Goal: Task Accomplishment & Management: Manage account settings

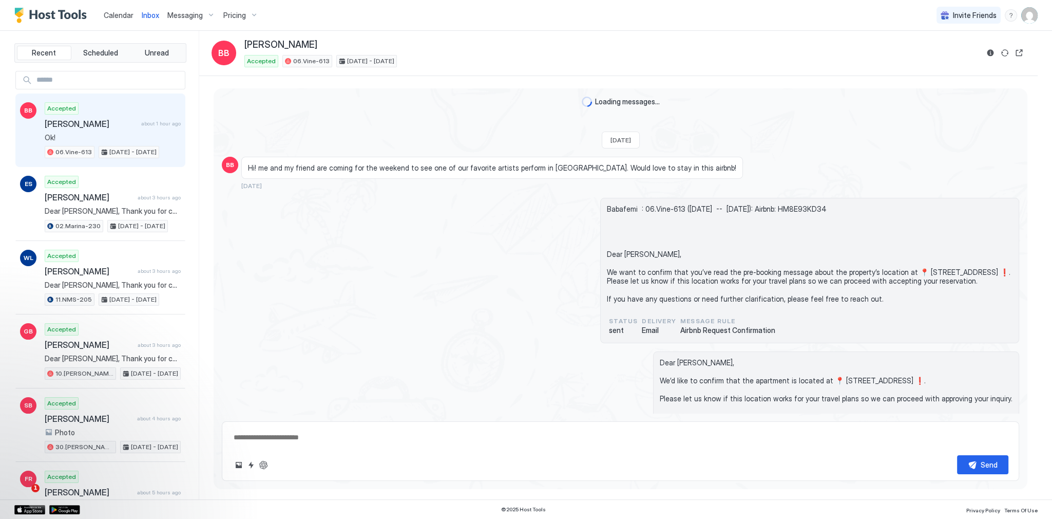
type textarea "*"
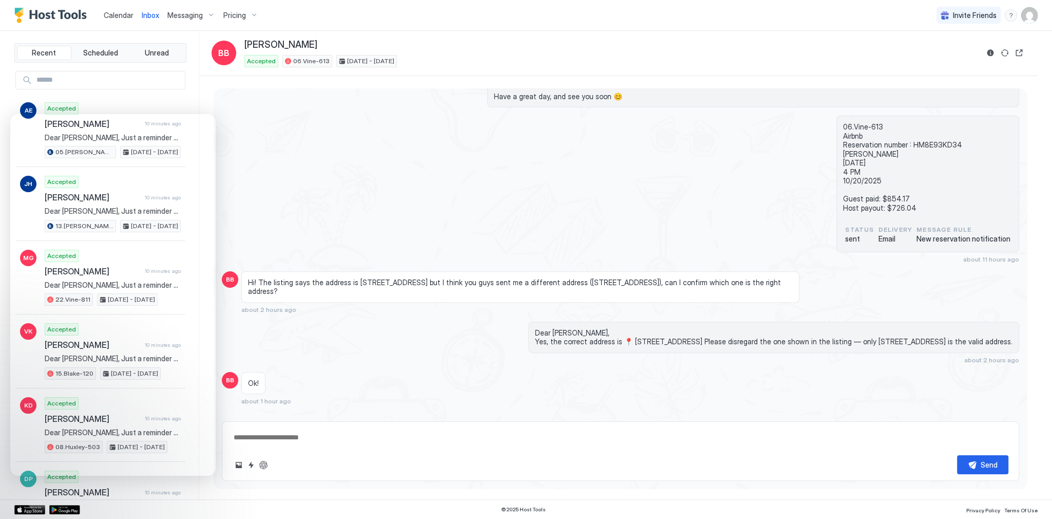
click at [400, 190] on div "06.Vine-613 Airbnb Reservation number : HM8E93KD34 [PERSON_NAME] [DATE] 4 PM 10…" at bounding box center [620, 189] width 797 height 147
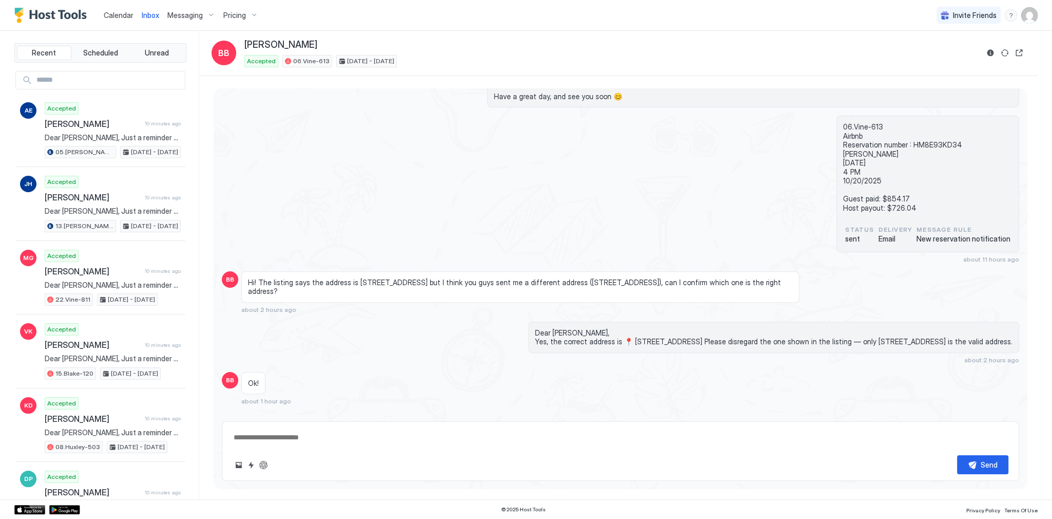
click at [379, 202] on div "06.Vine-613 Airbnb Reservation number : HM8E93KD34 [PERSON_NAME] [DATE] 4 PM 10…" at bounding box center [620, 189] width 797 height 147
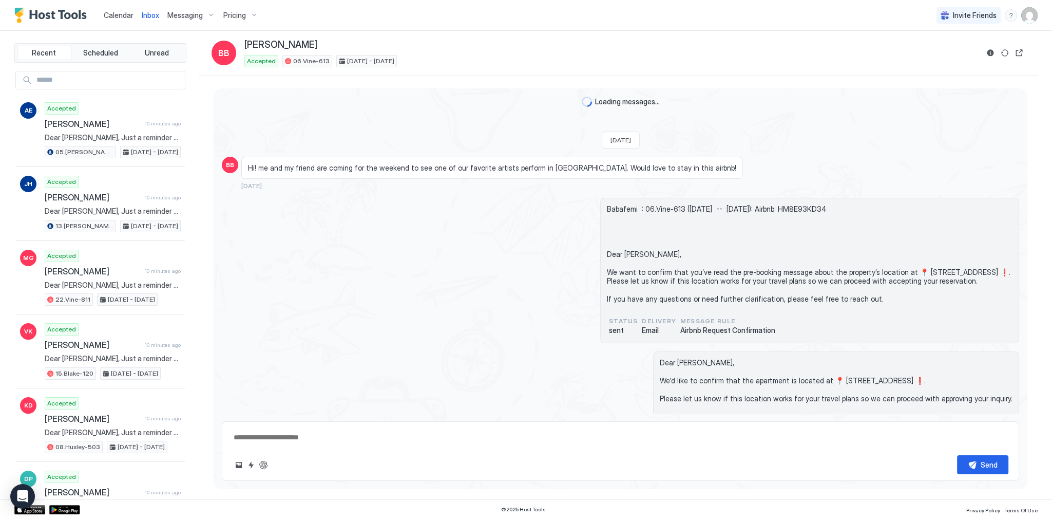
scroll to position [607, 0]
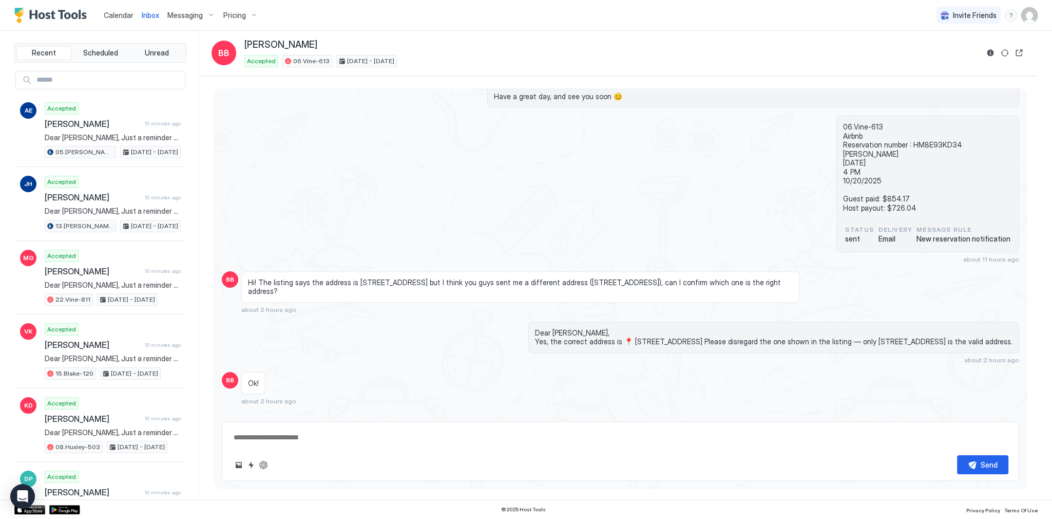
type textarea "*"
click at [327, 204] on div "06.Vine-613 Airbnb Reservation number : HM8E93KD34 Babafemi Badero 10/17/2025 4…" at bounding box center [620, 189] width 797 height 147
click at [185, 17] on span "Messaging" at bounding box center [184, 15] width 35 height 9
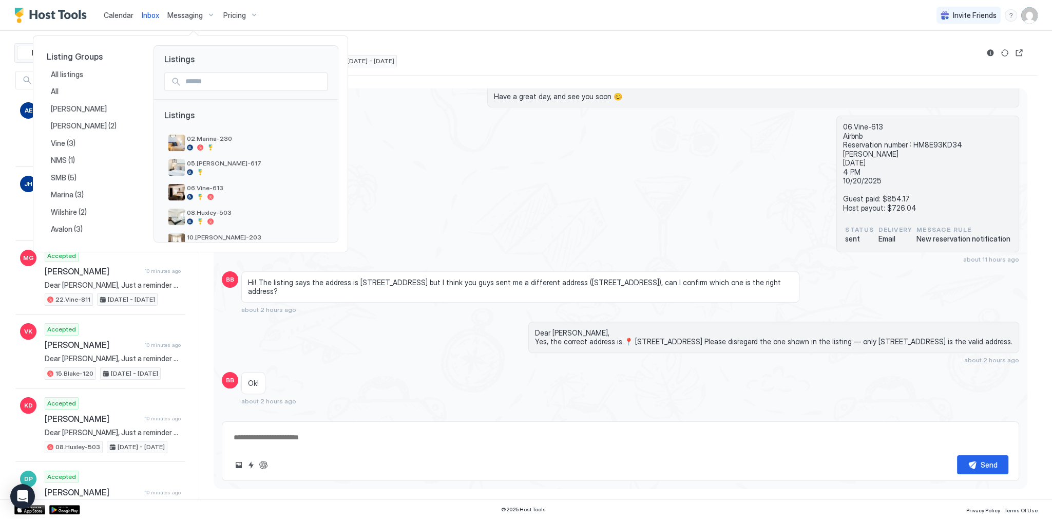
click at [245, 13] on div at bounding box center [526, 259] width 1052 height 519
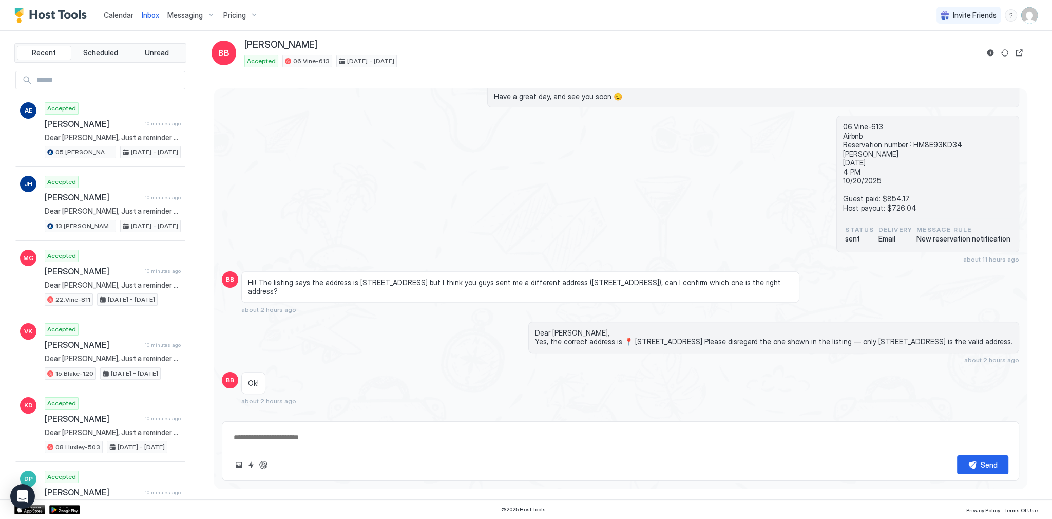
click at [223, 17] on span "Pricing" at bounding box center [234, 15] width 23 height 9
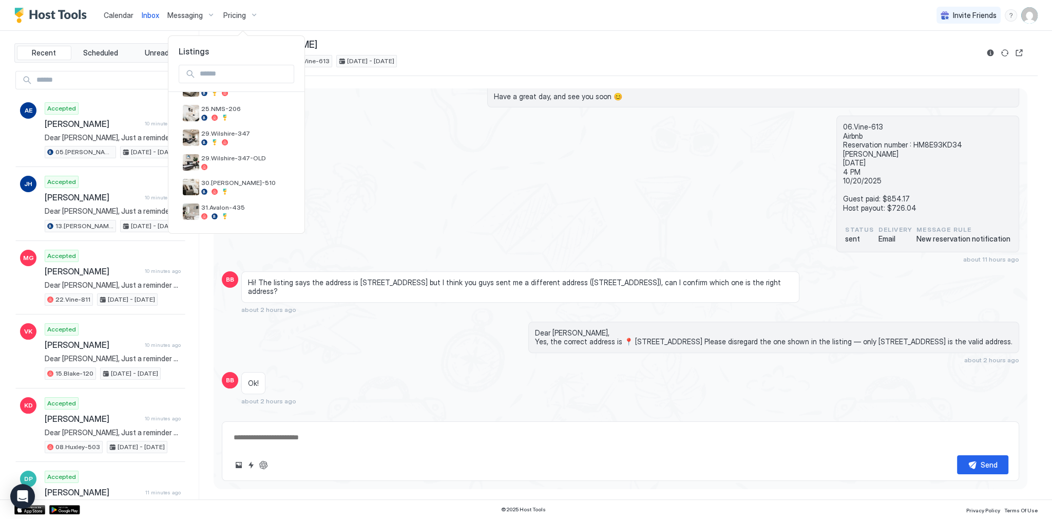
scroll to position [392, 0]
click at [241, 201] on div "31.Avalon-435" at bounding box center [237, 211] width 116 height 25
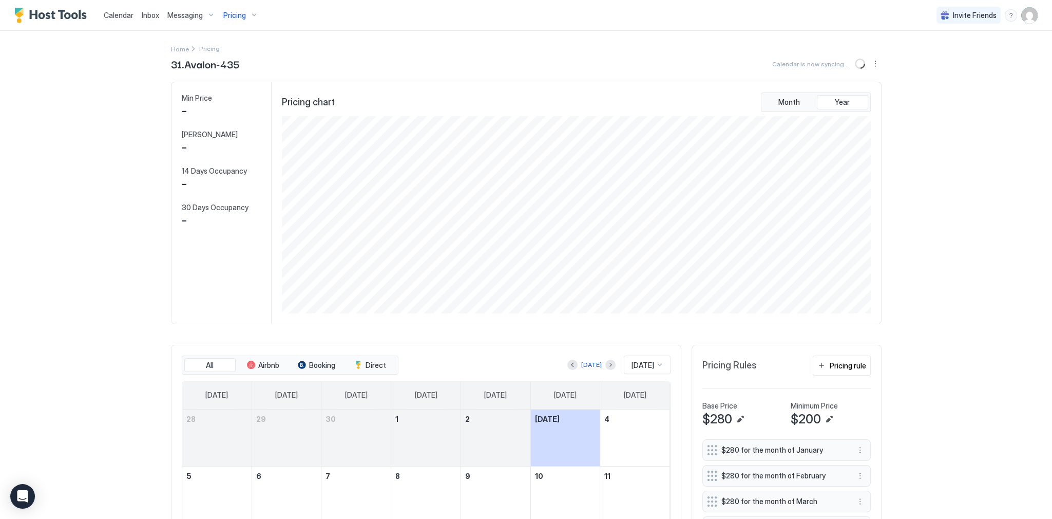
click at [242, 184] on div "-" at bounding box center [217, 183] width 71 height 15
click at [245, 17] on div "Pricing" at bounding box center [240, 15] width 43 height 17
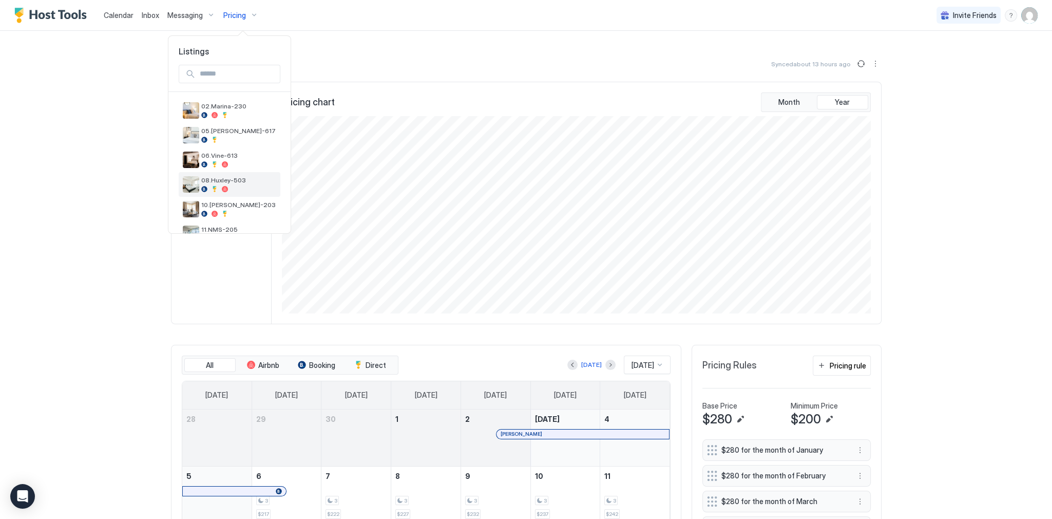
scroll to position [368, 0]
click at [242, 208] on span "30.[PERSON_NAME]-510" at bounding box center [245, 207] width 89 height 8
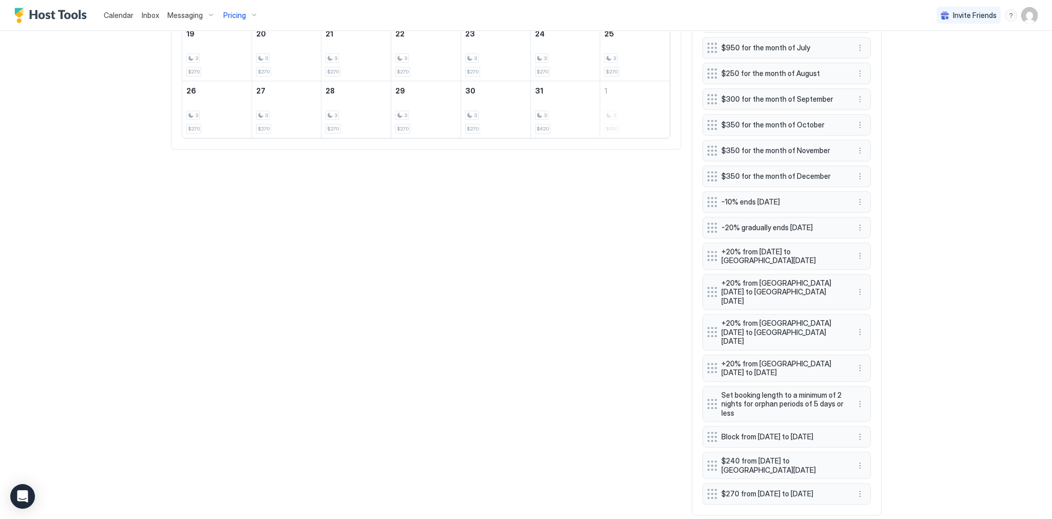
scroll to position [569, 0]
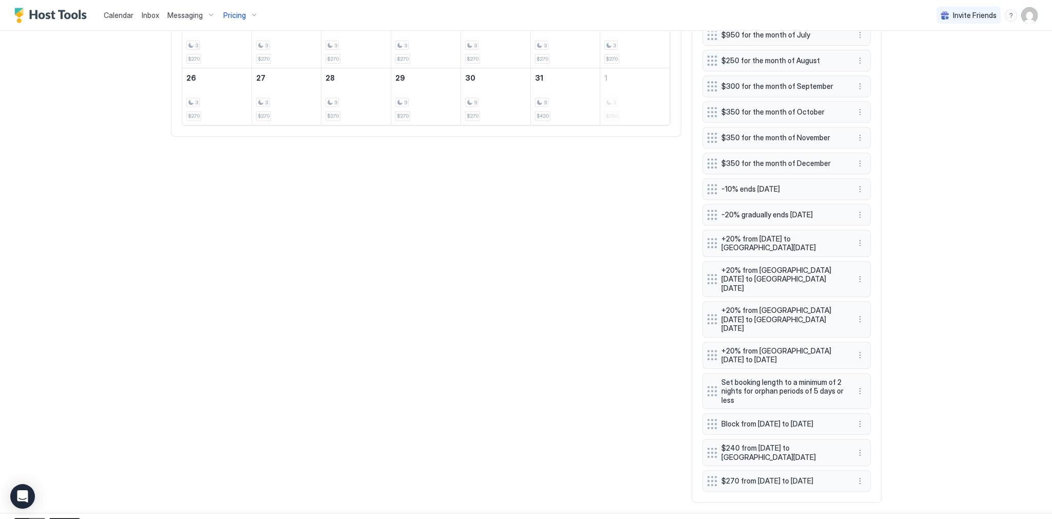
click at [958, 353] on div "Calendar Inbox Messaging Pricing Invite Friends SG Home Pricing 30.Kelton-510 S…" at bounding box center [526, 259] width 1052 height 519
click at [858, 417] on button "More options" at bounding box center [860, 423] width 12 height 12
click at [867, 415] on span "Edit" at bounding box center [872, 418] width 11 height 8
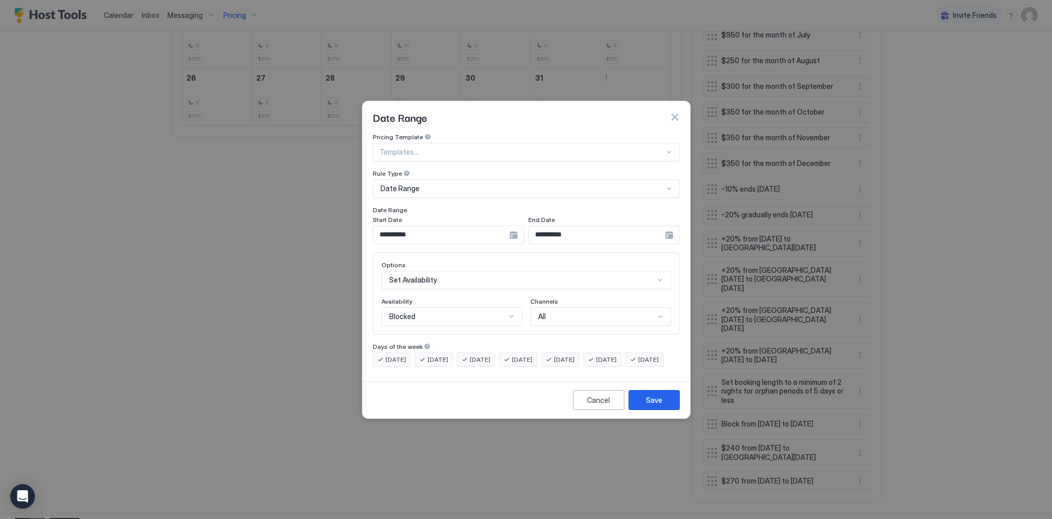
click at [515, 226] on div "**********" at bounding box center [448, 234] width 151 height 18
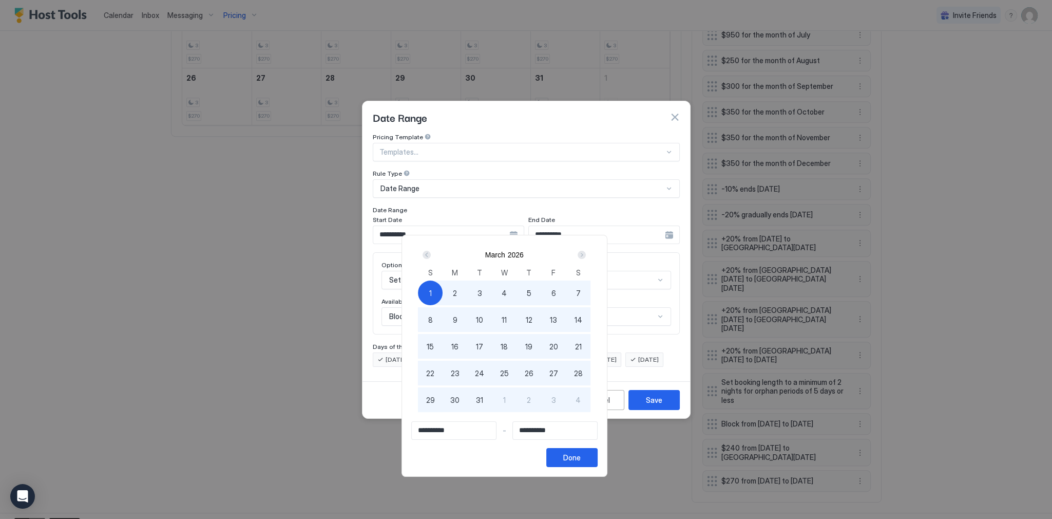
click at [586, 258] on div "Next" at bounding box center [582, 255] width 8 height 8
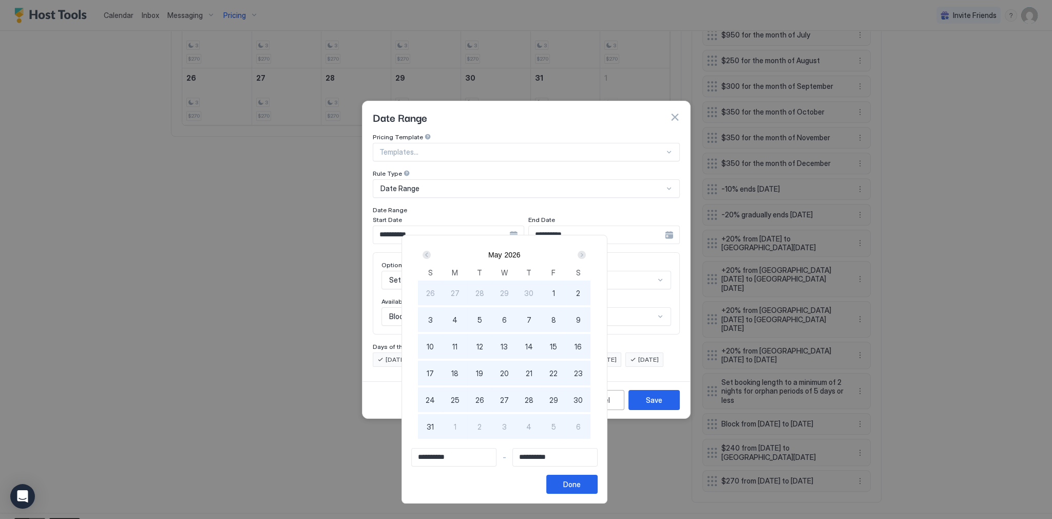
click at [586, 258] on div "Next" at bounding box center [582, 255] width 8 height 8
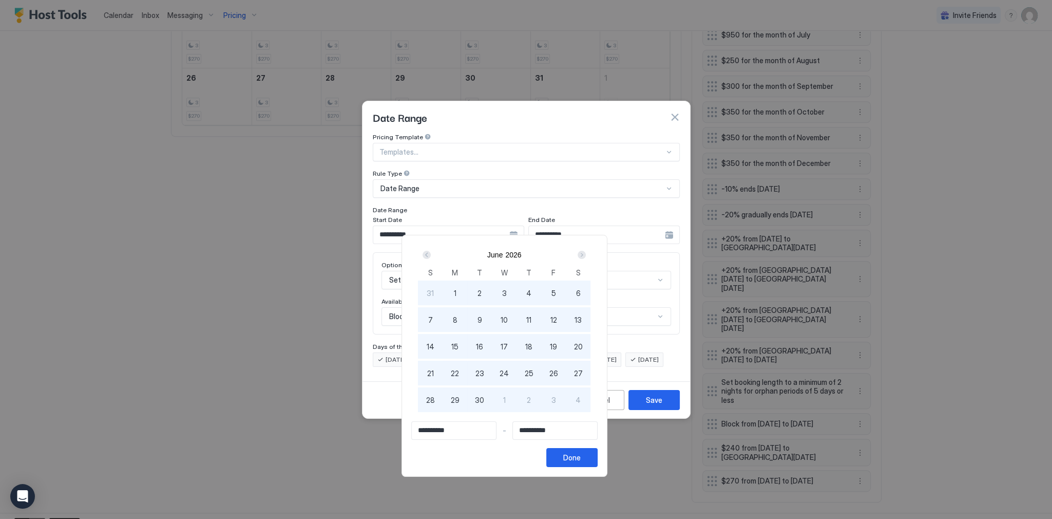
click at [586, 258] on div "Next" at bounding box center [582, 255] width 8 height 8
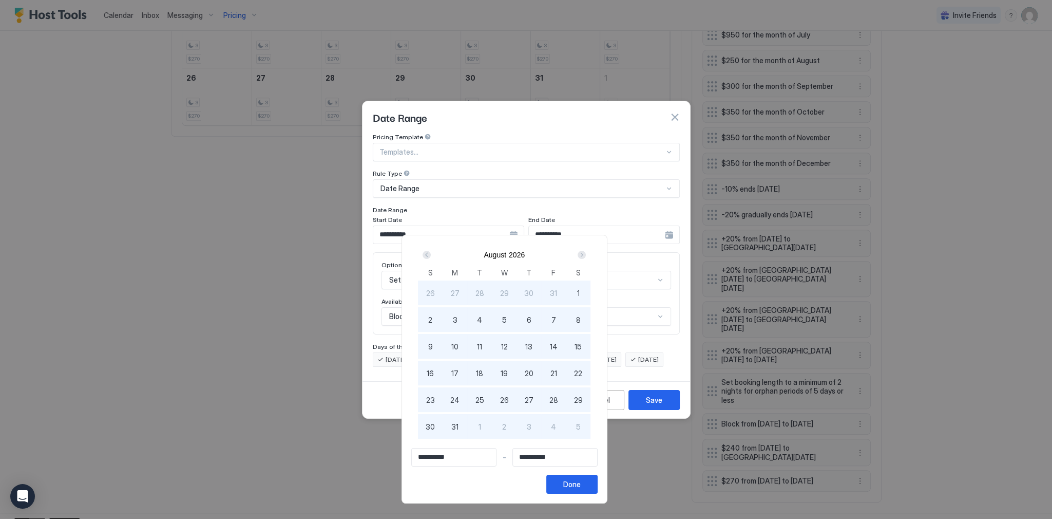
click at [481, 427] on span "1" at bounding box center [480, 426] width 3 height 11
type input "**********"
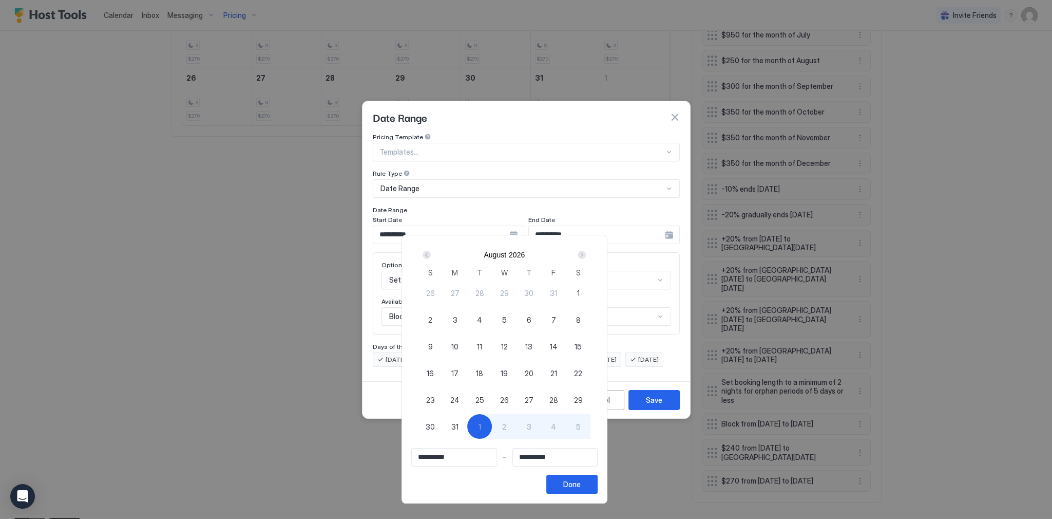
click at [581, 482] on div "Done" at bounding box center [571, 484] width 17 height 11
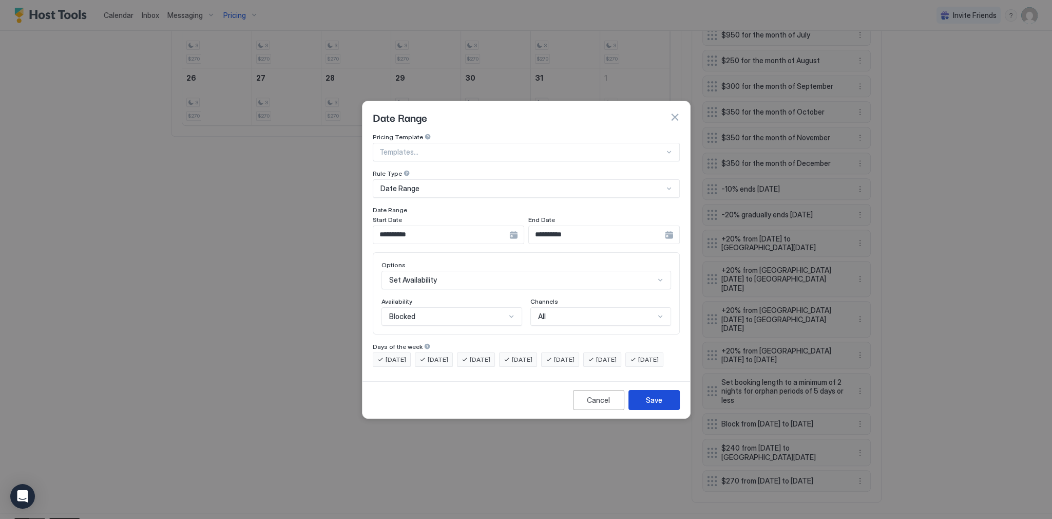
click at [659, 405] on div "Save" at bounding box center [654, 399] width 16 height 11
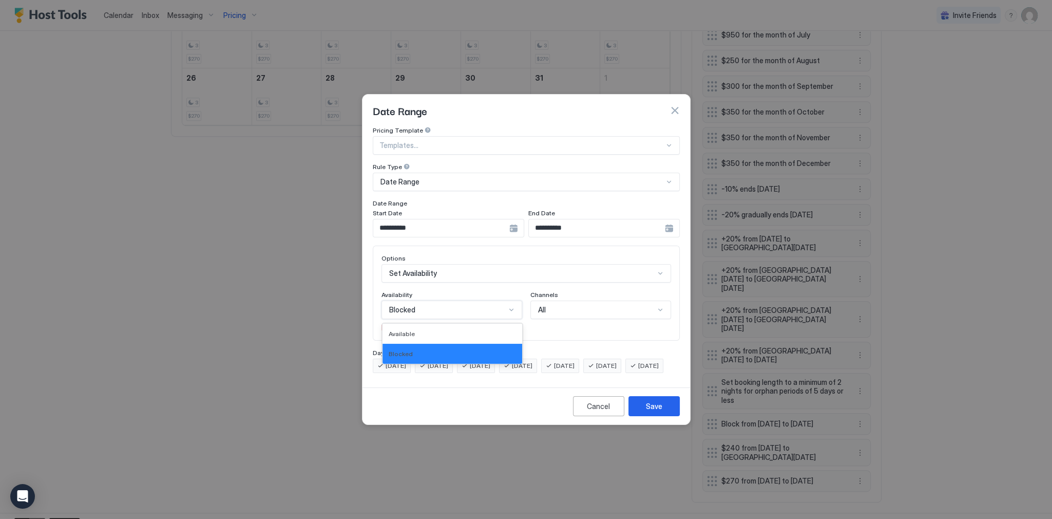
click at [498, 305] on div "Blocked" at bounding box center [447, 309] width 117 height 9
click at [454, 343] on div "Blocked" at bounding box center [453, 353] width 140 height 20
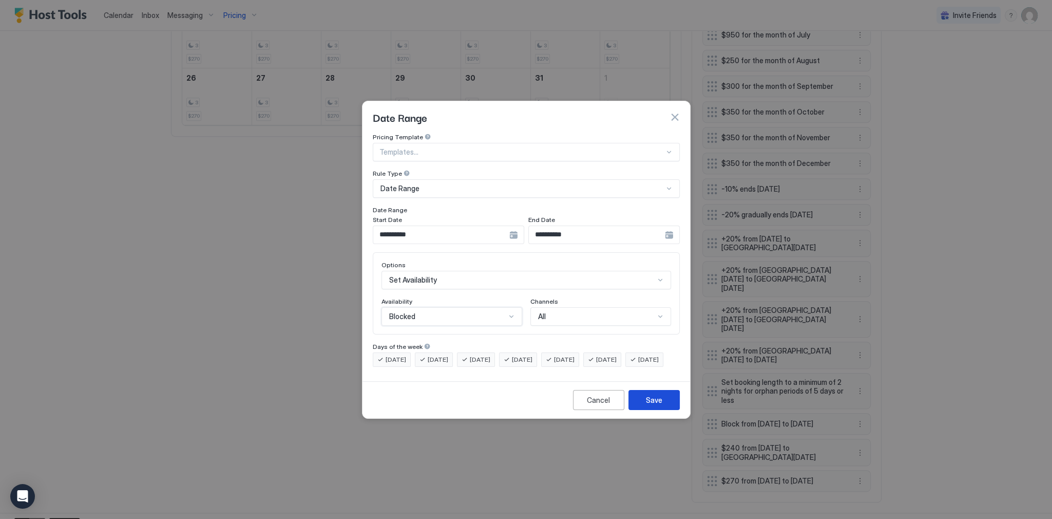
click at [637, 406] on button "Save" at bounding box center [653, 400] width 51 height 20
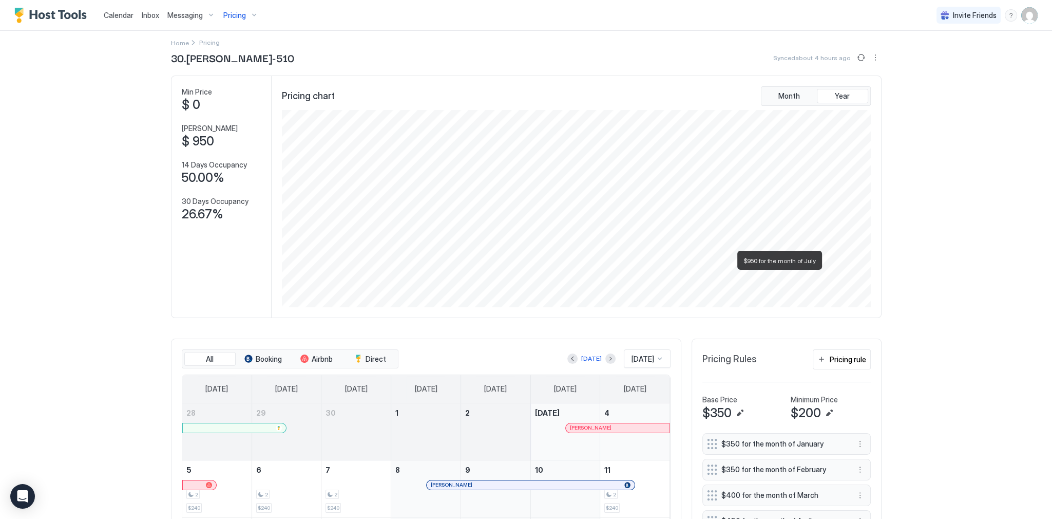
scroll to position [0, 0]
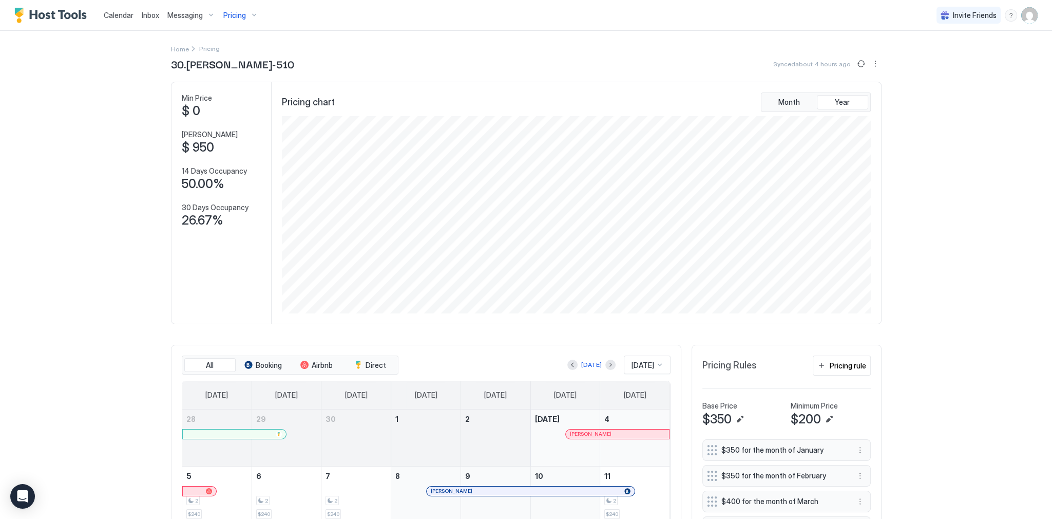
click at [908, 244] on div "Calendar Inbox Messaging Pricing Invite Friends SG Home Pricing 30.Kelton-510 S…" at bounding box center [526, 259] width 1052 height 519
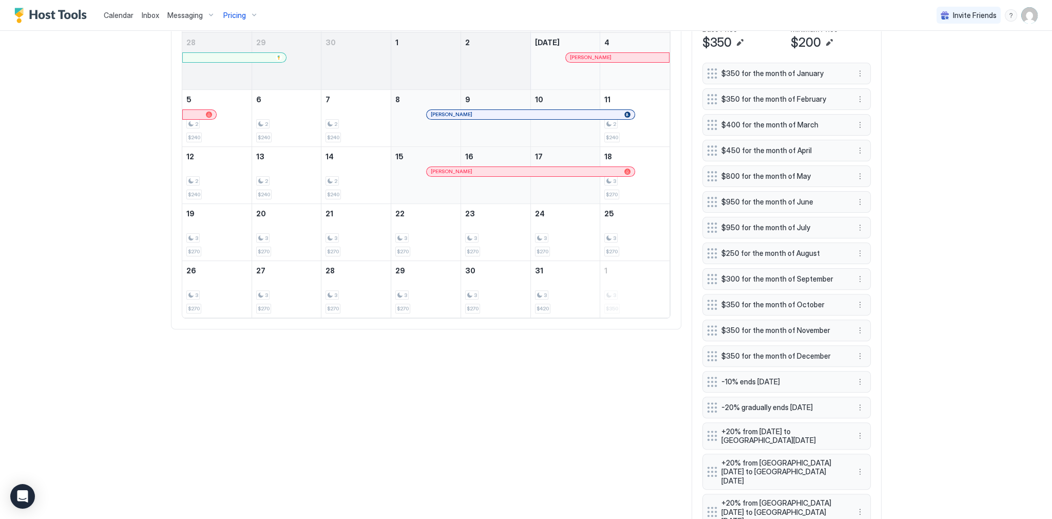
scroll to position [411, 0]
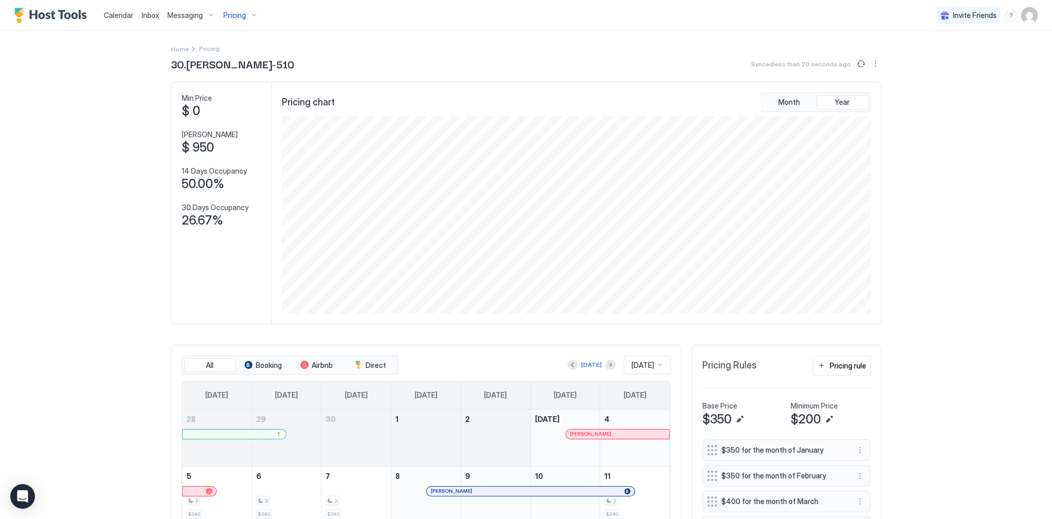
scroll to position [197, 591]
click at [154, 25] on div "Inbox" at bounding box center [151, 15] width 26 height 19
click at [152, 18] on span "Inbox" at bounding box center [150, 15] width 17 height 9
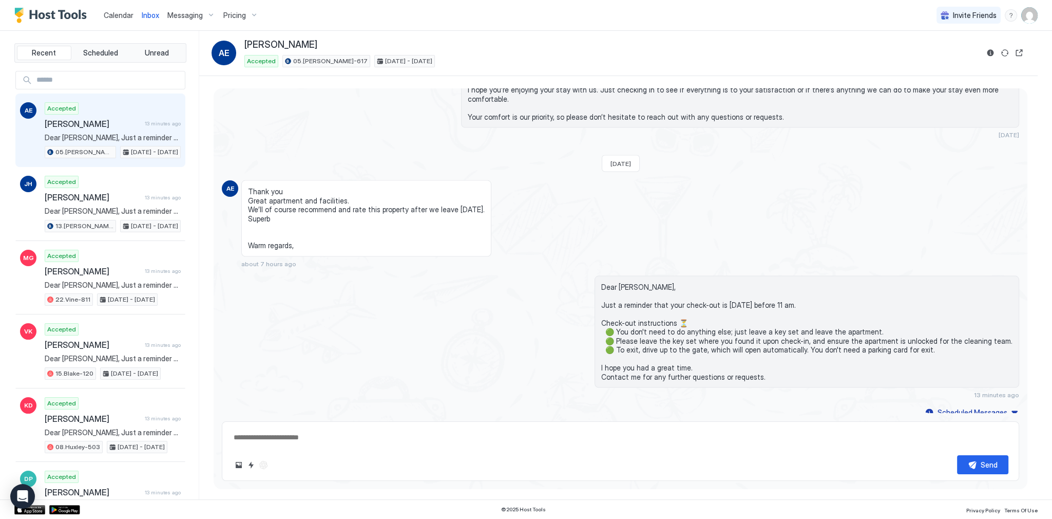
click at [128, 17] on span "Calendar" at bounding box center [119, 15] width 30 height 9
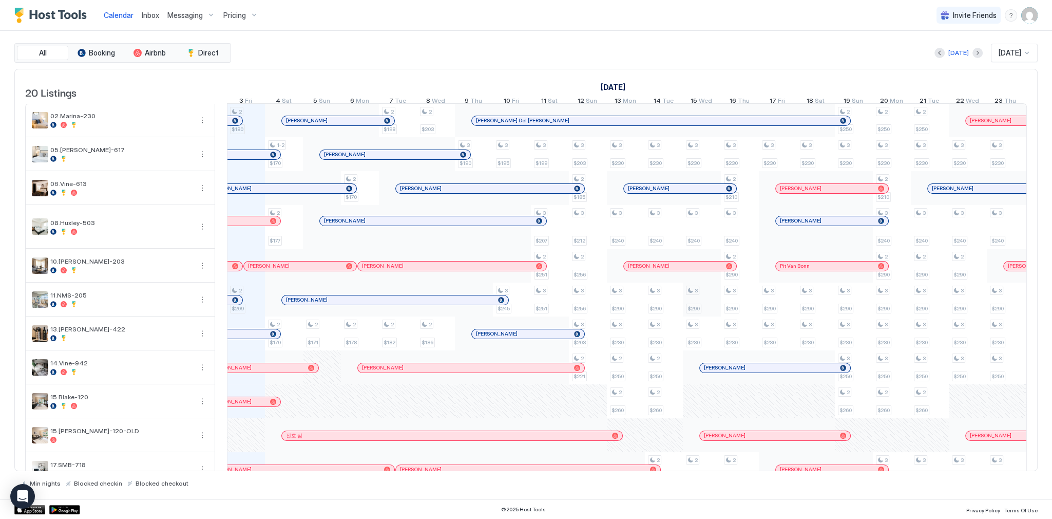
scroll to position [0, 570]
click at [333, 276] on div at bounding box center [322, 266] width 38 height 34
click at [294, 270] on div at bounding box center [293, 266] width 8 height 8
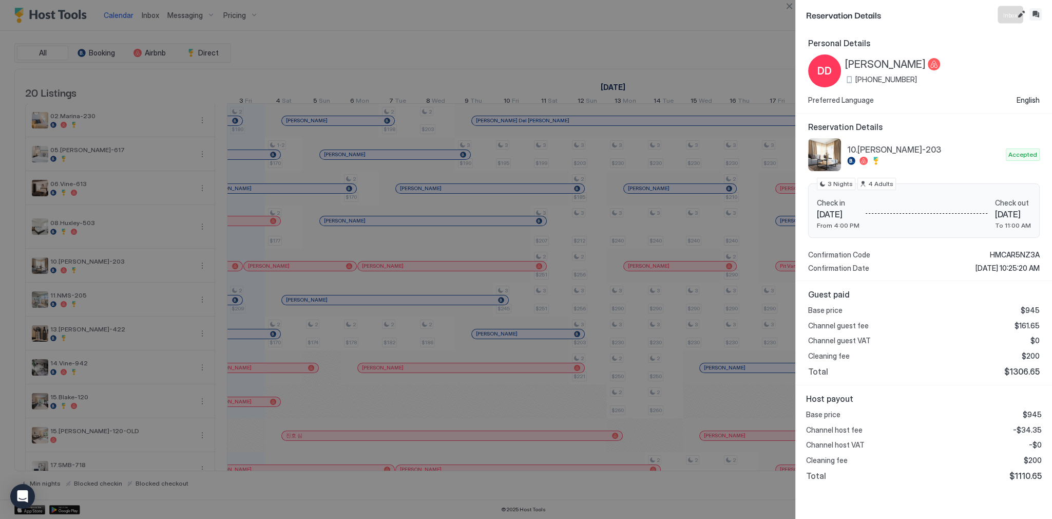
click at [1037, 16] on button "Inbox" at bounding box center [1035, 14] width 12 height 12
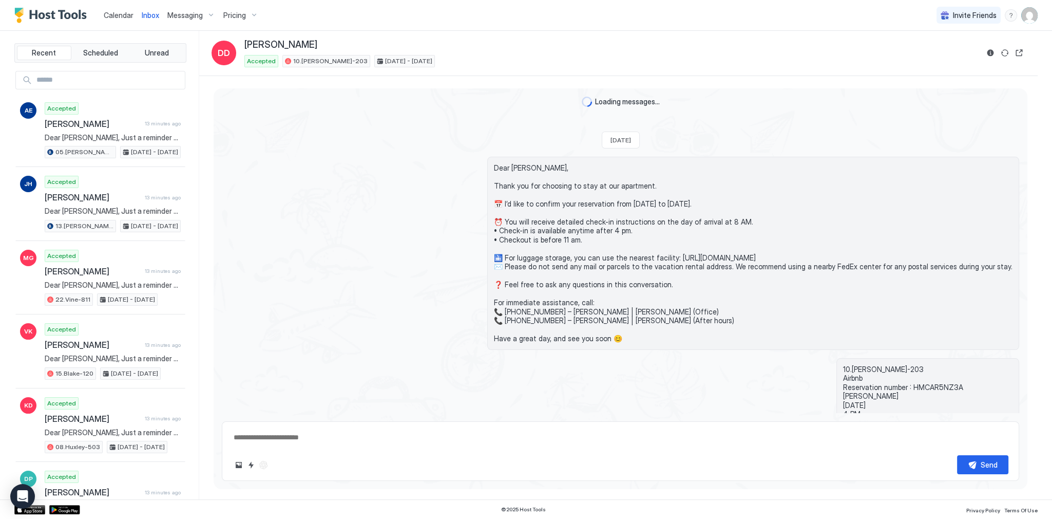
scroll to position [807, 0]
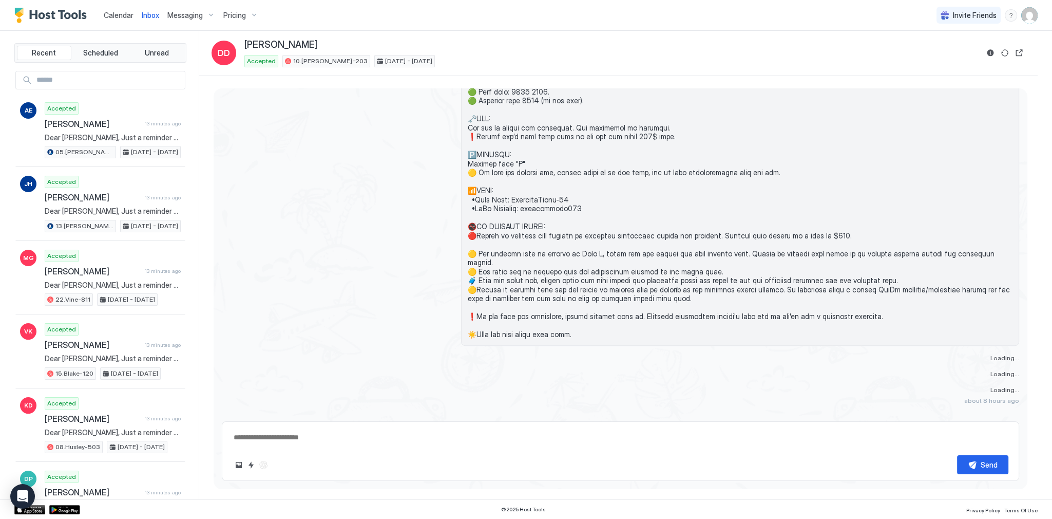
click at [496, 431] on textarea at bounding box center [621, 437] width 776 height 19
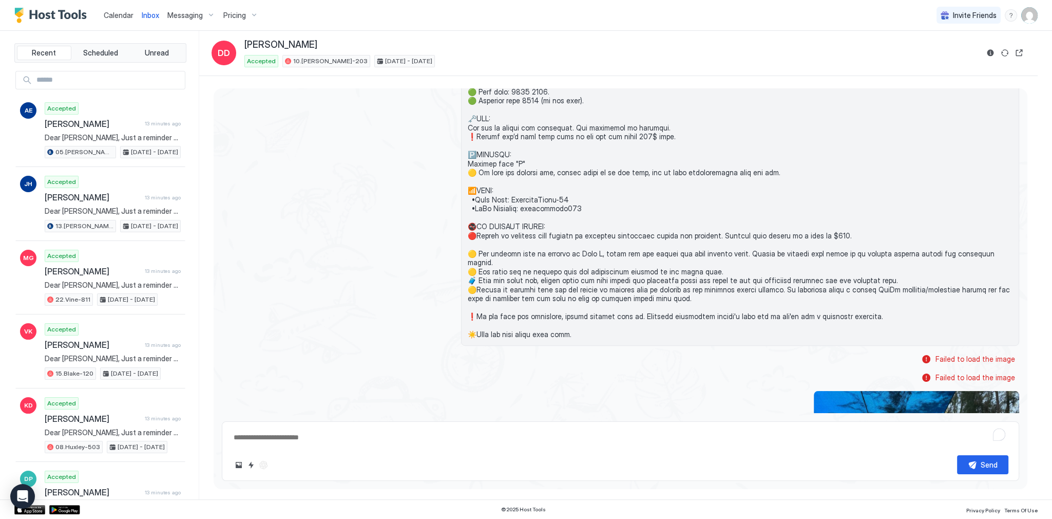
paste textarea "**********"
type textarea "*"
type textarea "**********"
type textarea "*"
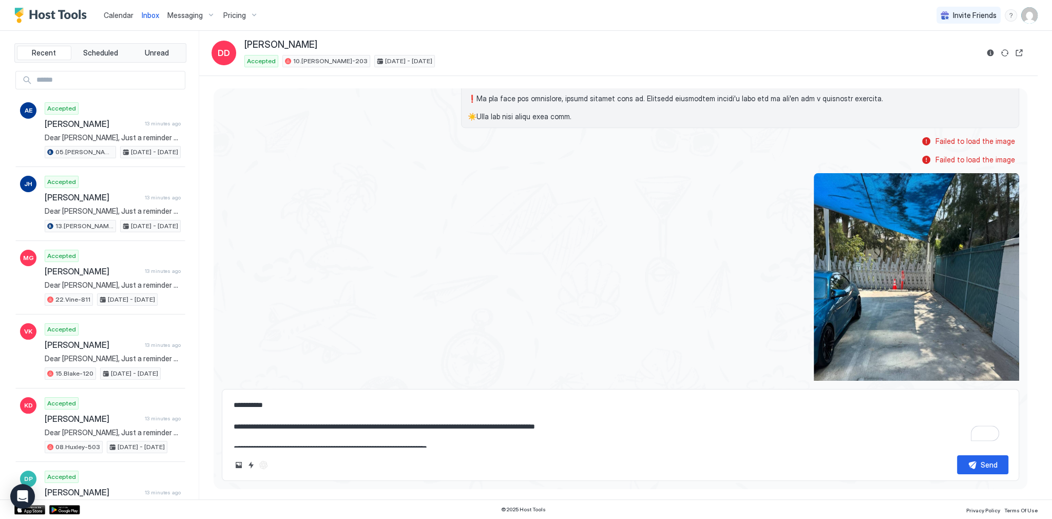
scroll to position [1110, 0]
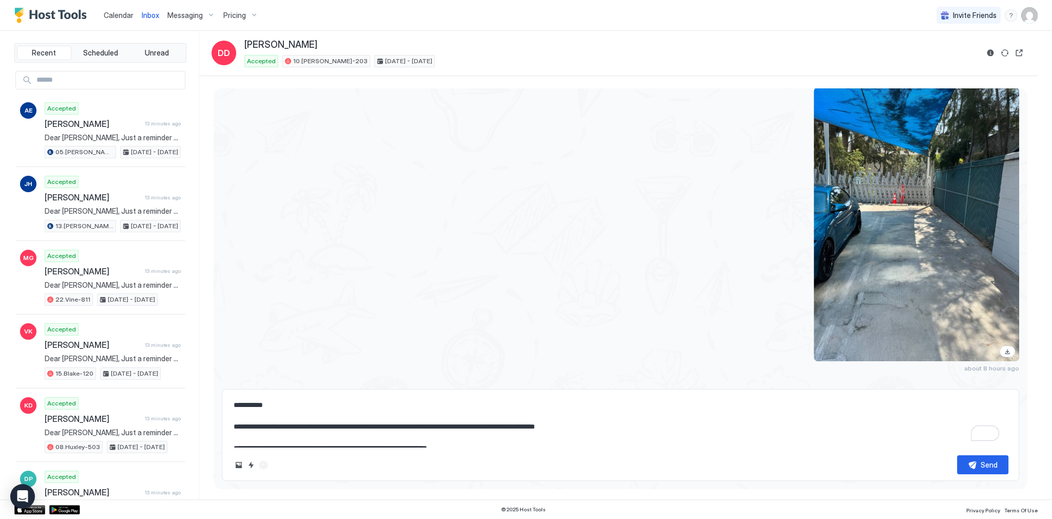
type textarea "**********"
click at [981, 468] on div "Send" at bounding box center [989, 464] width 17 height 11
type textarea "*"
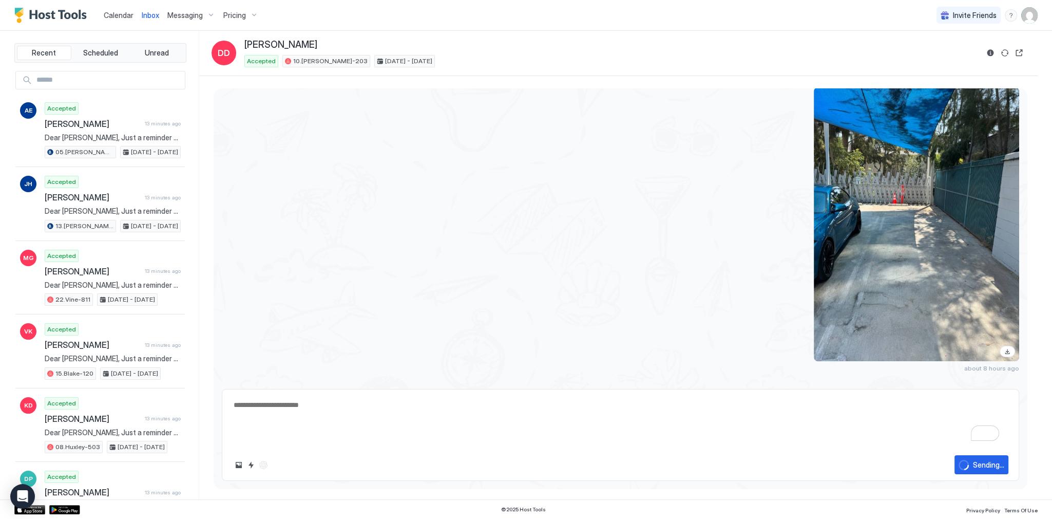
type textarea "*"
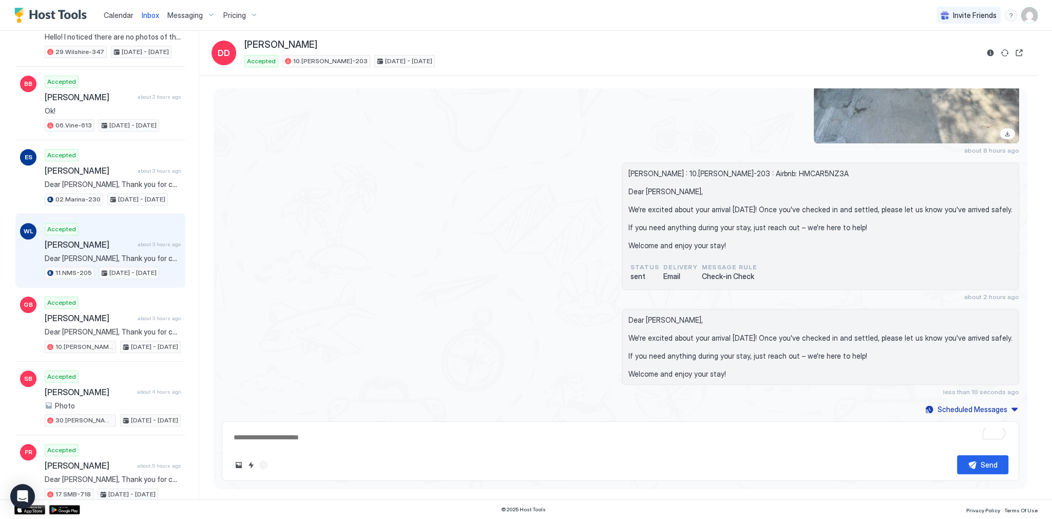
scroll to position [698, 0]
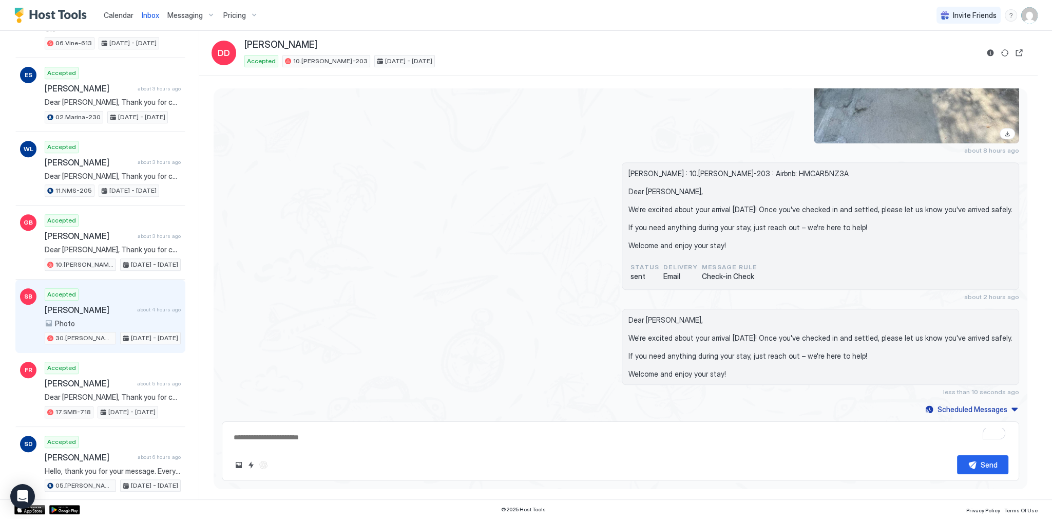
click at [105, 319] on div "Photo" at bounding box center [113, 323] width 136 height 9
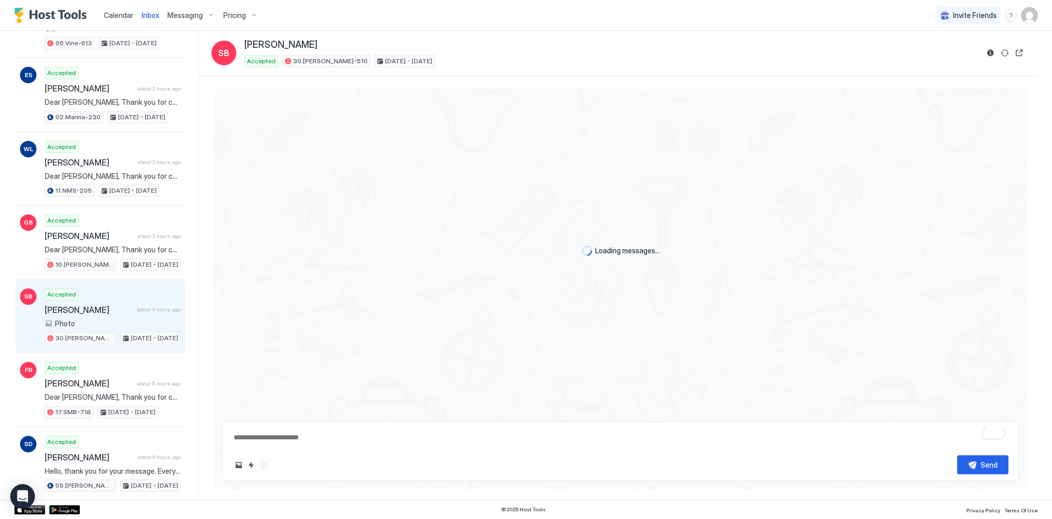
scroll to position [1037, 0]
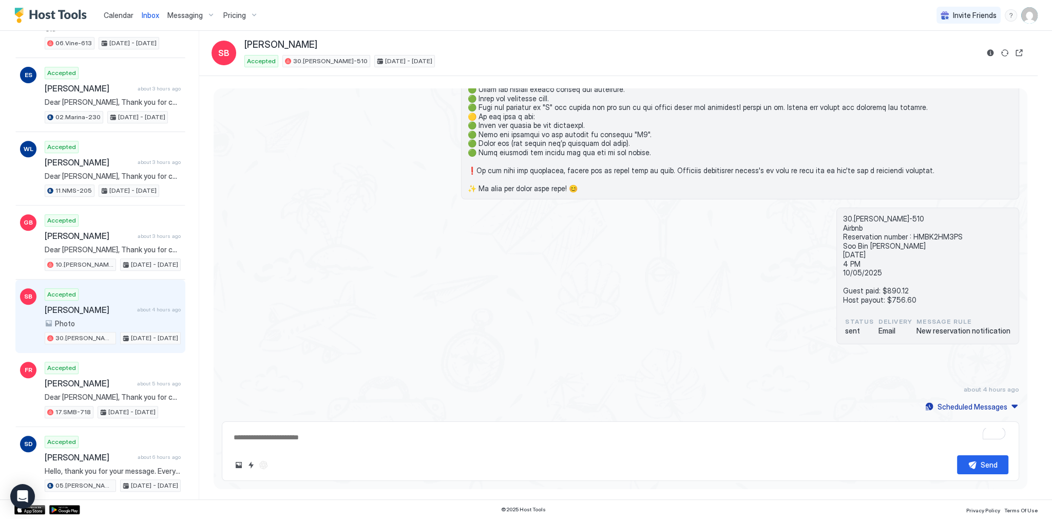
click at [375, 435] on textarea "To enrich screen reader interactions, please activate Accessibility in Grammarl…" at bounding box center [621, 437] width 776 height 19
paste textarea "**********"
type textarea "*"
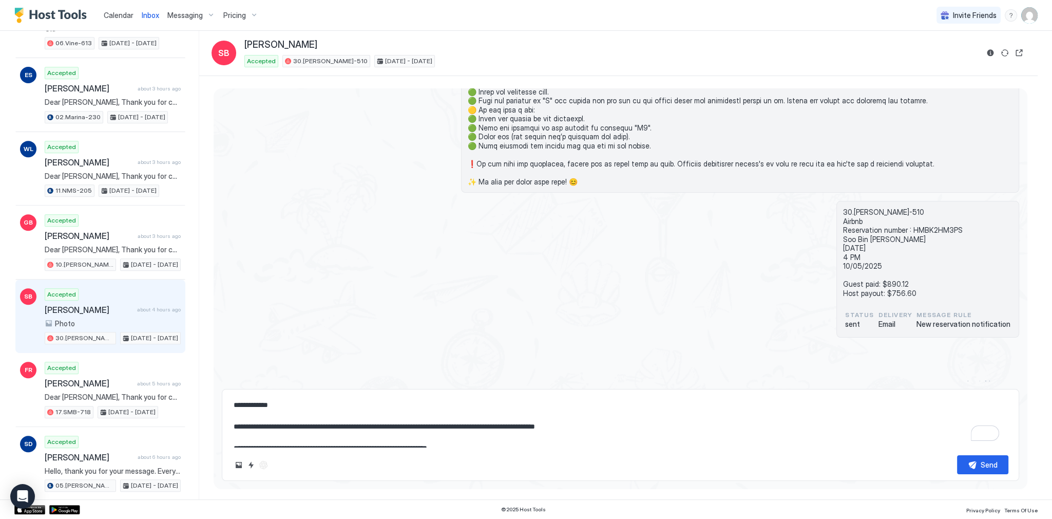
scroll to position [1069, 0]
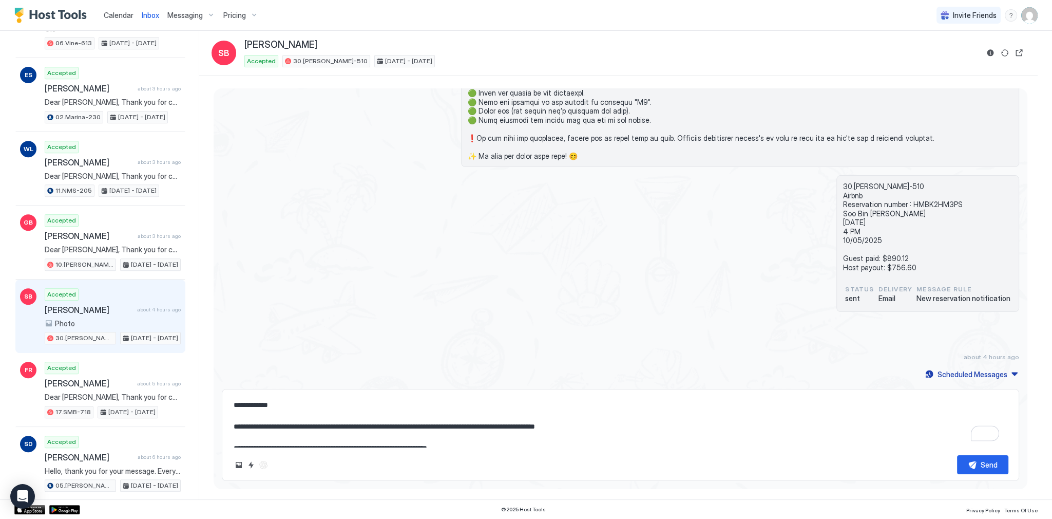
type textarea "**********"
click at [957, 465] on button "Send" at bounding box center [982, 464] width 51 height 19
type textarea "*"
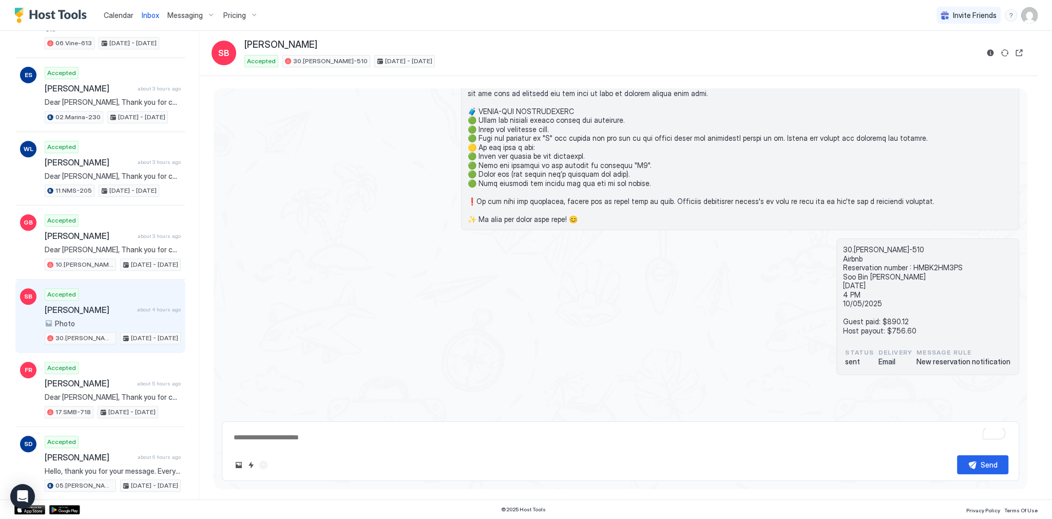
click at [121, 14] on span "Calendar" at bounding box center [119, 15] width 30 height 9
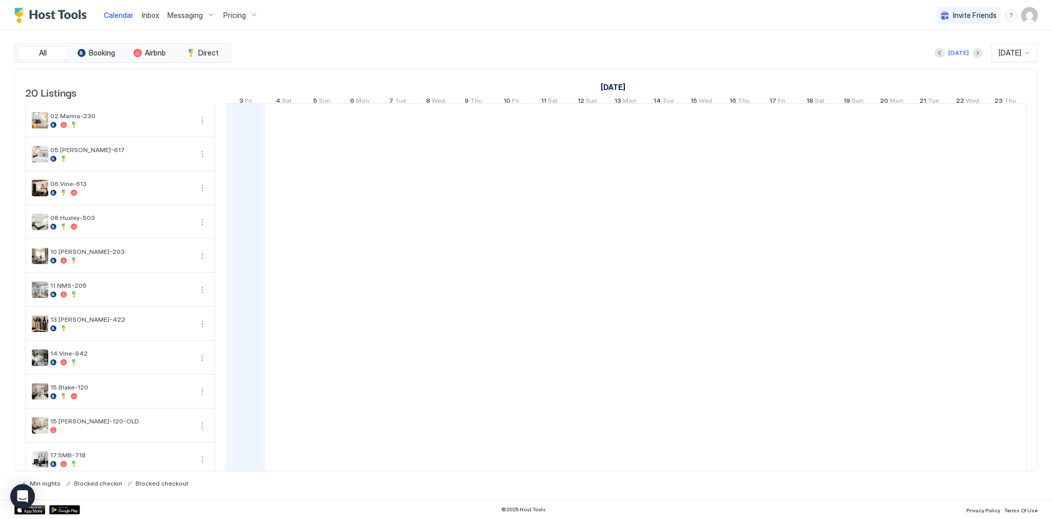
click at [475, 36] on div "All Booking Airbnb Direct Today Oct 2025 20 Listings September 2025 October 202…" at bounding box center [525, 265] width 1023 height 468
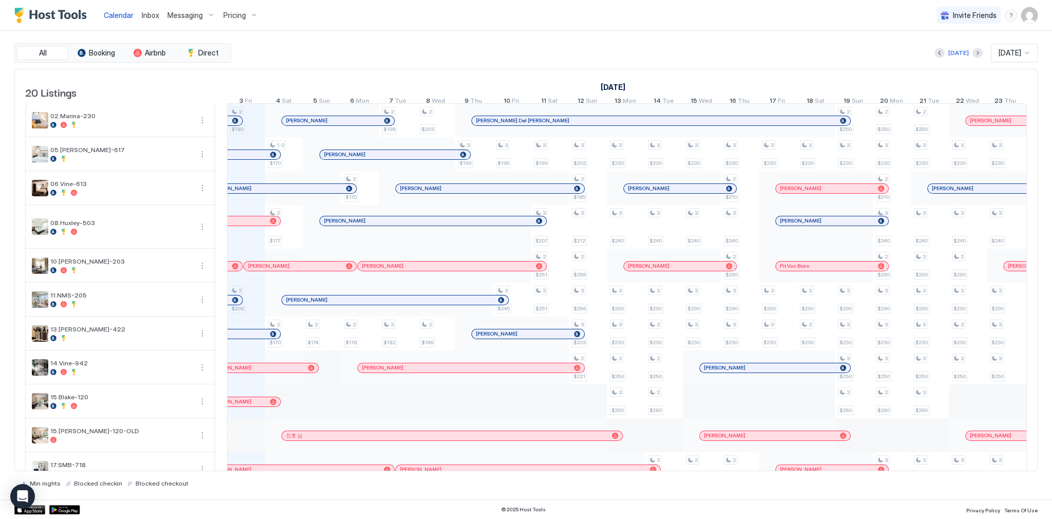
scroll to position [0, 570]
click at [163, 18] on div "Messaging" at bounding box center [191, 15] width 56 height 17
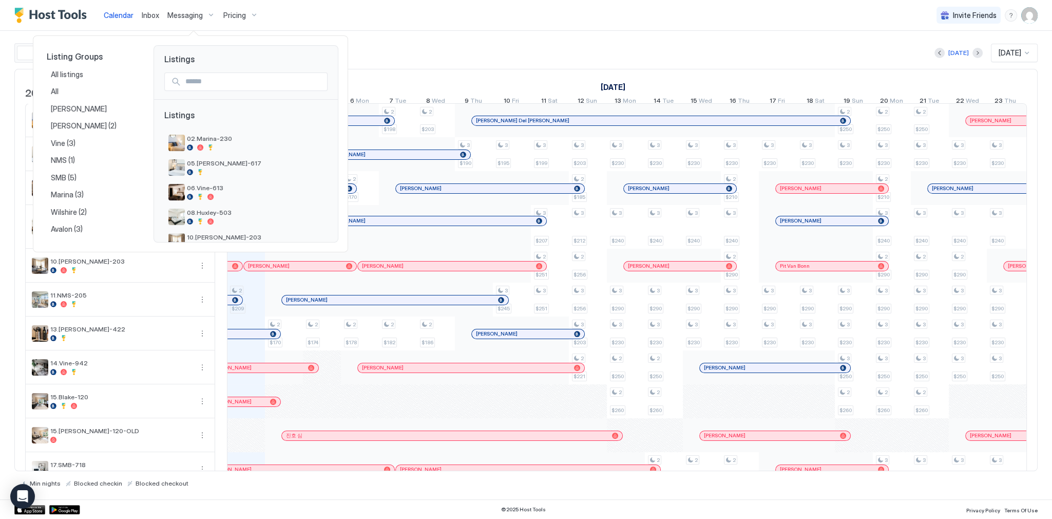
click at [156, 16] on div at bounding box center [526, 259] width 1052 height 519
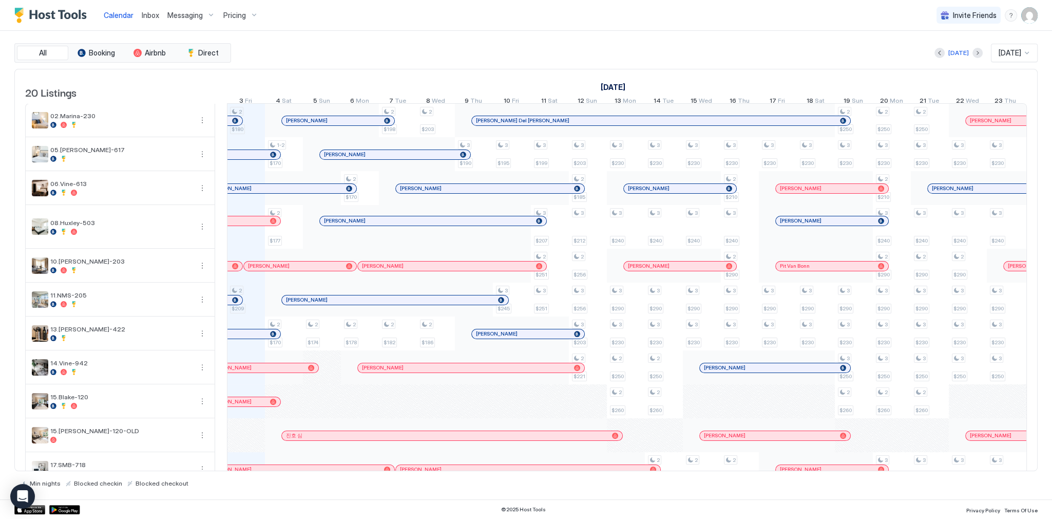
click at [156, 16] on span "Inbox" at bounding box center [150, 15] width 17 height 9
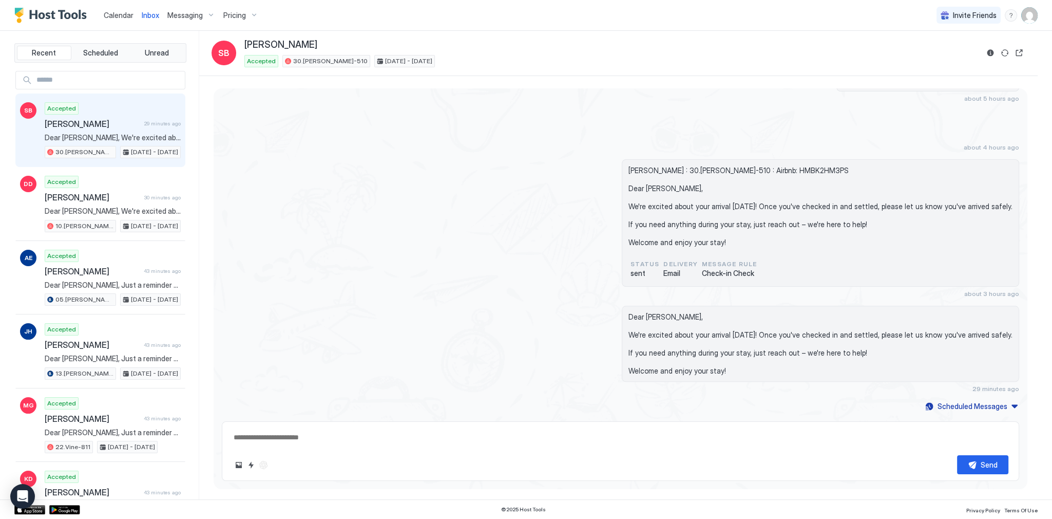
scroll to position [1287, 0]
type textarea "*"
click at [308, 170] on div "Soo Bin Yim : 30.Kelton-510 : Airbnb: HMBK2HM3PS Dear Soo Bin, We're excited ab…" at bounding box center [620, 228] width 797 height 138
click at [414, 133] on div "about 5 hours ago" at bounding box center [620, 131] width 797 height 8
click at [117, 21] on div "Calendar" at bounding box center [119, 15] width 38 height 19
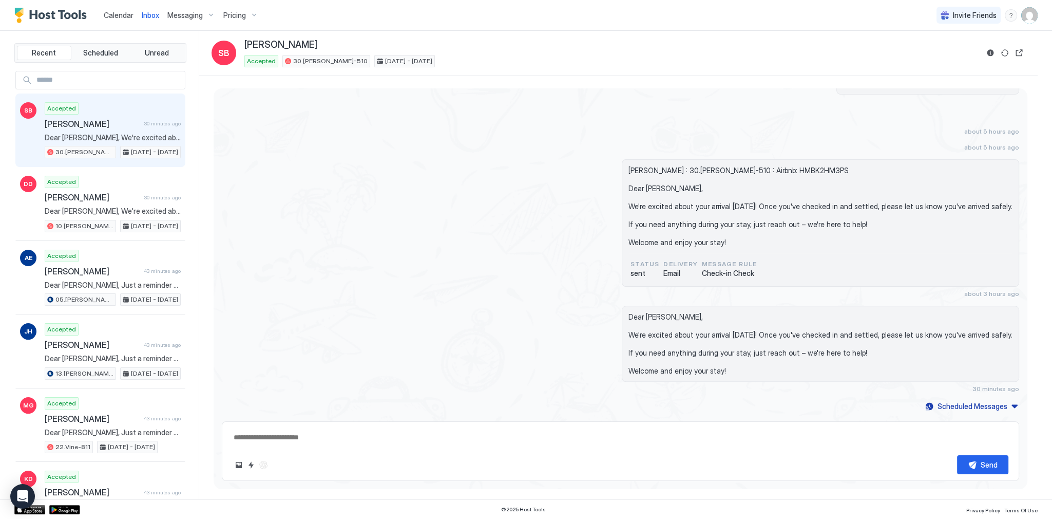
click at [116, 15] on span "Calendar" at bounding box center [119, 15] width 30 height 9
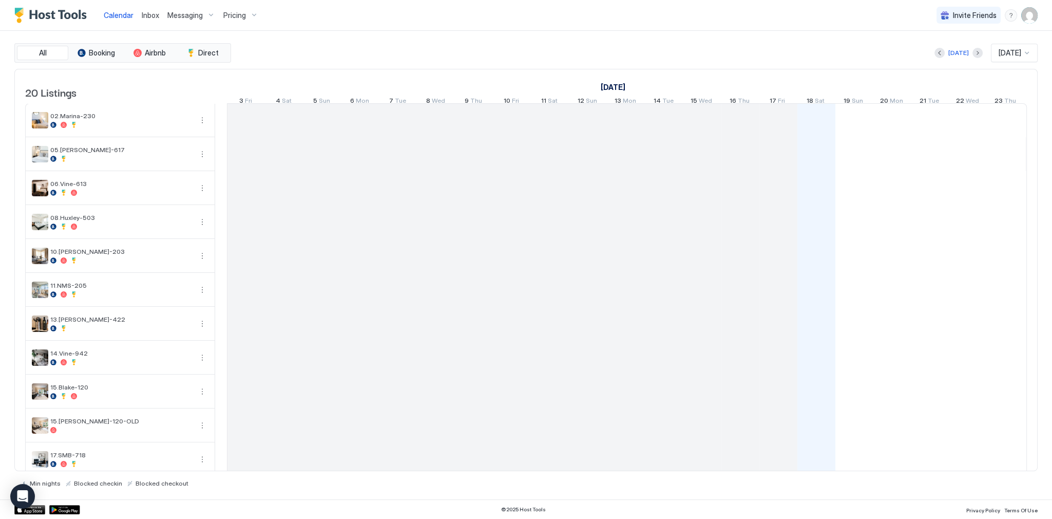
scroll to position [0, 570]
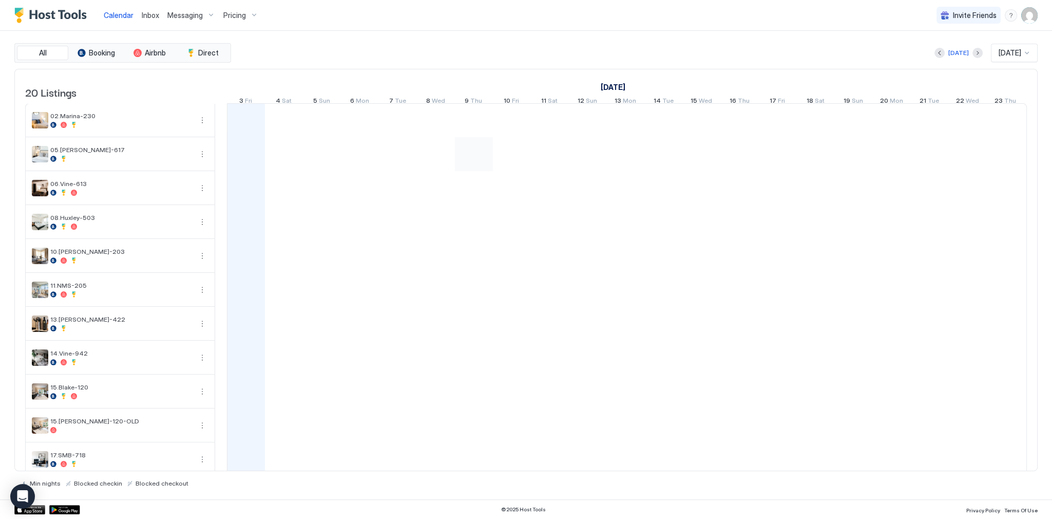
click at [456, 171] on div at bounding box center [474, 154] width 38 height 34
click at [533, 74] on div "September 2025 October 2025 November 2025 18 Thu 19 Fri 20 Sat 21 Sun 22 Mon 23…" at bounding box center [627, 89] width 800 height 40
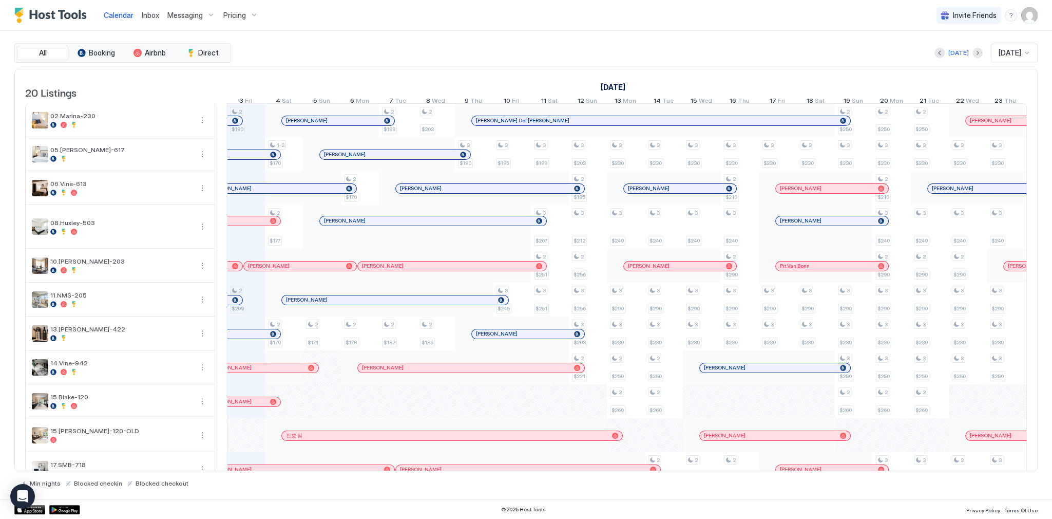
click at [515, 35] on div "All Booking Airbnb Direct Today Oct 2025 20 Listings September 2025 October 202…" at bounding box center [525, 265] width 1023 height 468
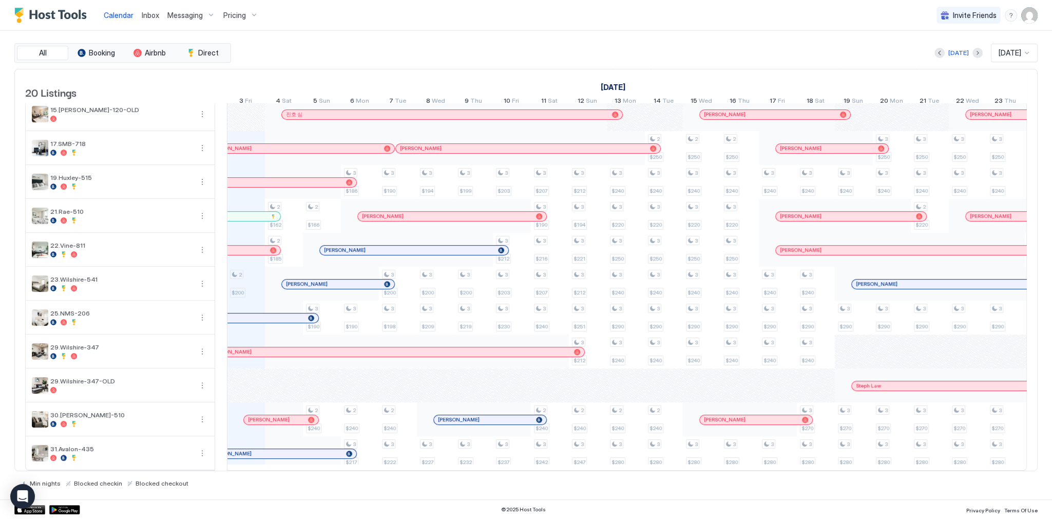
scroll to position [330, 0]
click at [622, 24] on div "Calendar Inbox Messaging Pricing Invite Friends SG" at bounding box center [526, 15] width 1052 height 31
click at [557, 60] on div "[DATE] [DATE]" at bounding box center [635, 53] width 805 height 18
click at [514, 62] on div "All Booking Airbnb Direct [DATE] [DATE] 20 Listings [DATE] [DATE] [DATE] 18 Thu…" at bounding box center [525, 265] width 1023 height 444
click at [385, 41] on div "All Booking Airbnb Direct [DATE] [DATE] 20 Listings [DATE] [DATE] [DATE] 18 Thu…" at bounding box center [525, 265] width 1023 height 468
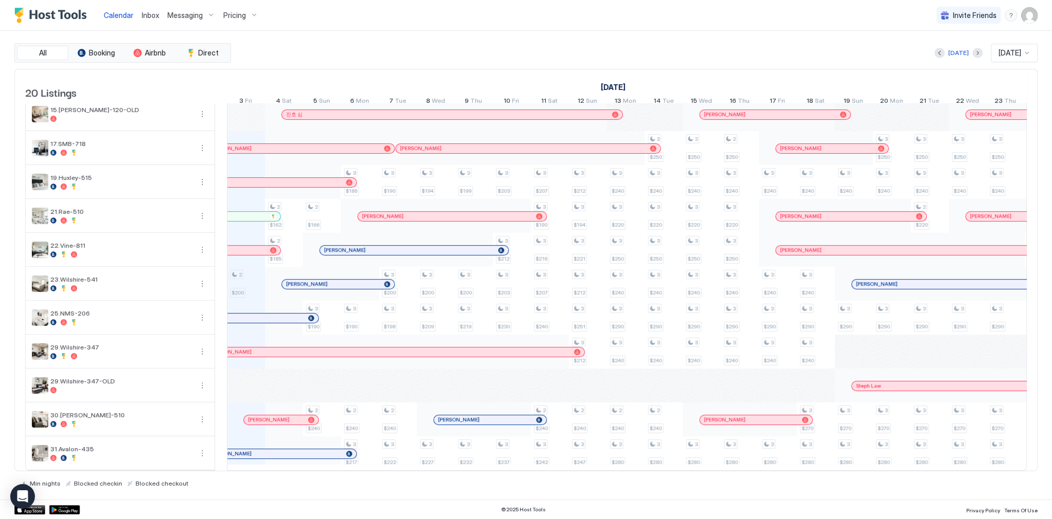
click at [678, 62] on div "All Booking Airbnb Direct [DATE] [DATE] 20 Listings [DATE] [DATE] [DATE] 18 Thu…" at bounding box center [525, 265] width 1023 height 444
drag, startPoint x: 144, startPoint y: 1, endPoint x: 390, endPoint y: 23, distance: 246.9
click at [390, 23] on div "Calendar Inbox Messaging Pricing Invite Friends SG" at bounding box center [526, 15] width 1052 height 31
click at [1025, 18] on img "User profile" at bounding box center [1029, 15] width 16 height 16
click at [951, 52] on div "Settings" at bounding box center [972, 58] width 130 height 18
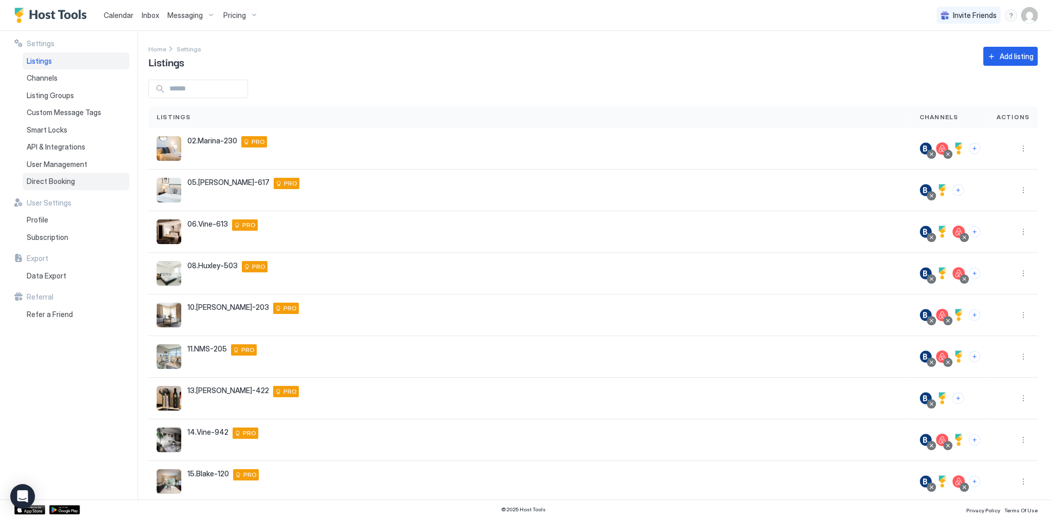
click at [70, 177] on span "Direct Booking" at bounding box center [51, 181] width 48 height 9
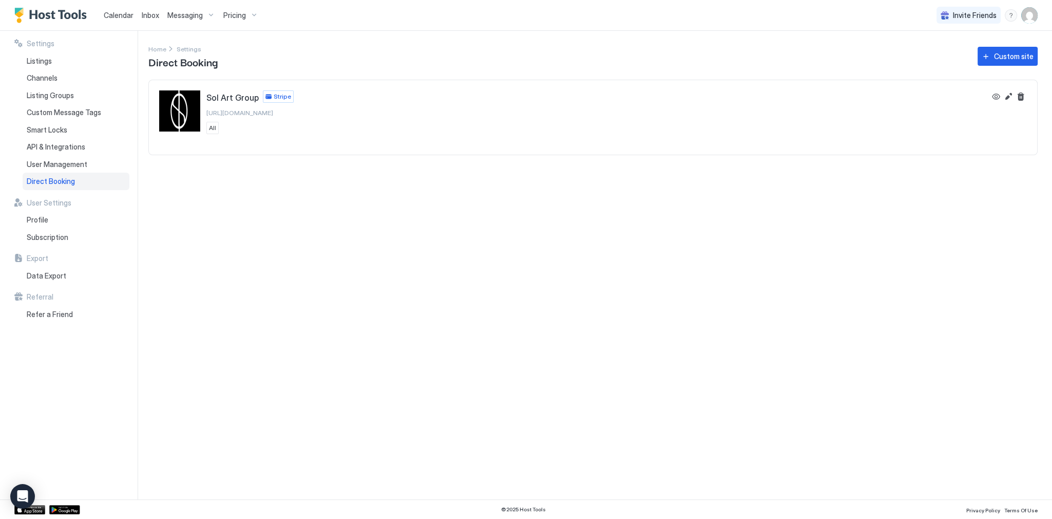
click at [255, 113] on span "https://solart.filevxf.com" at bounding box center [239, 113] width 67 height 8
click at [434, 269] on div "Settings Home Settings Direct Booking Custom site Sol Art Group Stripe https://…" at bounding box center [600, 265] width 904 height 468
click at [901, 25] on span "10.[PERSON_NAME]-203" at bounding box center [934, 24] width 104 height 8
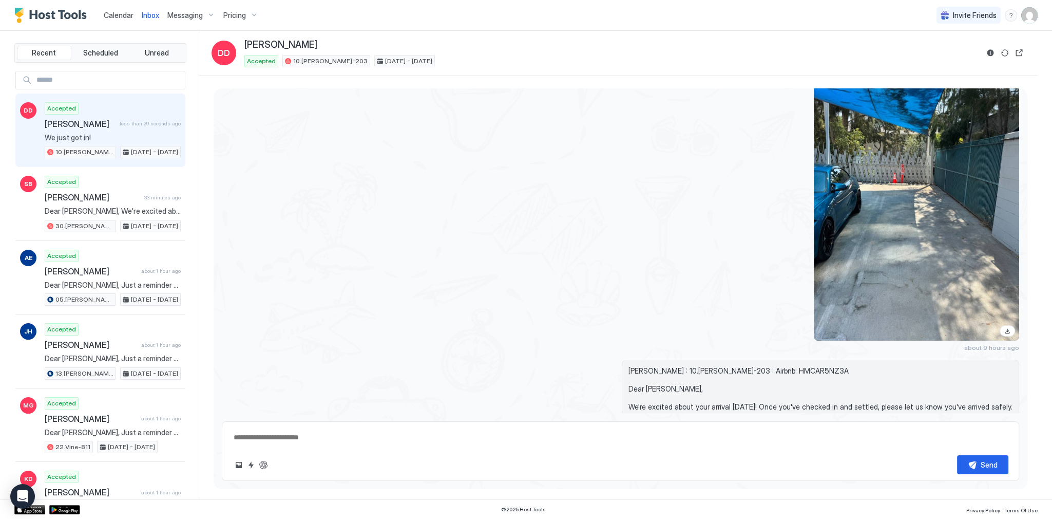
scroll to position [1369, 0]
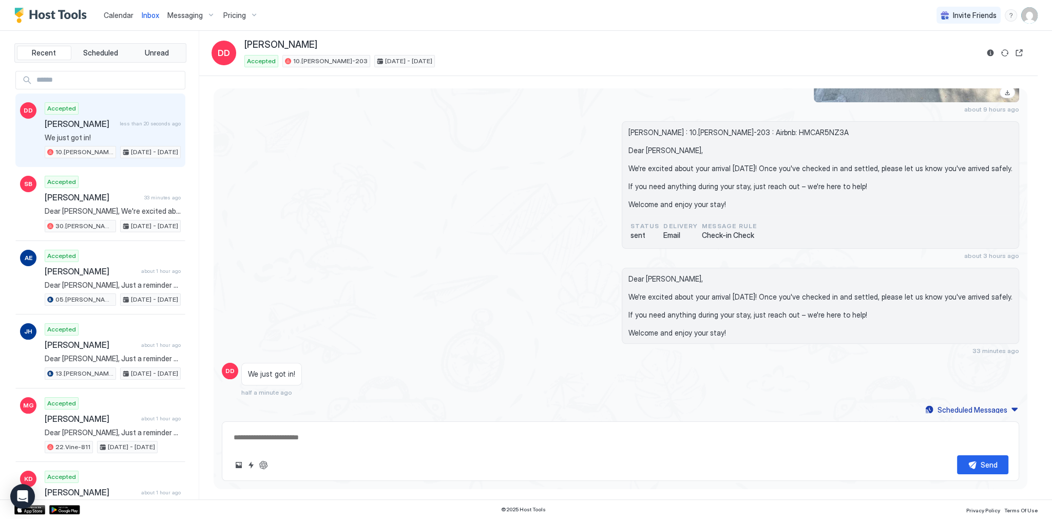
click at [302, 438] on textarea at bounding box center [621, 437] width 776 height 19
click at [665, 274] on span "Dear Devin, We're excited about your arrival today! Once you've checked in and …" at bounding box center [820, 305] width 384 height 63
click at [295, 443] on textarea "To enrich screen reader interactions, please activate Accessibility in Grammarl…" at bounding box center [621, 437] width 776 height 19
type textarea "*"
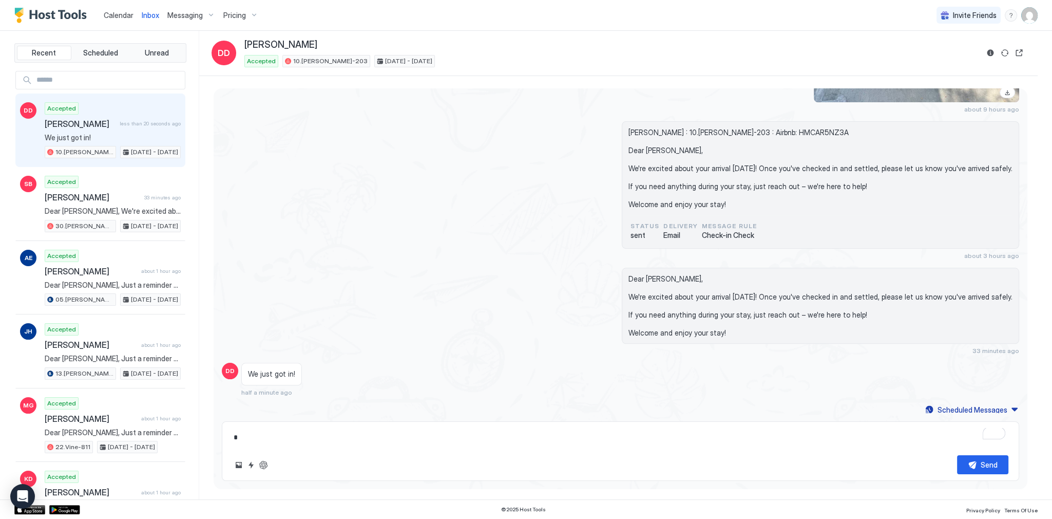
type textarea "*"
type textarea "**"
type textarea "*"
type textarea "***"
type textarea "*"
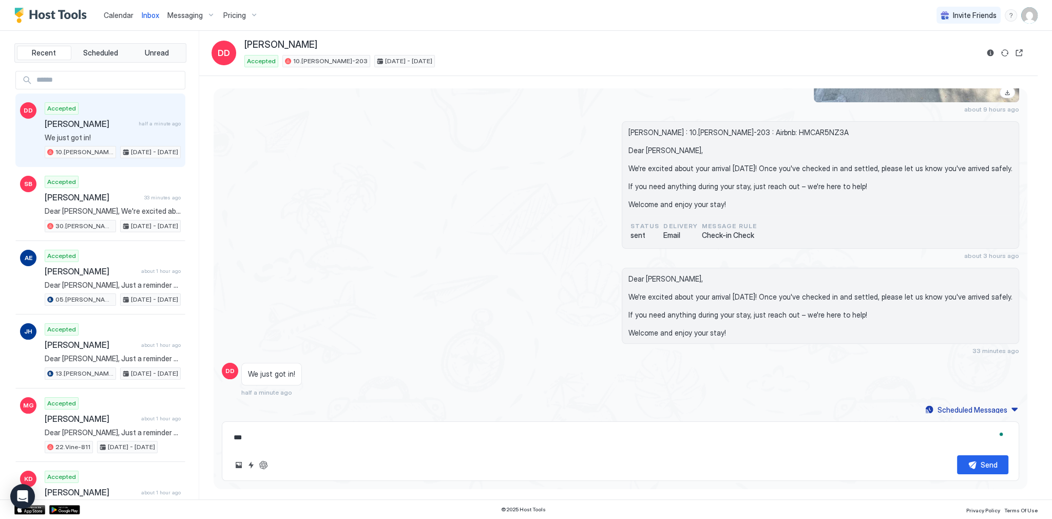
type textarea "****"
type textarea "*"
type textarea "*****"
type textarea "*"
type textarea "******"
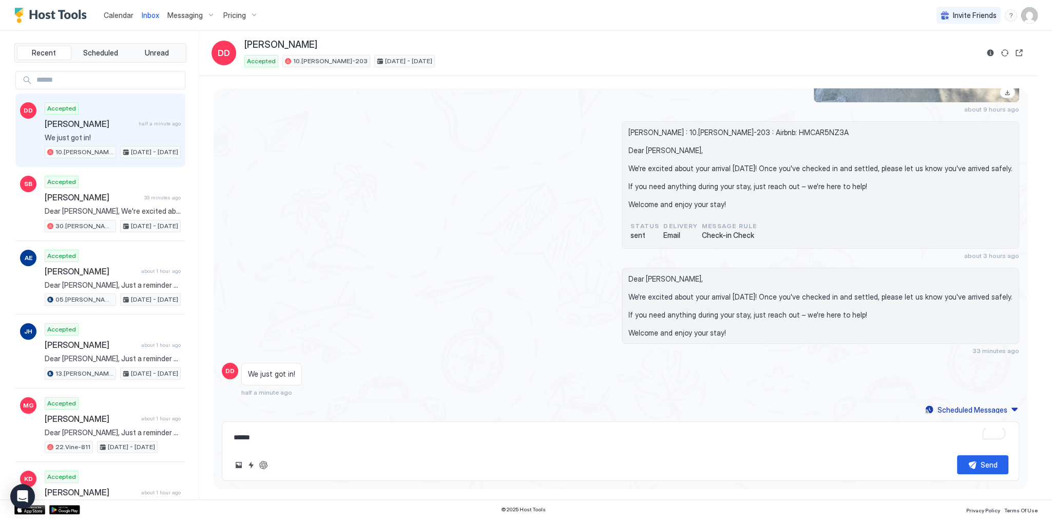
type textarea "*"
type textarea "*****"
type textarea "*"
type textarea "******"
type textarea "*"
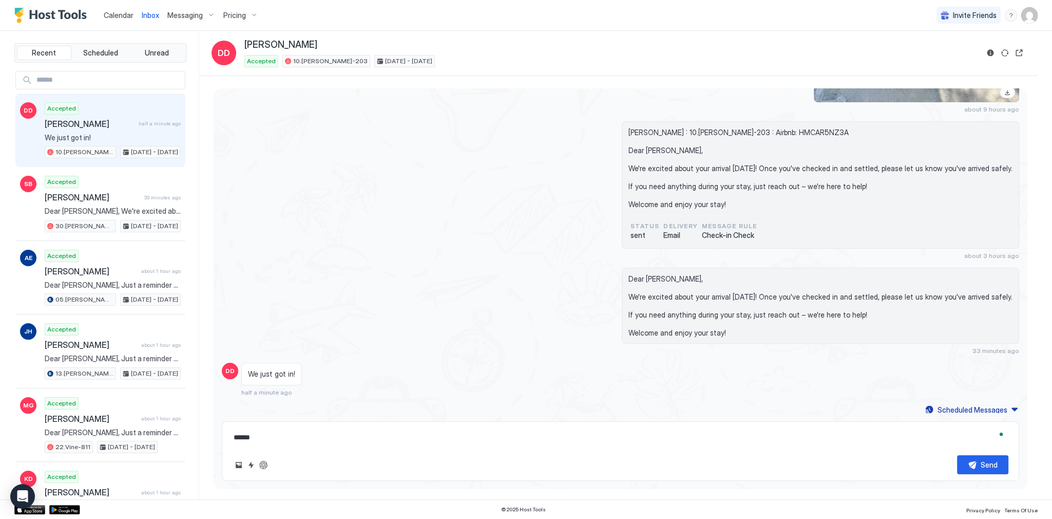
type textarea "******"
type textarea "*"
type textarea "******"
type textarea "*"
type textarea "*****"
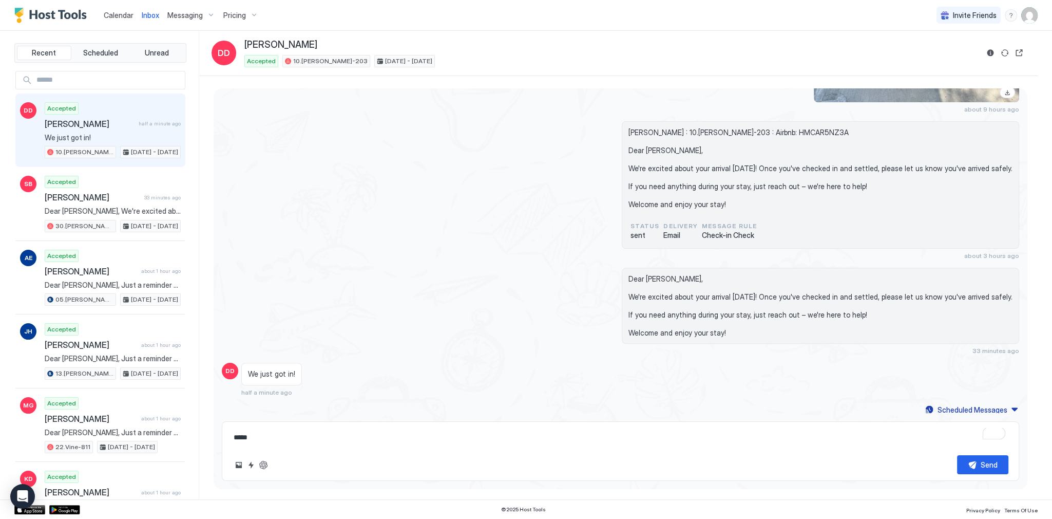
type textarea "*"
type textarea "******"
type textarea "*"
type textarea "******"
type textarea "*"
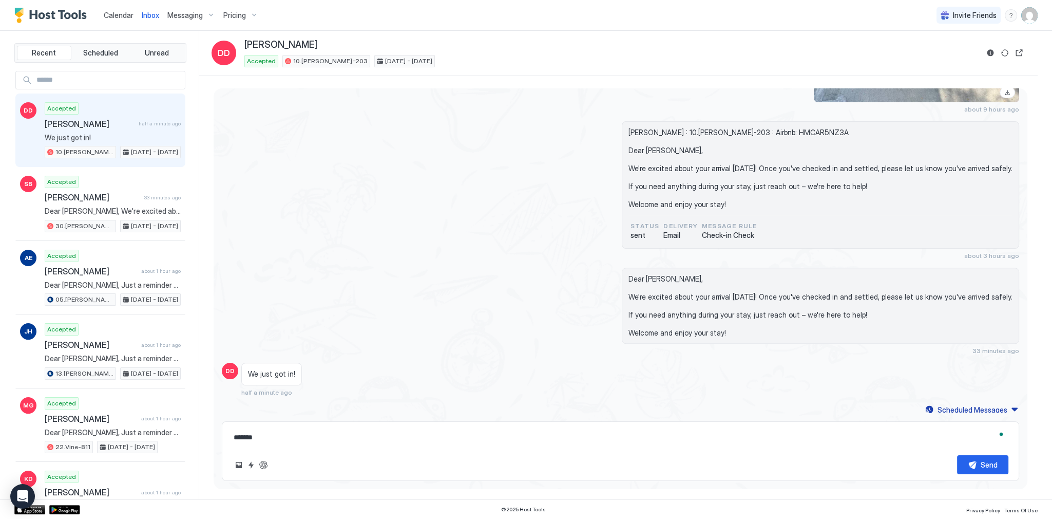
type textarea "********"
type textarea "*"
type textarea "*********"
type textarea "*"
type textarea "**********"
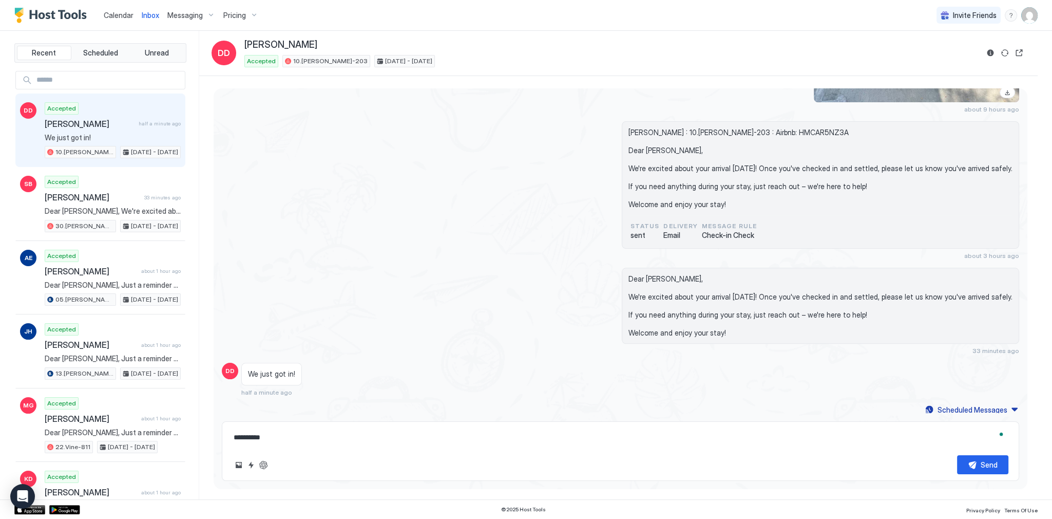
type textarea "*"
type textarea "**********"
type textarea "*"
type textarea "**********"
type textarea "*"
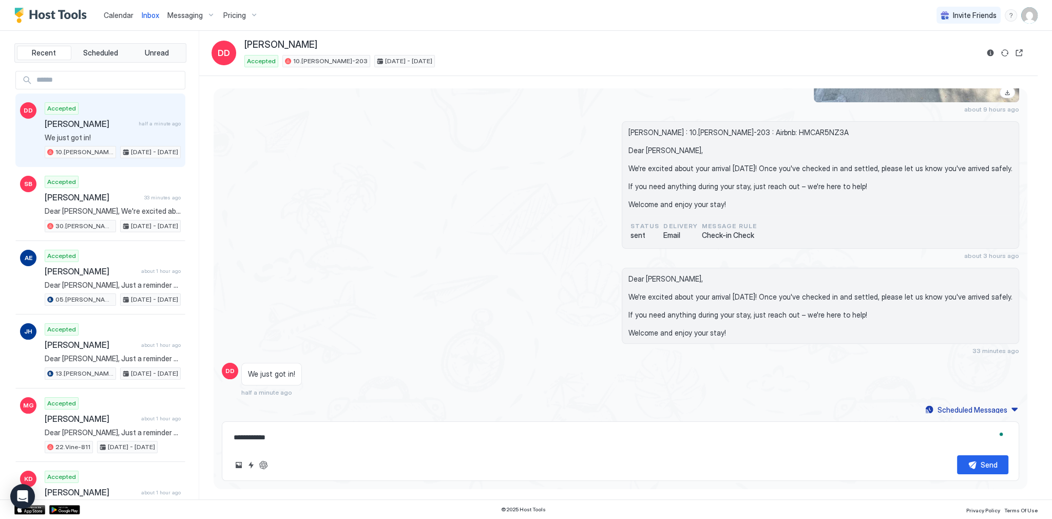
type textarea "**********"
type textarea "*"
type textarea "**********"
type textarea "*"
type textarea "**********"
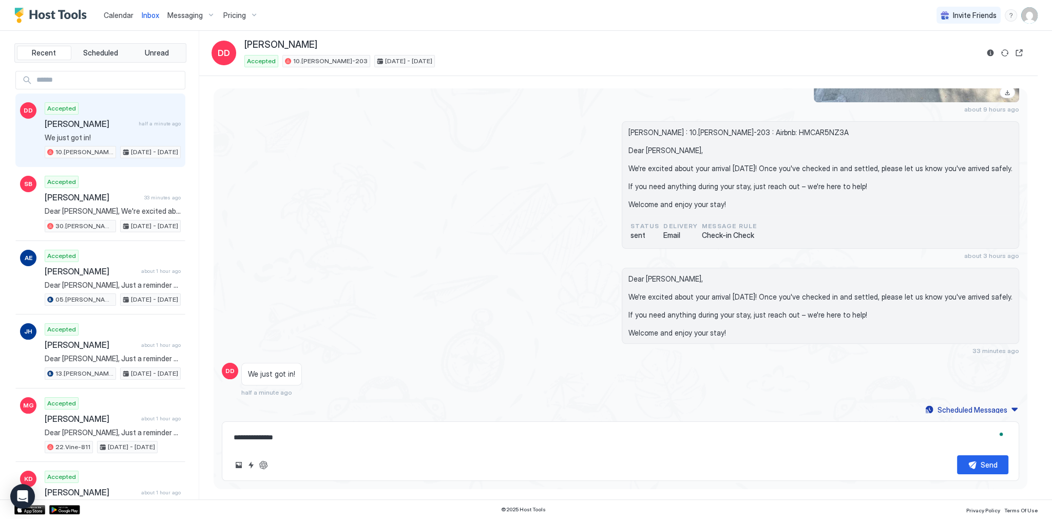
type textarea "*"
type textarea "**********"
type textarea "*"
type textarea "**********"
type textarea "*"
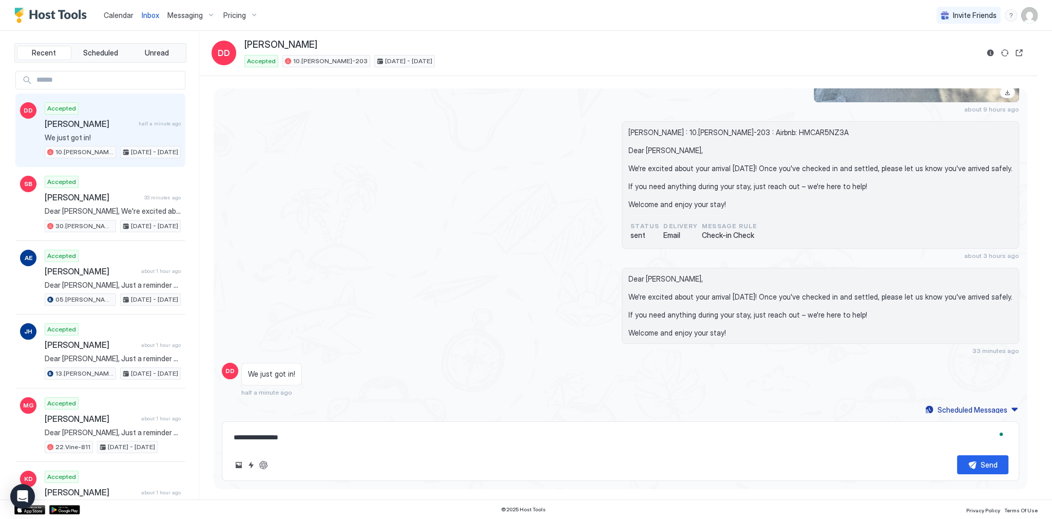
type textarea "**********"
type textarea "*"
type textarea "**********"
type textarea "*"
type textarea "**********"
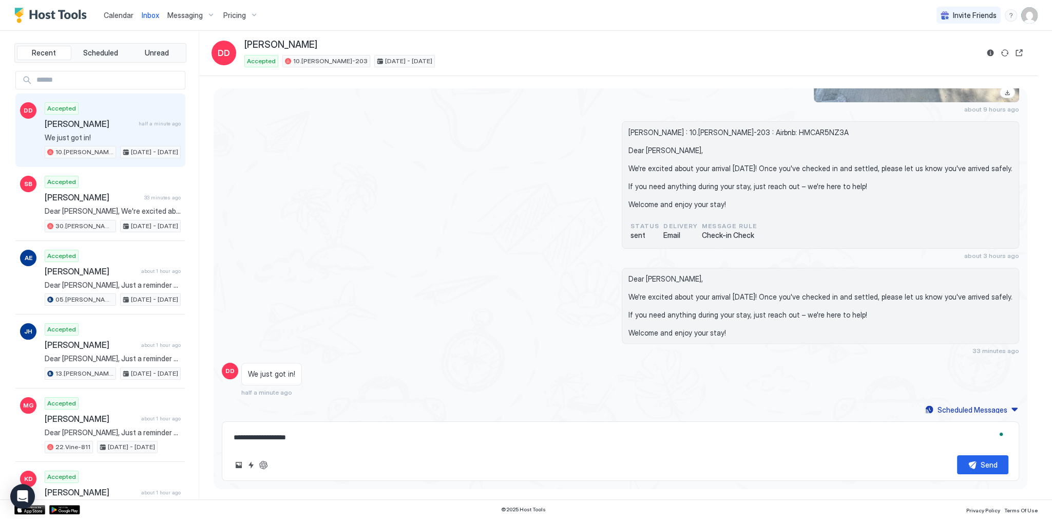
type textarea "*"
type textarea "**********"
type textarea "*"
type textarea "**********"
type textarea "*"
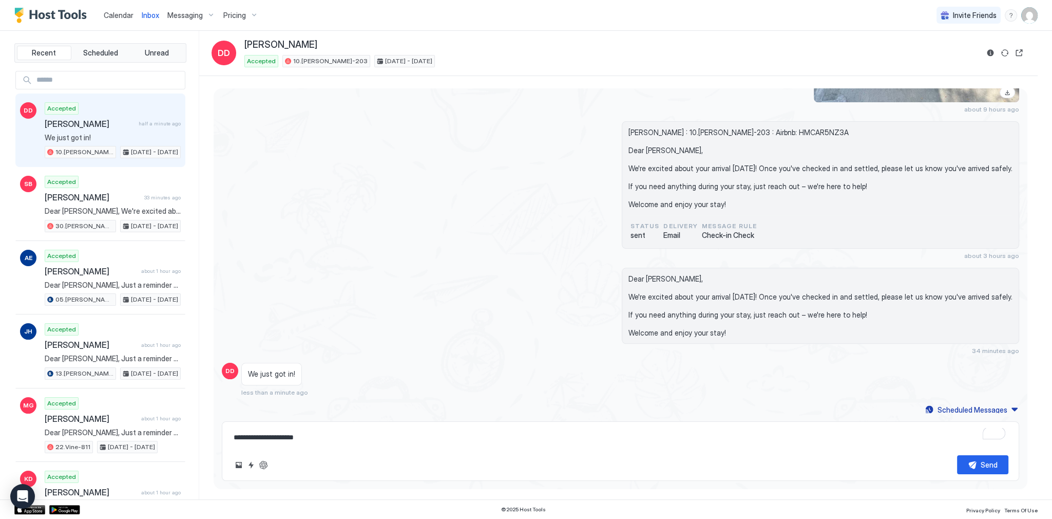
type textarea "**********"
type textarea "*"
click at [653, 274] on span "Dear Devin, We're excited about your arrival today! Once you've checked in and …" at bounding box center [820, 305] width 384 height 63
click at [122, 16] on span "Calendar" at bounding box center [119, 15] width 30 height 9
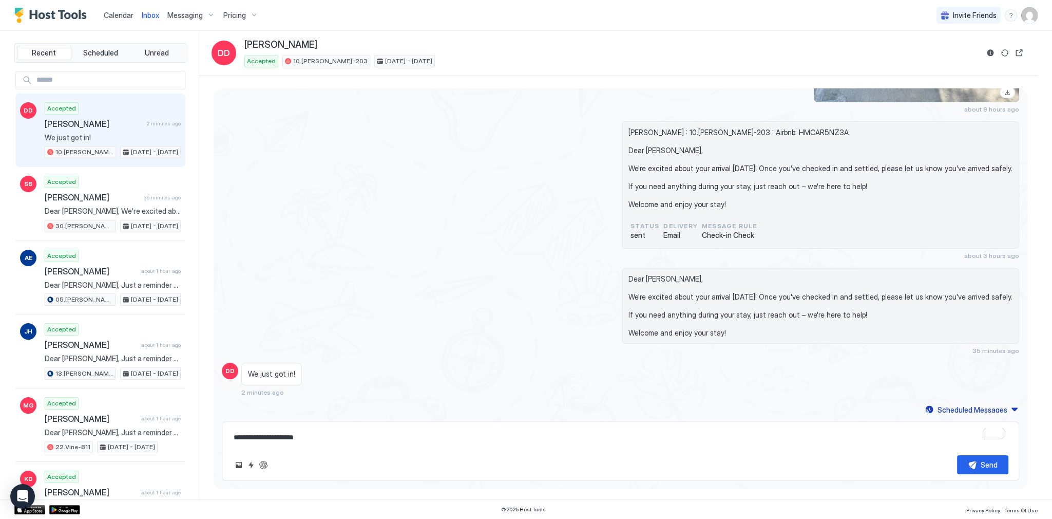
click at [122, 16] on span "Calendar" at bounding box center [119, 15] width 30 height 9
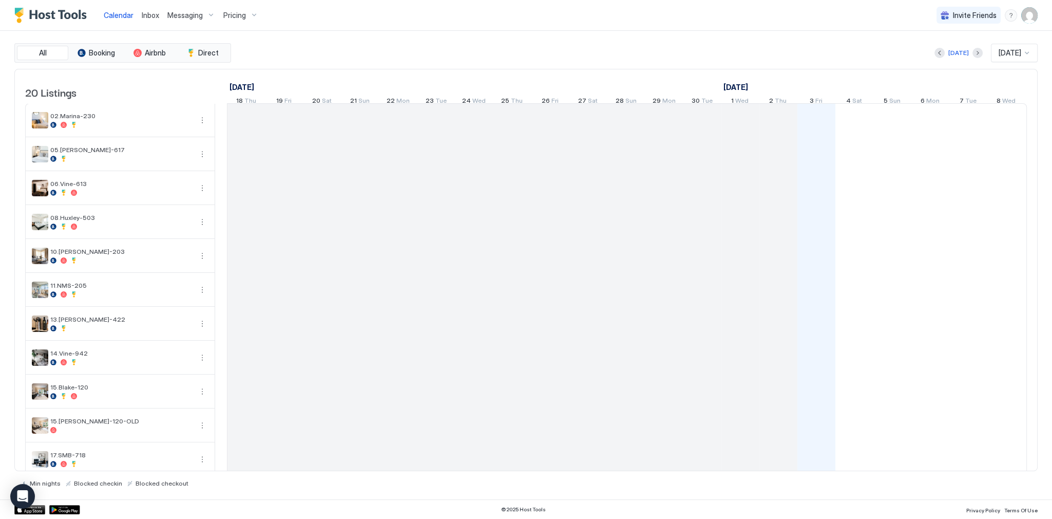
scroll to position [0, 570]
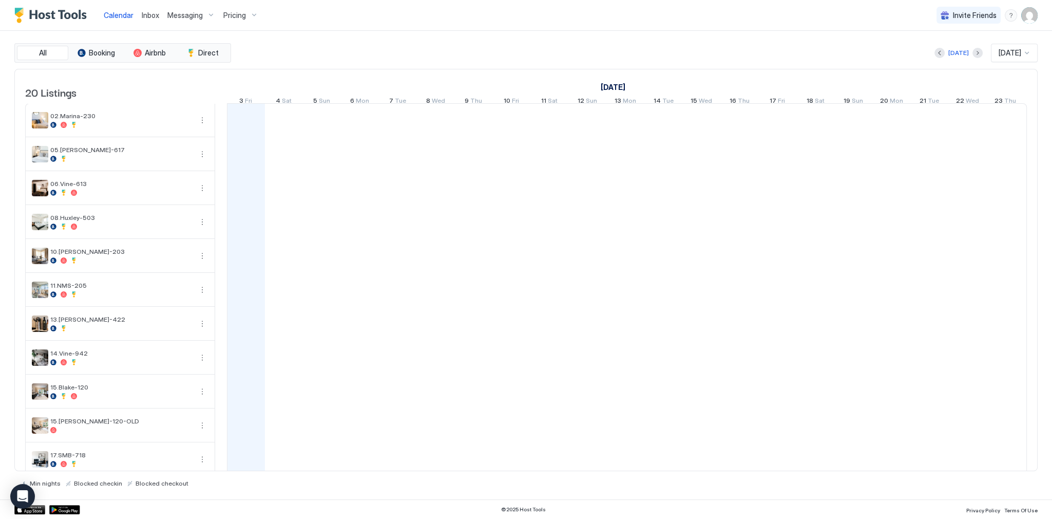
click at [372, 55] on div "Today Oct 2025" at bounding box center [635, 53] width 805 height 18
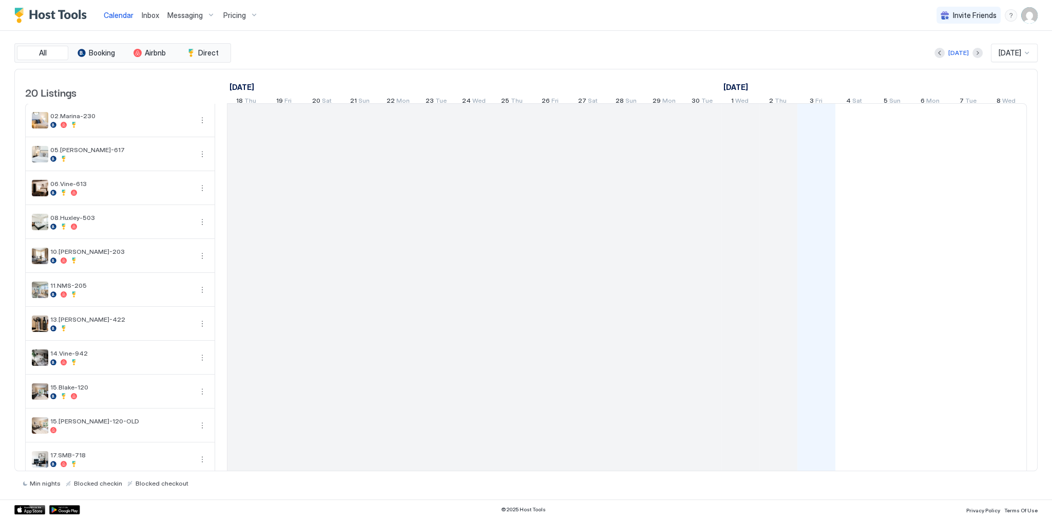
scroll to position [0, 570]
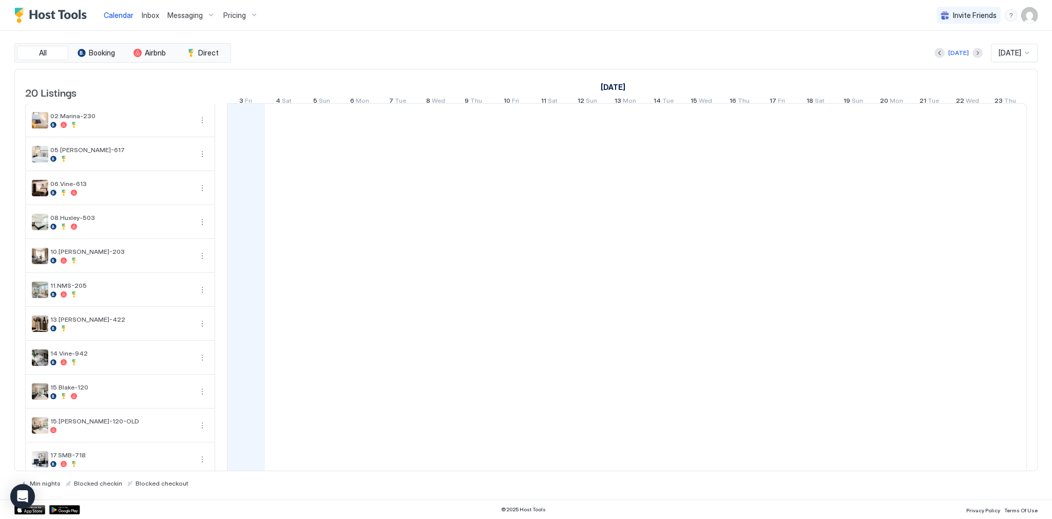
click at [368, 59] on div "[DATE] [DATE]" at bounding box center [635, 53] width 805 height 18
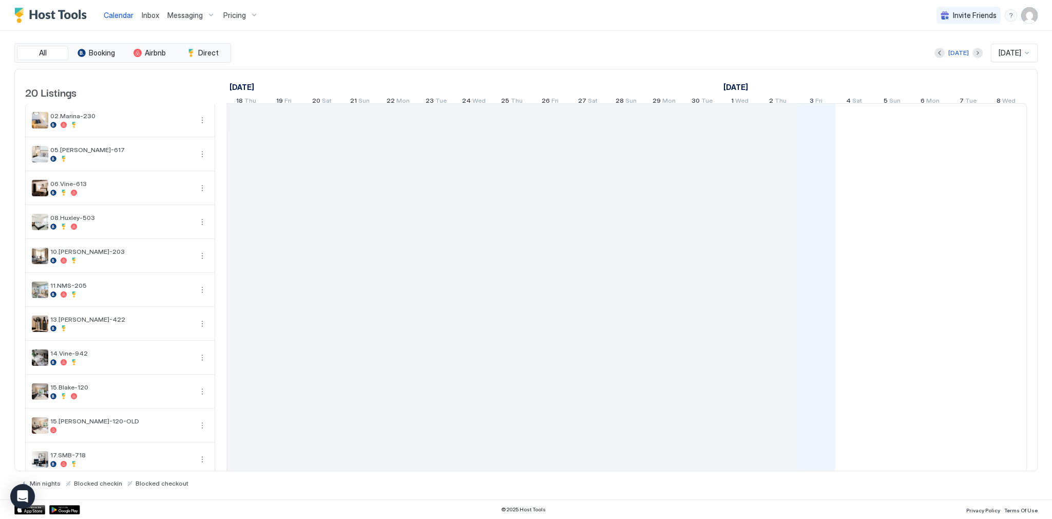
scroll to position [0, 570]
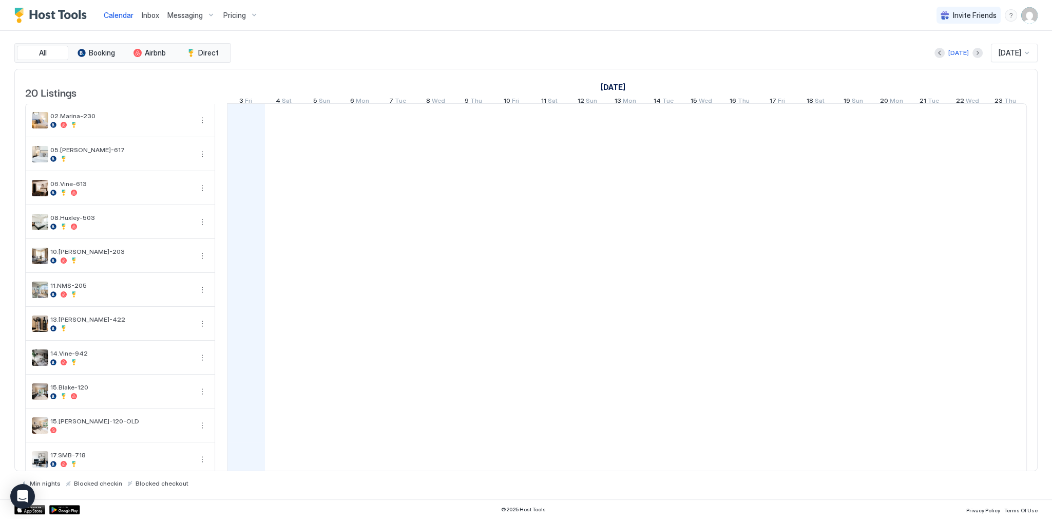
click at [361, 70] on div "[DATE] [DATE] [DATE] 18 Thu 19 Fri 20 Sat 21 Sun 22 Mon 23 Tue 24 Wed 25 Thu 26…" at bounding box center [57, 89] width 800 height 40
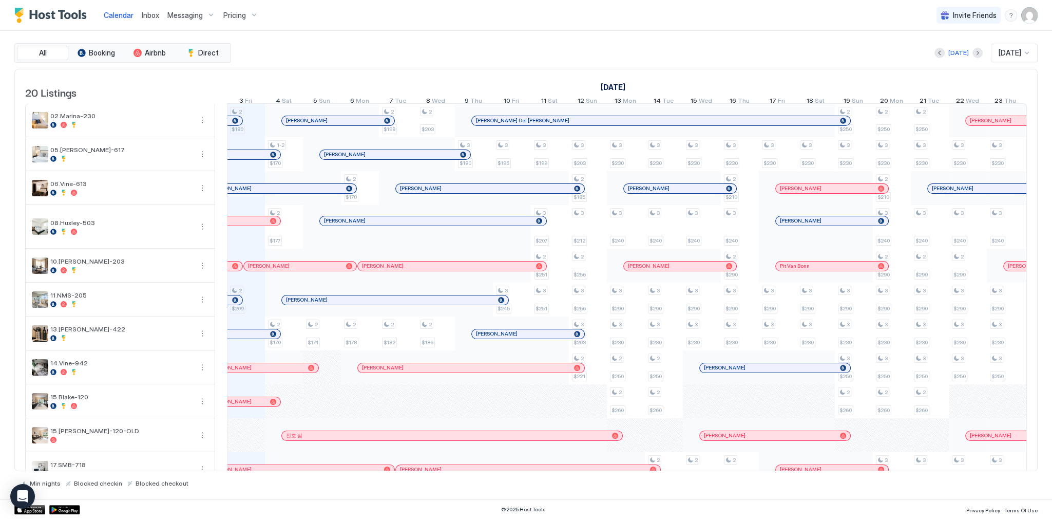
click at [1035, 16] on img "User profile" at bounding box center [1029, 15] width 16 height 16
click at [963, 61] on div "Settings" at bounding box center [972, 58] width 130 height 18
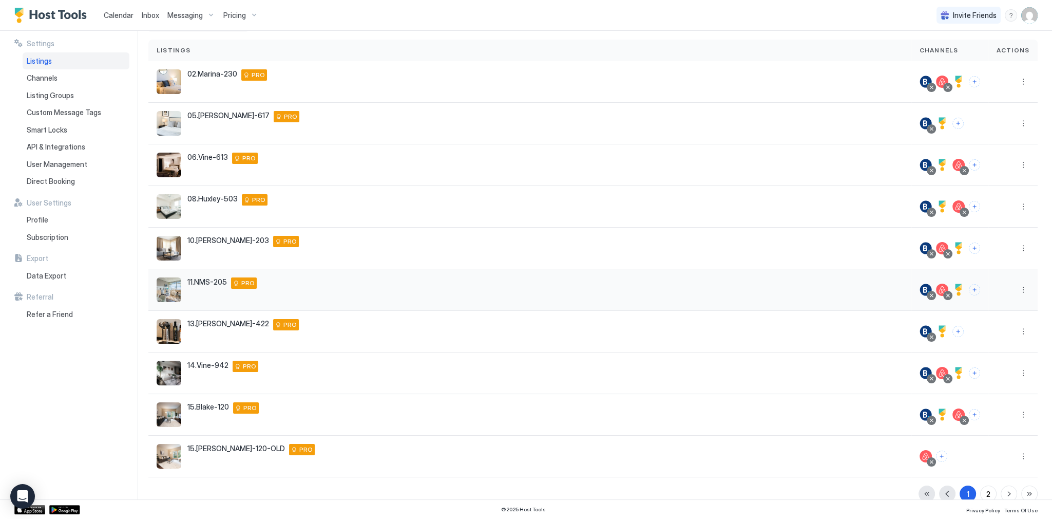
scroll to position [80, 0]
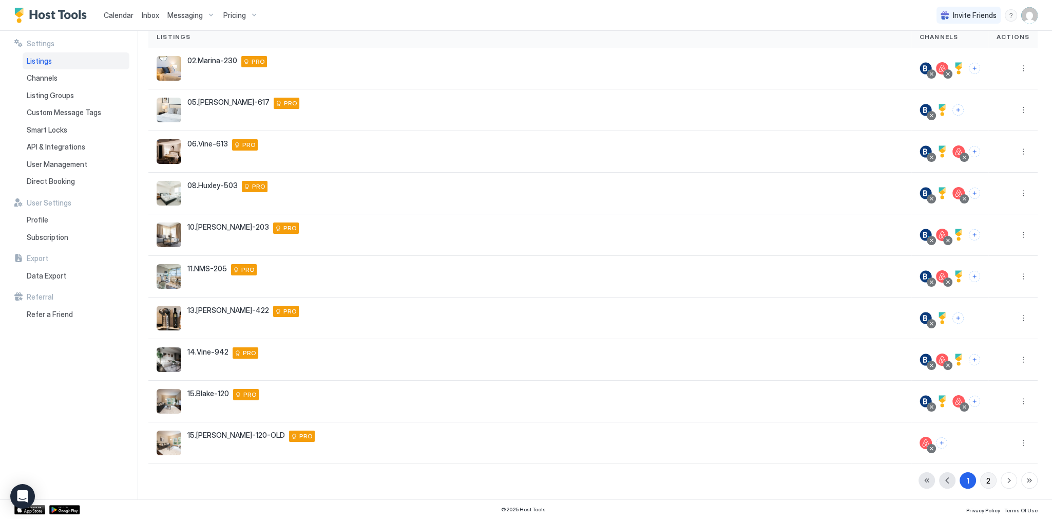
click at [986, 480] on div "2" at bounding box center [988, 480] width 4 height 11
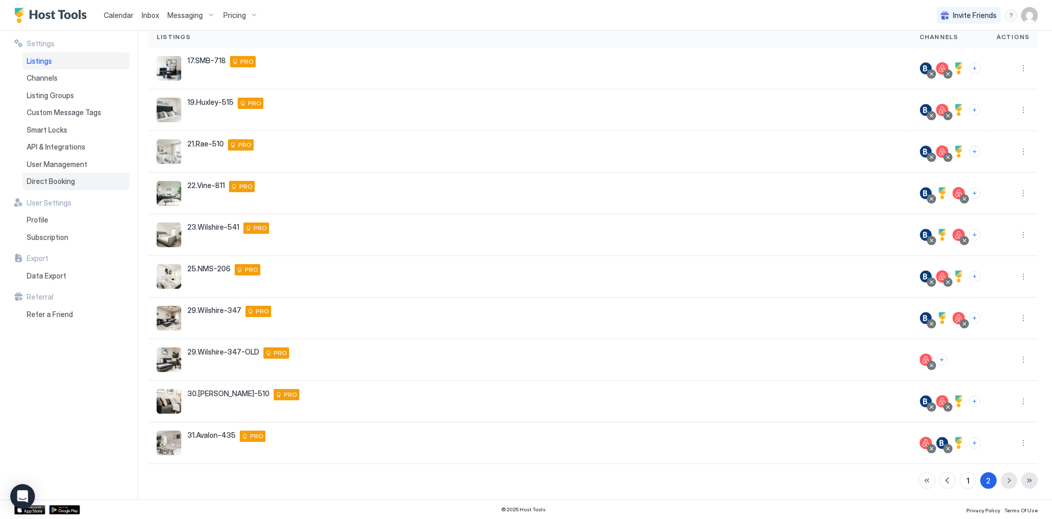
click at [73, 189] on div "Direct Booking" at bounding box center [76, 181] width 107 height 17
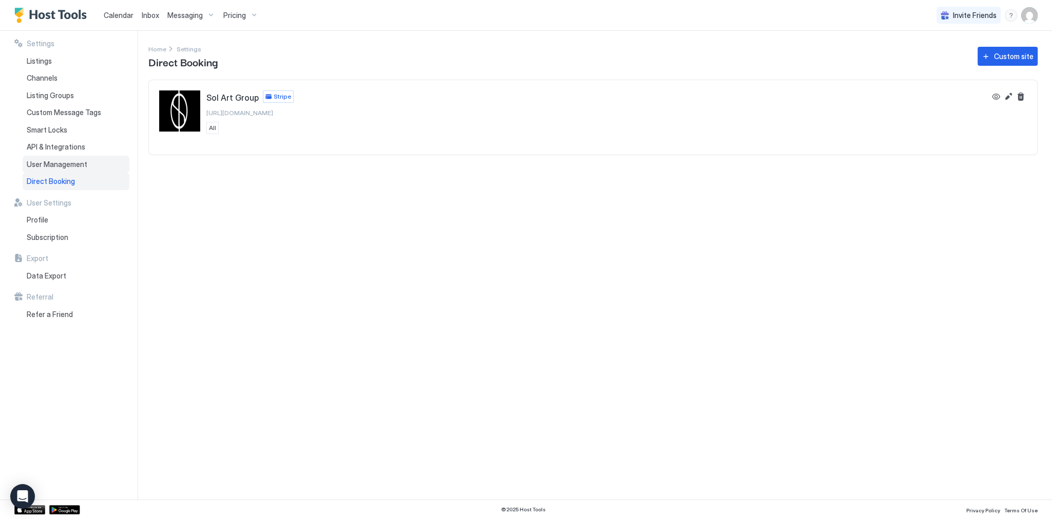
click at [95, 159] on div "User Management" at bounding box center [76, 164] width 107 height 17
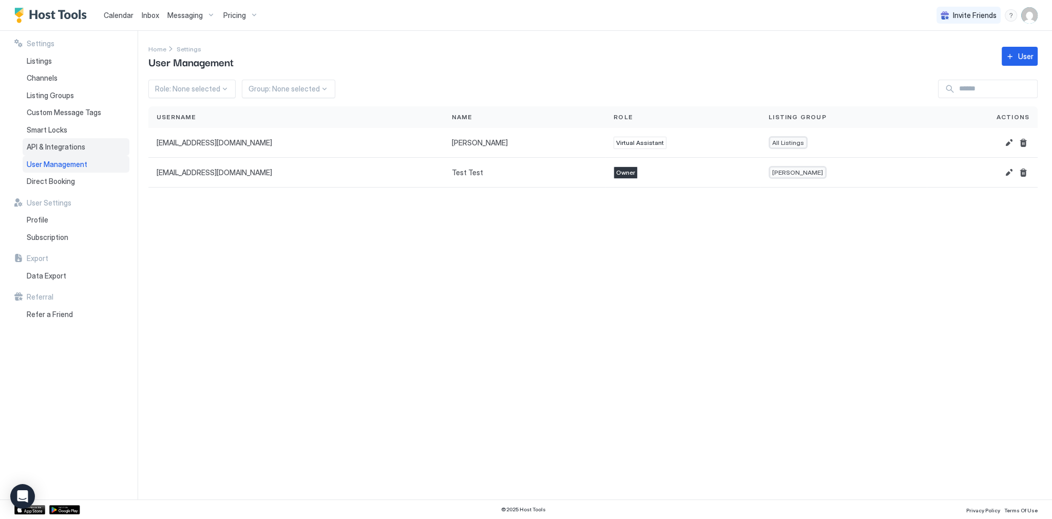
click at [93, 147] on div "API & Integrations" at bounding box center [76, 146] width 107 height 17
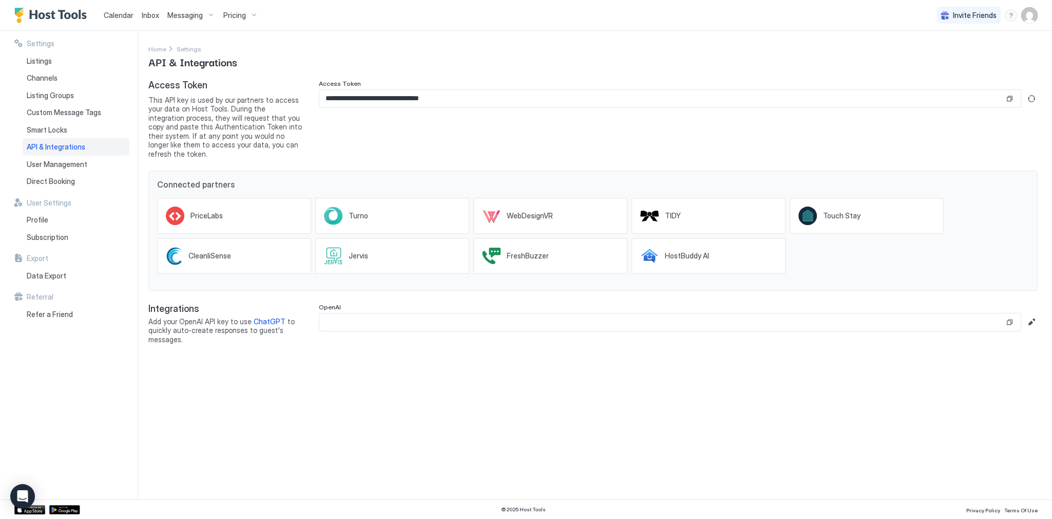
click at [411, 139] on div "**********" at bounding box center [678, 119] width 719 height 79
click at [62, 130] on span "Smart Locks" at bounding box center [47, 129] width 41 height 9
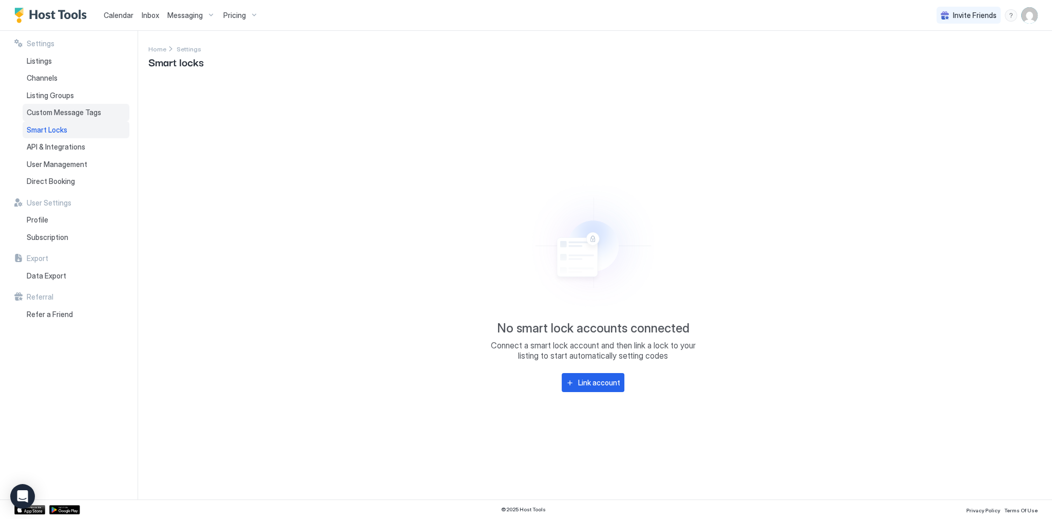
click at [72, 106] on div "Custom Message Tags" at bounding box center [76, 112] width 107 height 17
click at [515, 98] on div "Create custom message tags Create your own tags to easily insert information in…" at bounding box center [592, 283] width 889 height 407
click at [61, 97] on span "Listing Groups" at bounding box center [50, 95] width 47 height 9
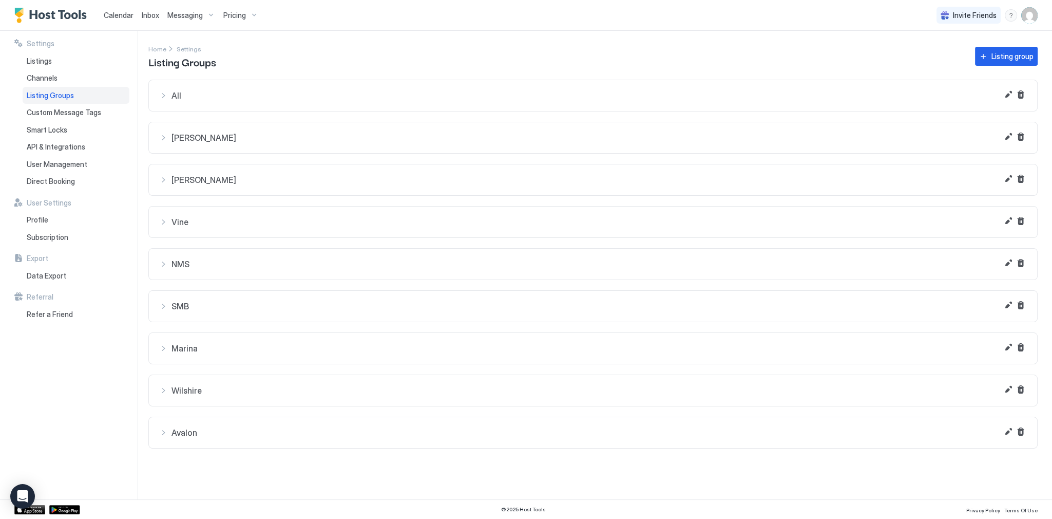
click at [356, 53] on div "Home Settings Listing Groups Listing group" at bounding box center [592, 56] width 889 height 26
click at [36, 88] on div "Listing Groups" at bounding box center [76, 95] width 107 height 17
click at [43, 78] on span "Channels" at bounding box center [42, 77] width 31 height 9
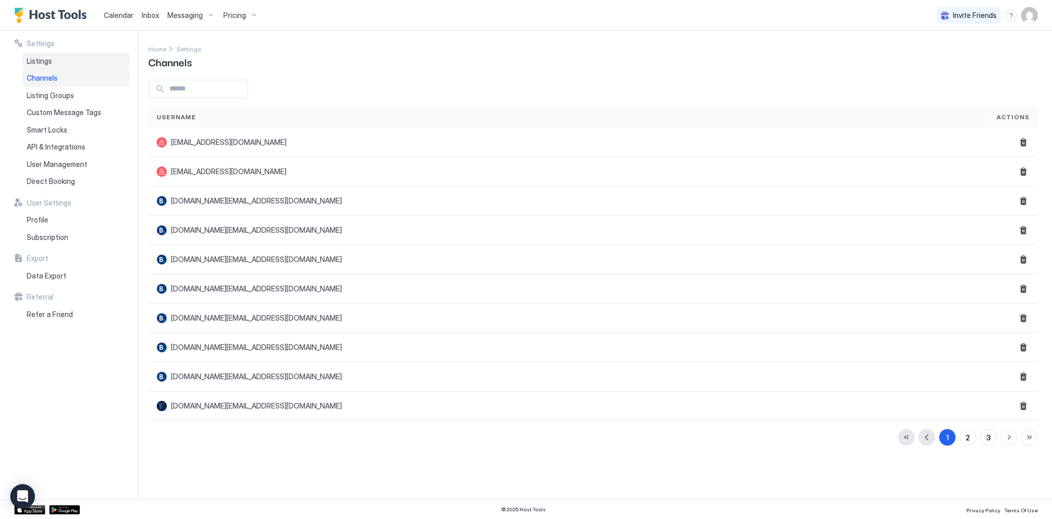
click at [46, 62] on span "Listings" at bounding box center [39, 60] width 25 height 9
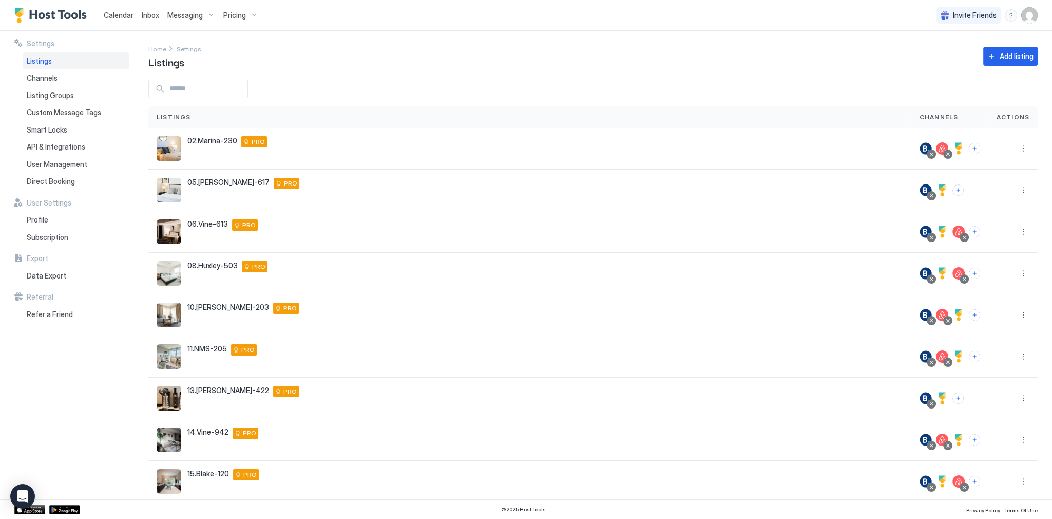
click at [427, 68] on div "Home Settings Listings Add listing" at bounding box center [592, 56] width 889 height 26
click at [41, 377] on div "Settings Listings Channels Listing Groups Custom Message Tags Smart Locks API &…" at bounding box center [75, 265] width 123 height 468
click at [54, 277] on span "Data Export" at bounding box center [47, 275] width 40 height 9
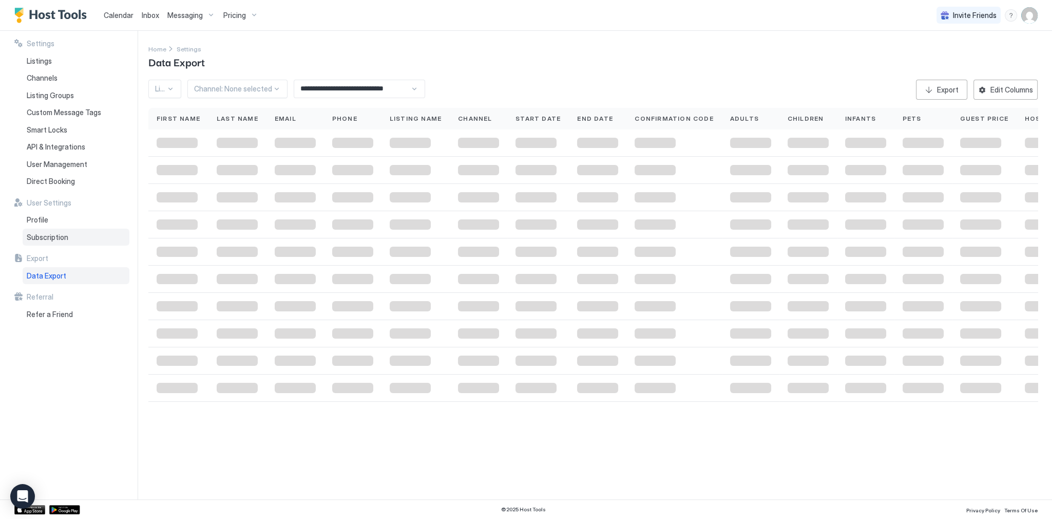
click at [64, 245] on div "Subscription" at bounding box center [76, 236] width 107 height 17
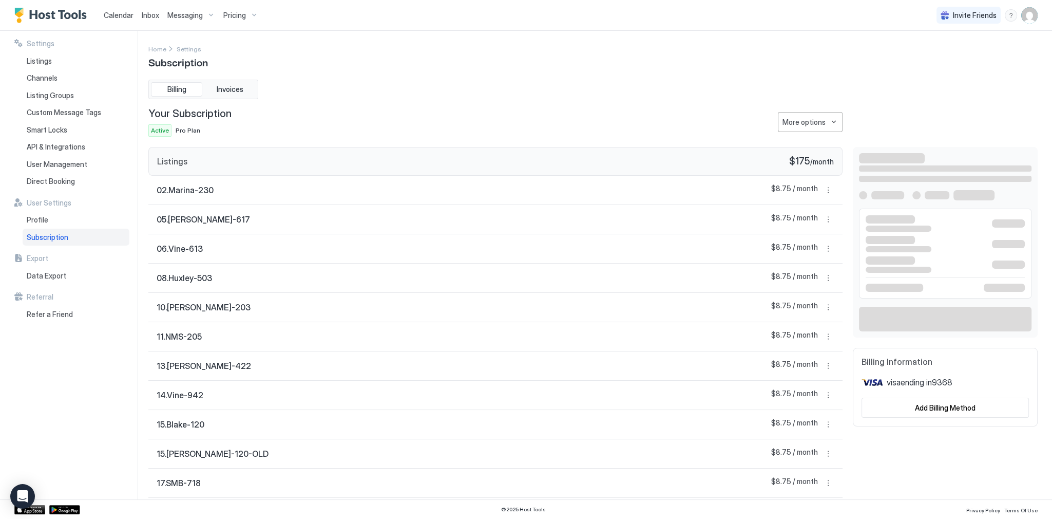
click at [798, 43] on div "Home Settings Subscription" at bounding box center [592, 56] width 889 height 26
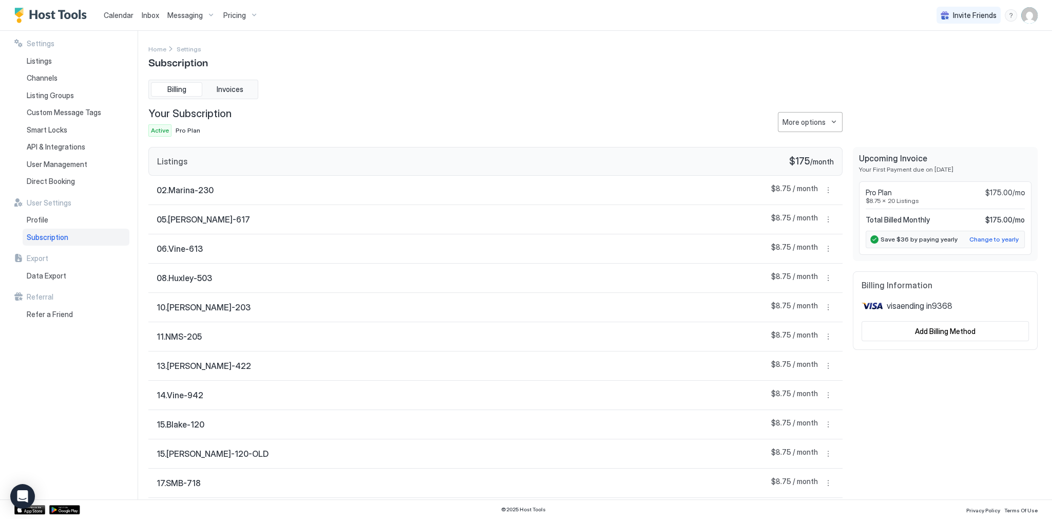
click at [753, 37] on div "Settings Home Settings Subscription Billing Invoices Your Subscription Active P…" at bounding box center [600, 265] width 904 height 468
click at [254, 85] on button "Invoices" at bounding box center [229, 89] width 51 height 14
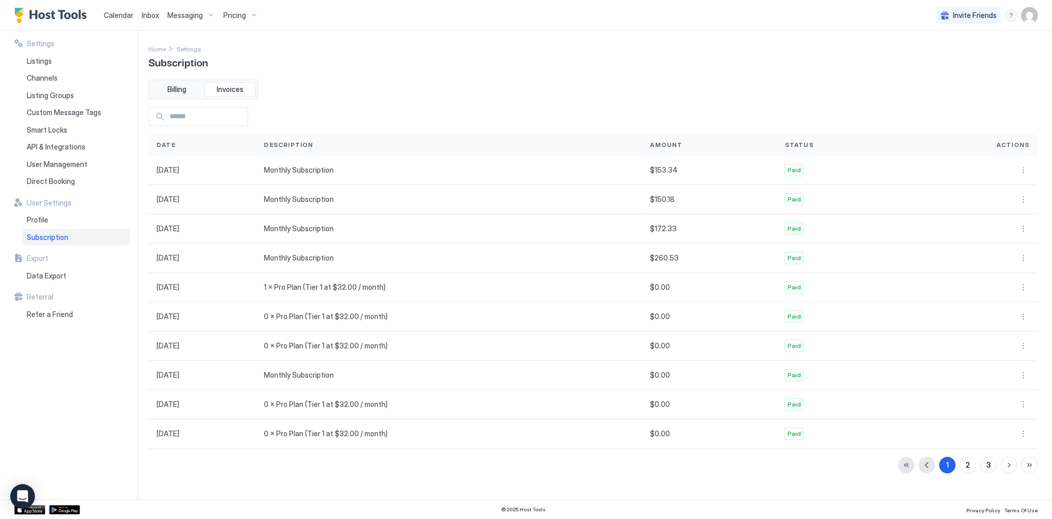
click at [415, 82] on div "Billing Invoices Date Description Amount Status Actions [DATE] Monthly Subscrip…" at bounding box center [592, 276] width 889 height 393
drag, startPoint x: 178, startPoint y: 88, endPoint x: 284, endPoint y: 83, distance: 106.9
click at [193, 87] on button "Billing" at bounding box center [176, 89] width 51 height 14
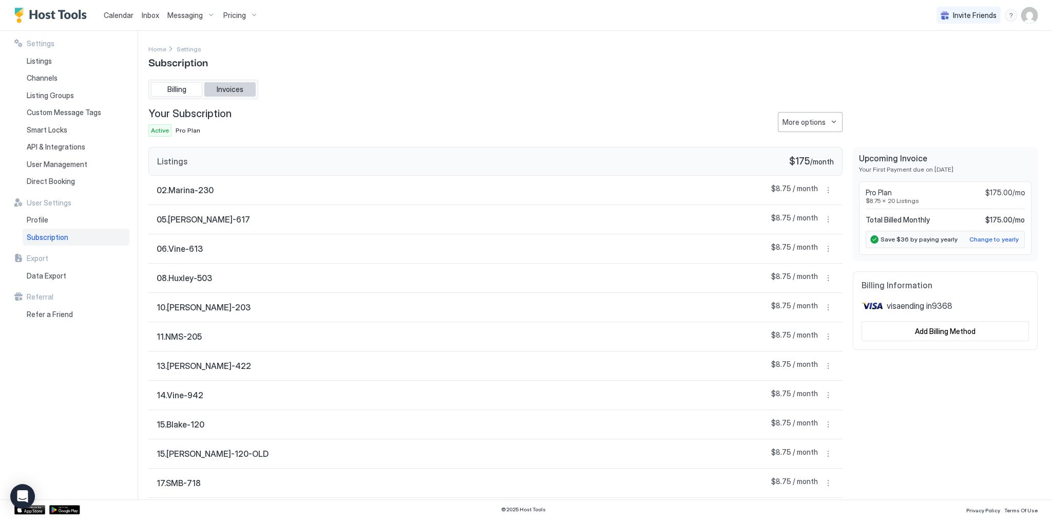
click at [251, 90] on button "Invoices" at bounding box center [229, 89] width 51 height 14
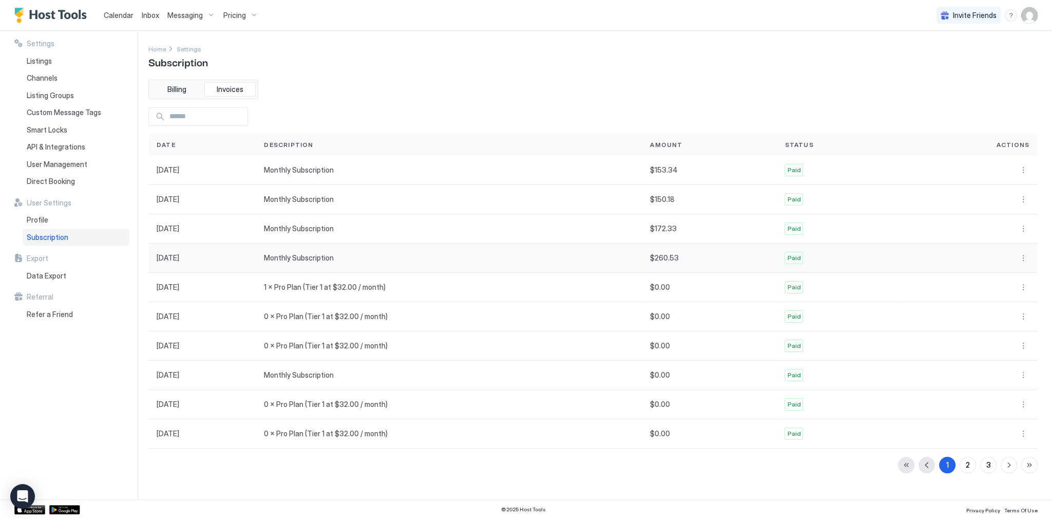
click at [1028, 259] on button "More options" at bounding box center [1023, 258] width 12 height 12
click at [999, 272] on span "Receipt" at bounding box center [1009, 272] width 23 height 8
click at [524, 42] on div "Settings Home Settings Subscription Billing Invoices Date Description Amount St…" at bounding box center [600, 265] width 904 height 468
click at [195, 91] on button "Billing" at bounding box center [176, 89] width 51 height 14
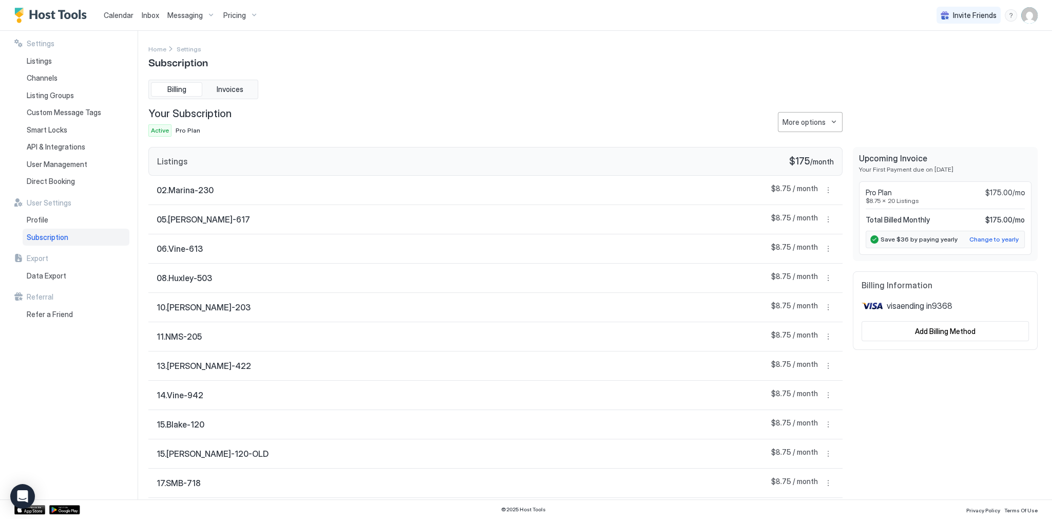
click at [819, 171] on div "Listings $175 / month" at bounding box center [495, 161] width 694 height 29
click at [947, 382] on div "Upcoming Invoice Your First Payment due on [DATE] Pro Plan $175.00/mo $8.75 x 2…" at bounding box center [945, 454] width 185 height 614
click at [992, 388] on div "Upcoming Invoice Your First Payment due on [DATE] Pro Plan $175.00/mo $8.75 x 2…" at bounding box center [945, 454] width 185 height 614
click at [499, 78] on div "Settings Home Settings Subscription Billing Invoices Your Subscription Active P…" at bounding box center [592, 265] width 889 height 444
click at [351, 81] on div "Billing Invoices Your Subscription Active Pro Plan More options Listings $175 /…" at bounding box center [592, 420] width 889 height 681
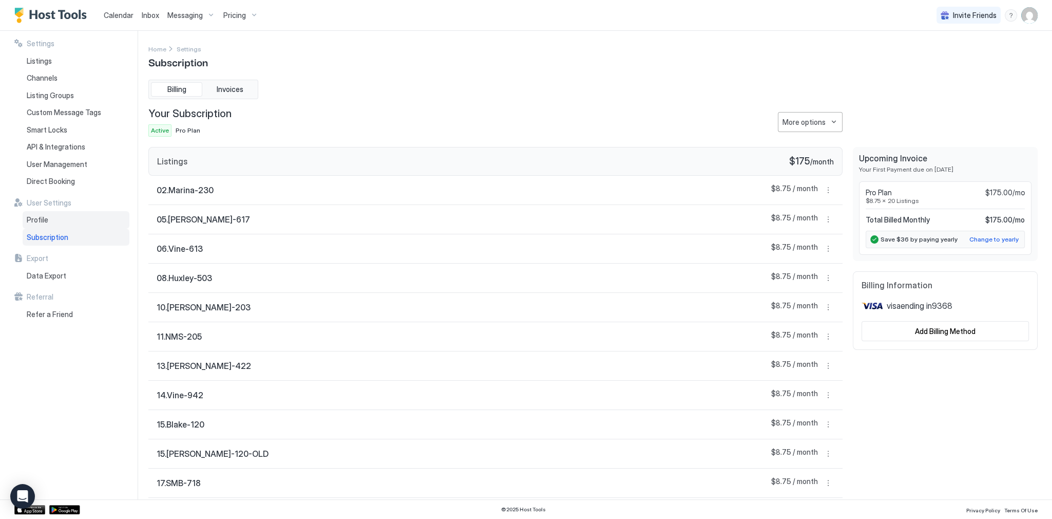
click at [67, 221] on div "Profile" at bounding box center [76, 219] width 107 height 17
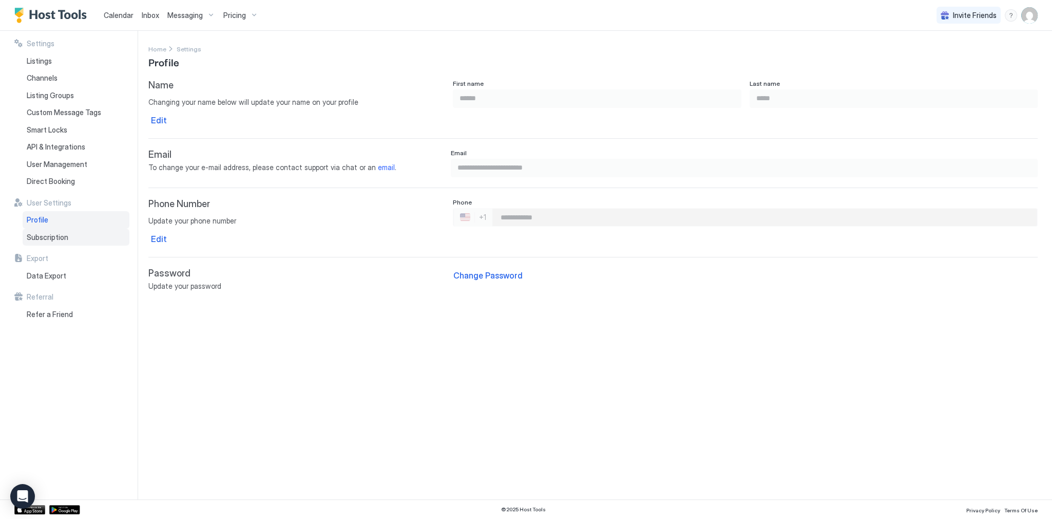
click at [71, 235] on div "Subscription" at bounding box center [76, 236] width 107 height 17
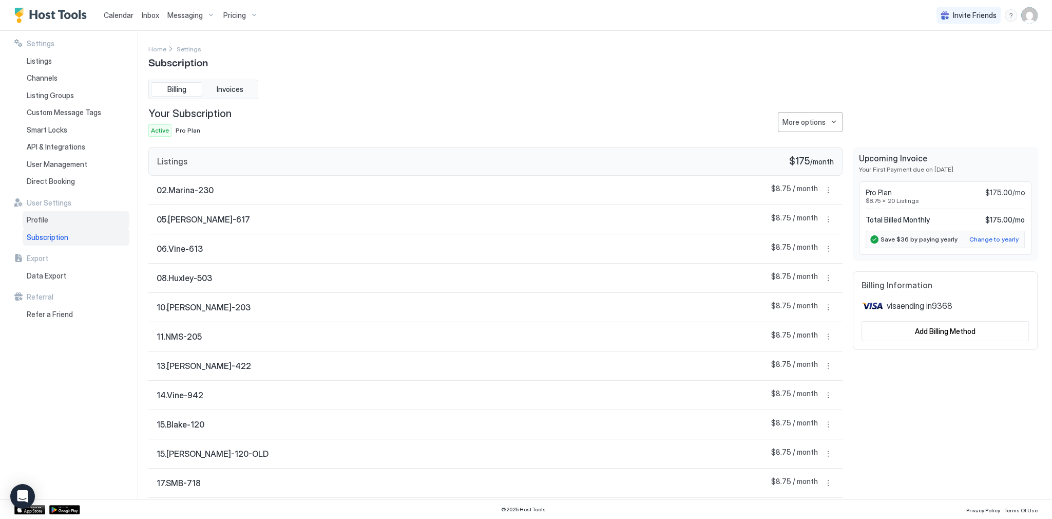
click at [80, 214] on div "Profile" at bounding box center [76, 219] width 107 height 17
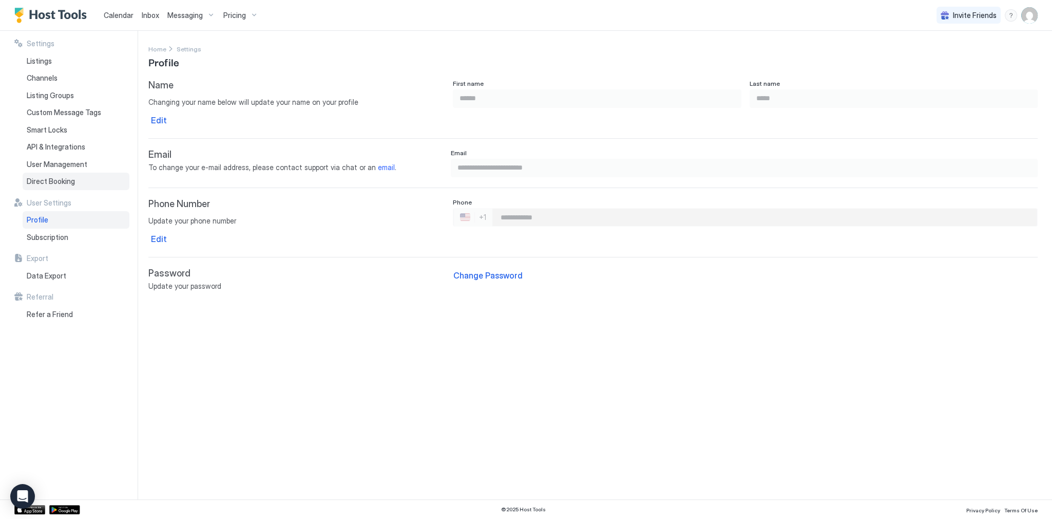
click at [88, 173] on div "Direct Booking" at bounding box center [76, 181] width 107 height 17
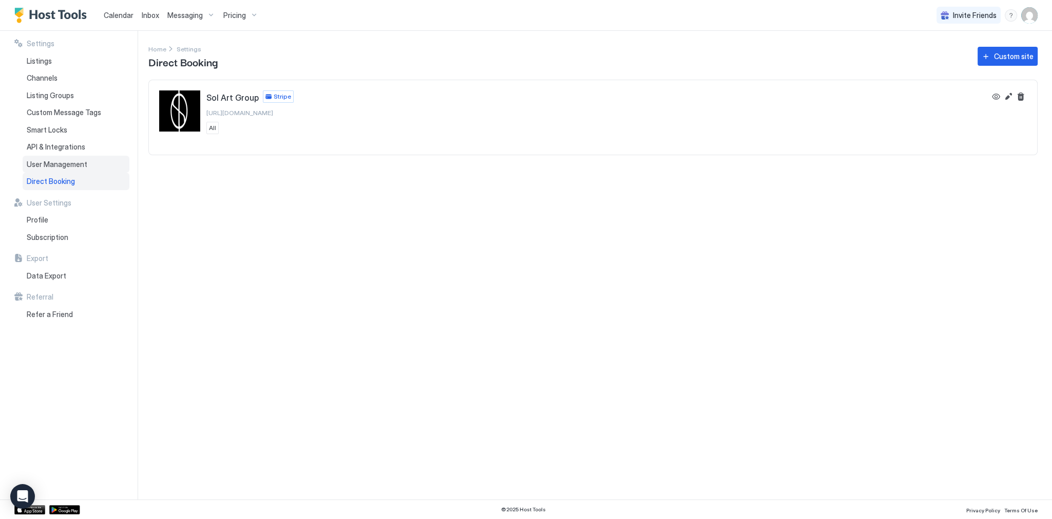
click at [96, 164] on div "User Management" at bounding box center [76, 164] width 107 height 17
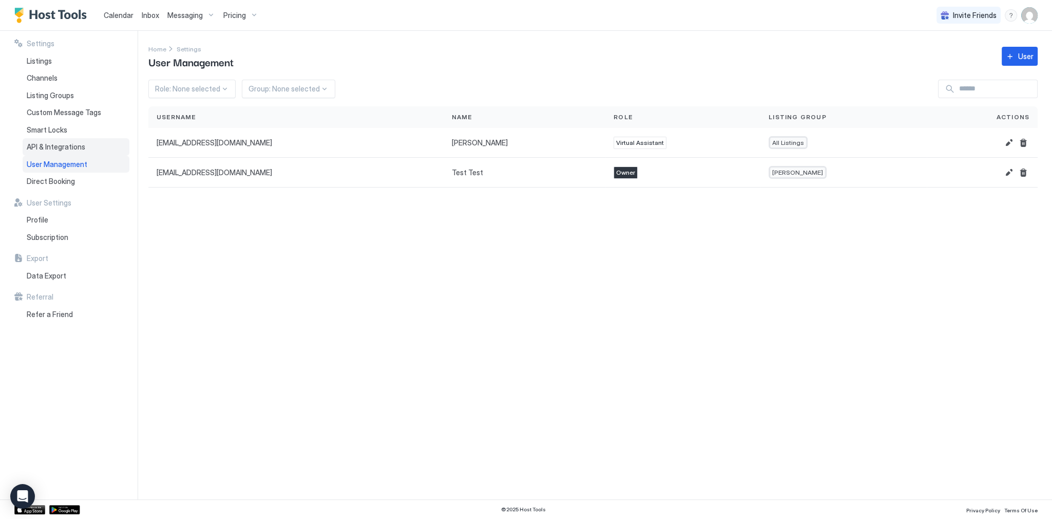
click at [92, 144] on div "API & Integrations" at bounding box center [76, 146] width 107 height 17
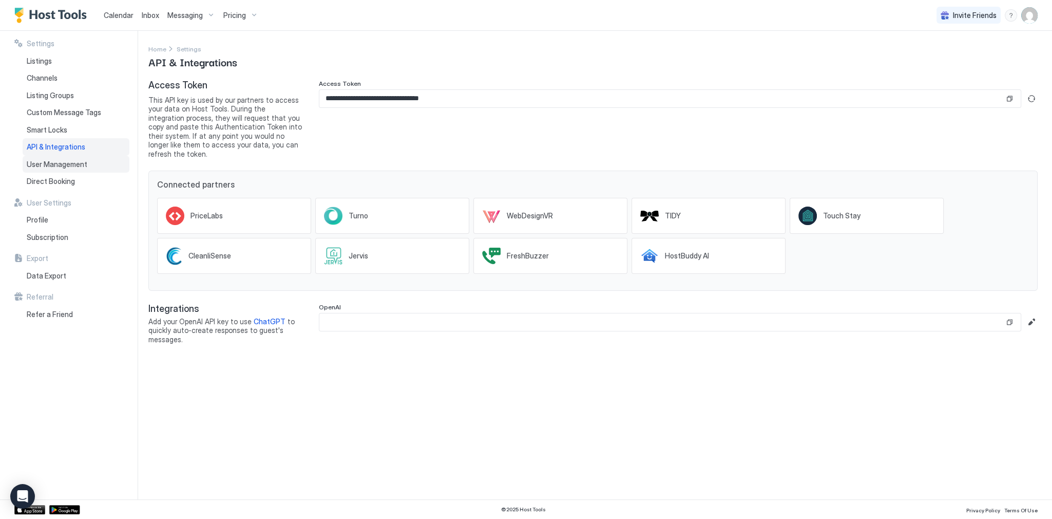
click at [86, 164] on div "User Management" at bounding box center [76, 164] width 107 height 17
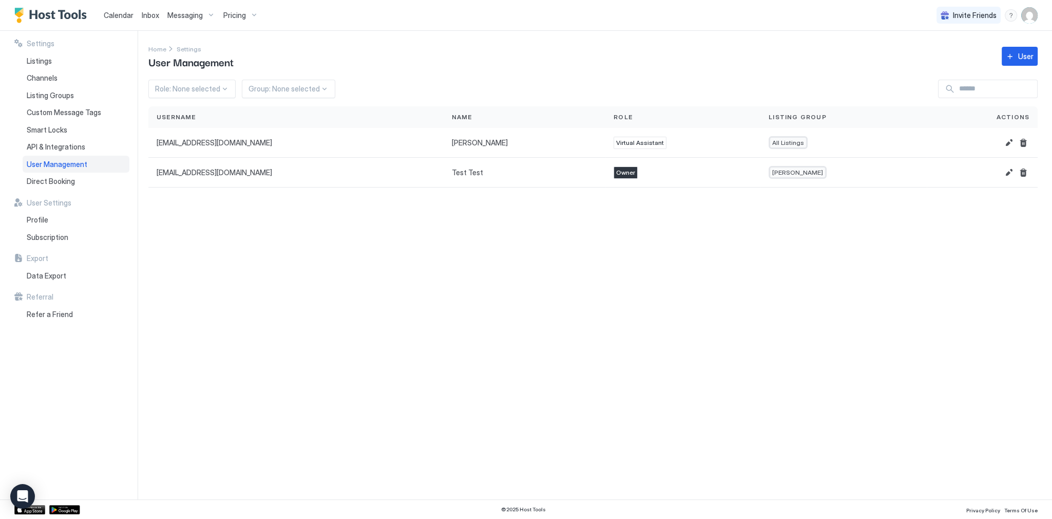
click at [426, 247] on div "Settings Home Settings User Management User Role: None selected Group: None sel…" at bounding box center [600, 265] width 904 height 468
click at [616, 141] on span "Virtual Assistant" at bounding box center [640, 142] width 48 height 9
click at [697, 55] on div "Home Settings User Management User" at bounding box center [592, 56] width 889 height 26
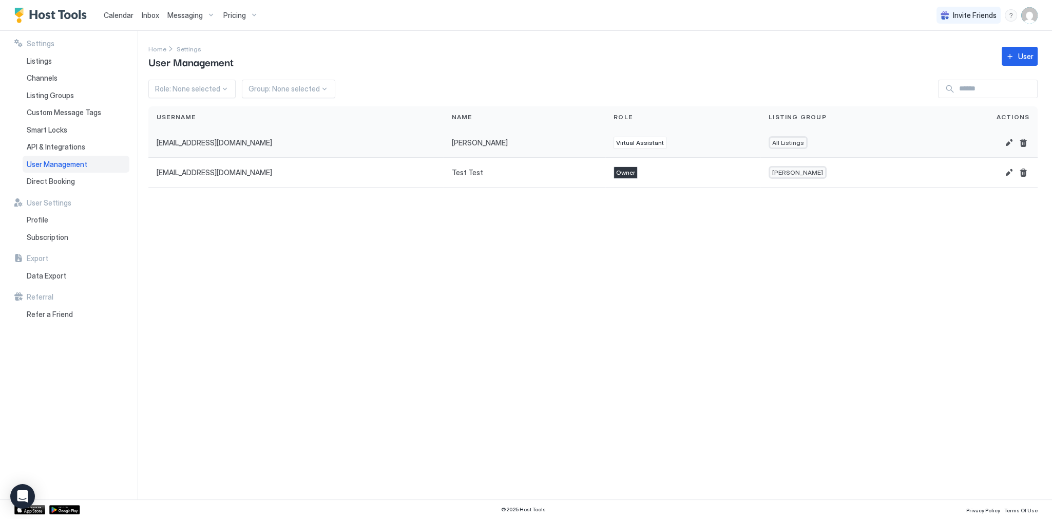
click at [772, 142] on span "All Listings" at bounding box center [788, 143] width 32 height 8
click at [794, 248] on div "Settings Home Settings User Management User Role: None selected Group: None sel…" at bounding box center [600, 265] width 904 height 468
click at [78, 152] on div "API & Integrations" at bounding box center [76, 146] width 107 height 17
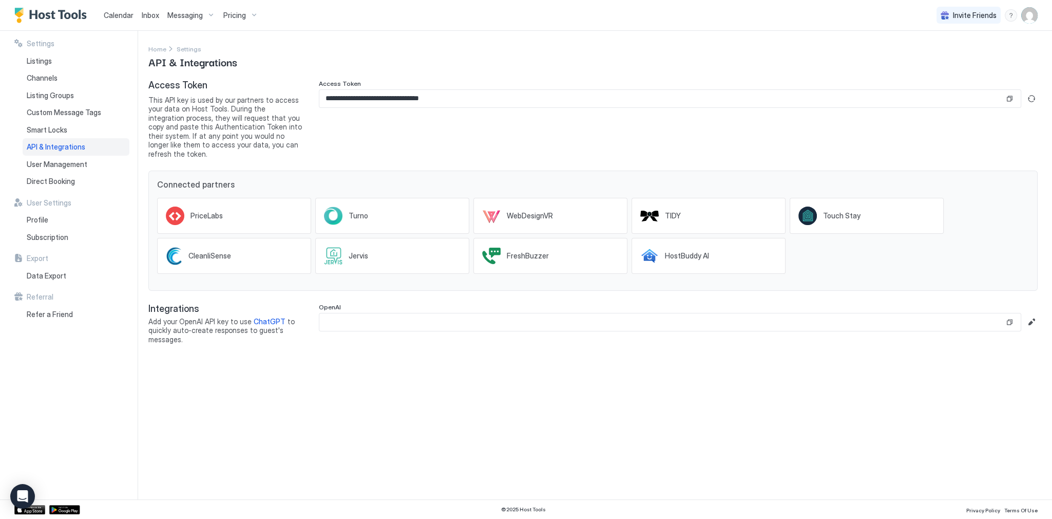
click at [513, 138] on div "**********" at bounding box center [678, 119] width 719 height 79
click at [53, 131] on span "Smart Locks" at bounding box center [47, 129] width 41 height 9
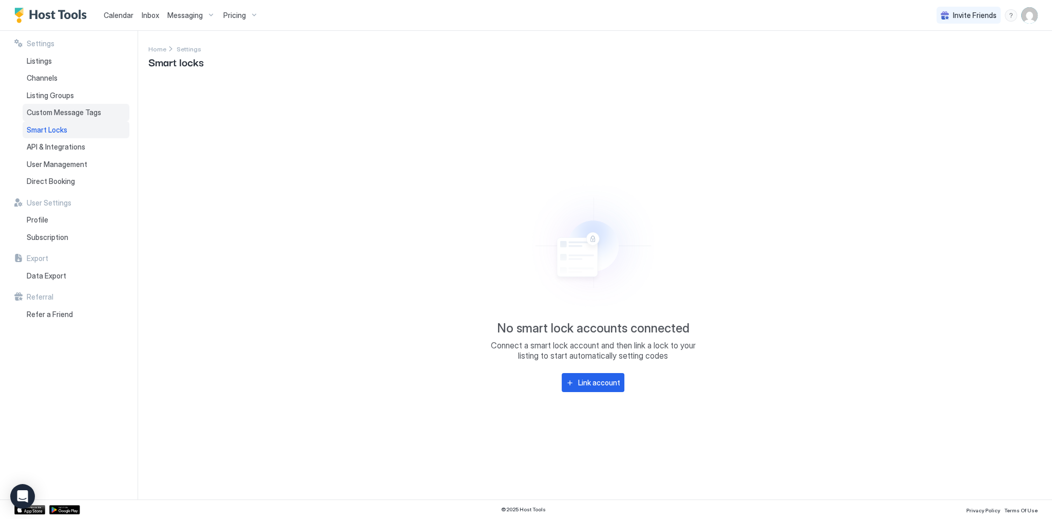
click at [42, 104] on div "Custom Message Tags" at bounding box center [76, 112] width 107 height 17
click at [90, 126] on div "Smart Locks" at bounding box center [76, 129] width 107 height 17
click at [62, 110] on span "Custom Message Tags" at bounding box center [64, 112] width 74 height 9
click at [58, 94] on span "Listing Groups" at bounding box center [50, 95] width 47 height 9
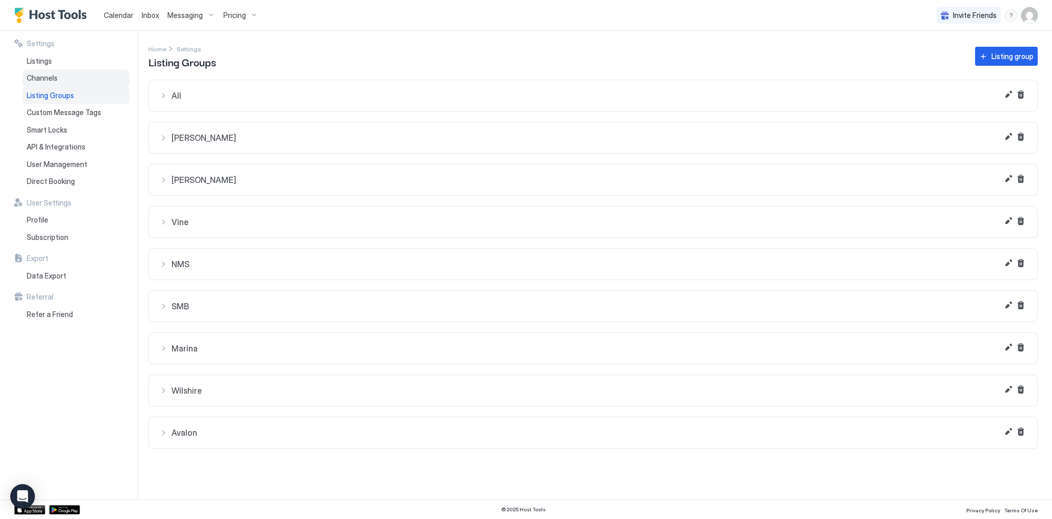
click at [59, 81] on div "Channels" at bounding box center [76, 77] width 107 height 17
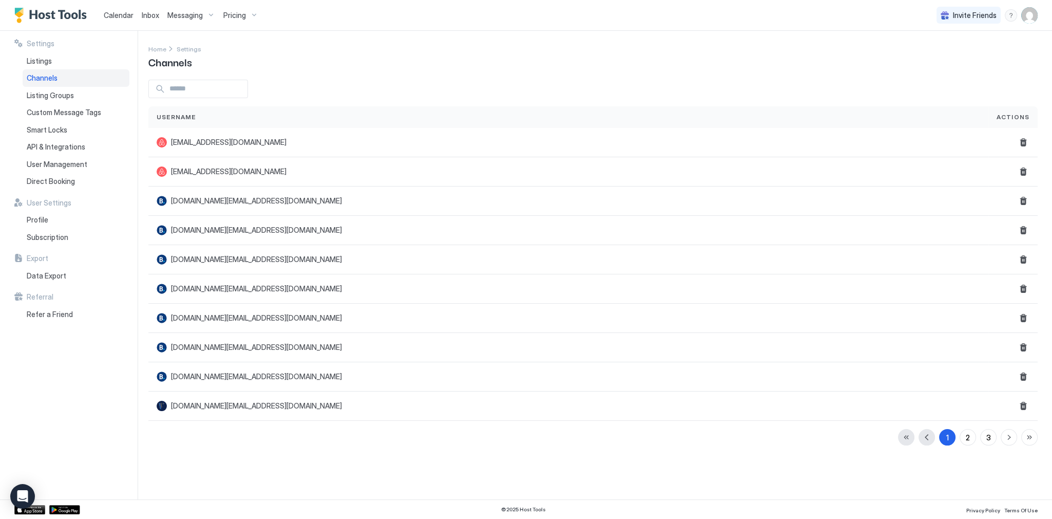
drag, startPoint x: 323, startPoint y: 86, endPoint x: 301, endPoint y: 86, distance: 21.6
click at [320, 86] on div at bounding box center [592, 89] width 889 height 18
click at [54, 68] on div "Listings" at bounding box center [76, 60] width 107 height 17
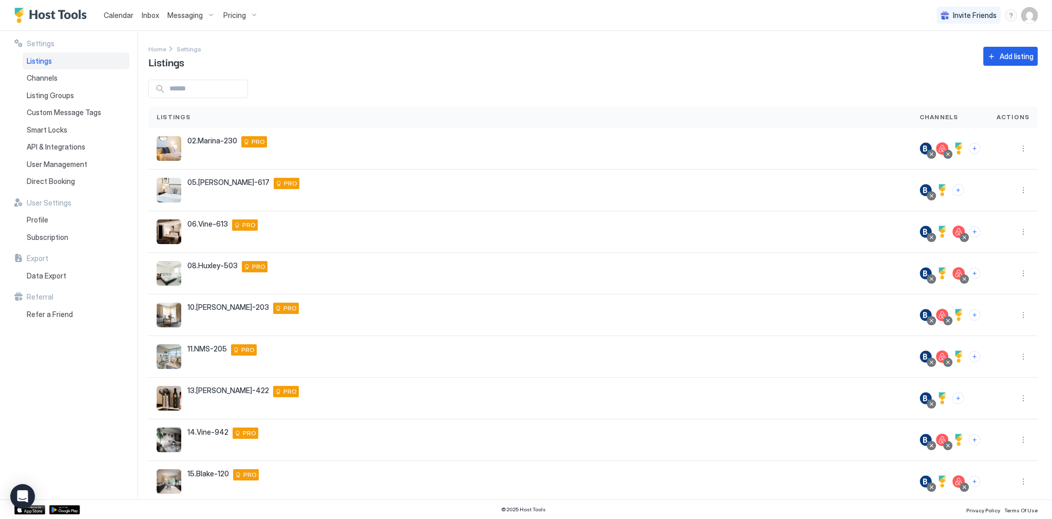
drag, startPoint x: 406, startPoint y: 65, endPoint x: 411, endPoint y: 70, distance: 7.3
click at [409, 68] on div "Home Settings Listings Add listing" at bounding box center [592, 56] width 889 height 26
click at [88, 313] on div "Refer a Friend" at bounding box center [76, 313] width 107 height 17
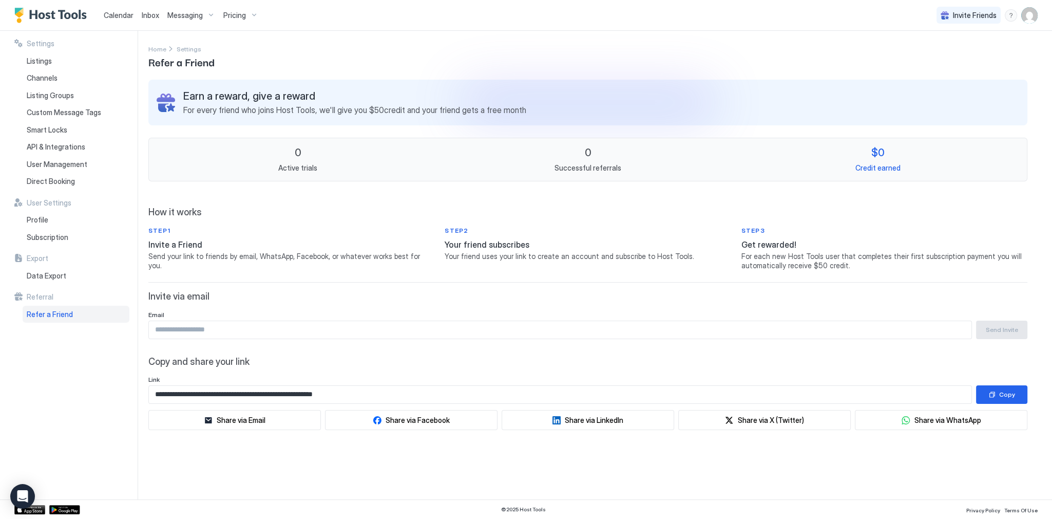
click at [425, 359] on span "Copy and share your link" at bounding box center [587, 362] width 879 height 12
click at [351, 290] on div "**********" at bounding box center [587, 360] width 879 height 156
click at [611, 148] on div "0 Successful referrals" at bounding box center [588, 159] width 282 height 26
click at [53, 62] on div "Listings" at bounding box center [76, 60] width 107 height 17
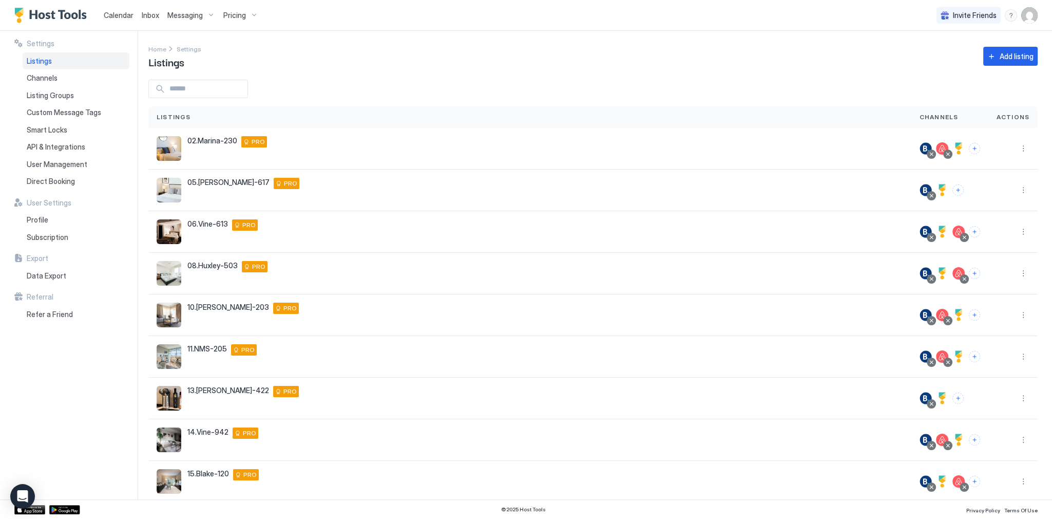
drag, startPoint x: 540, startPoint y: 75, endPoint x: 551, endPoint y: 68, distance: 13.0
click at [544, 72] on div "Settings Home Settings Listings Add listing Listings Channels Actions 02.Marina…" at bounding box center [600, 265] width 904 height 468
click at [991, 51] on button "Add listing" at bounding box center [1010, 56] width 54 height 19
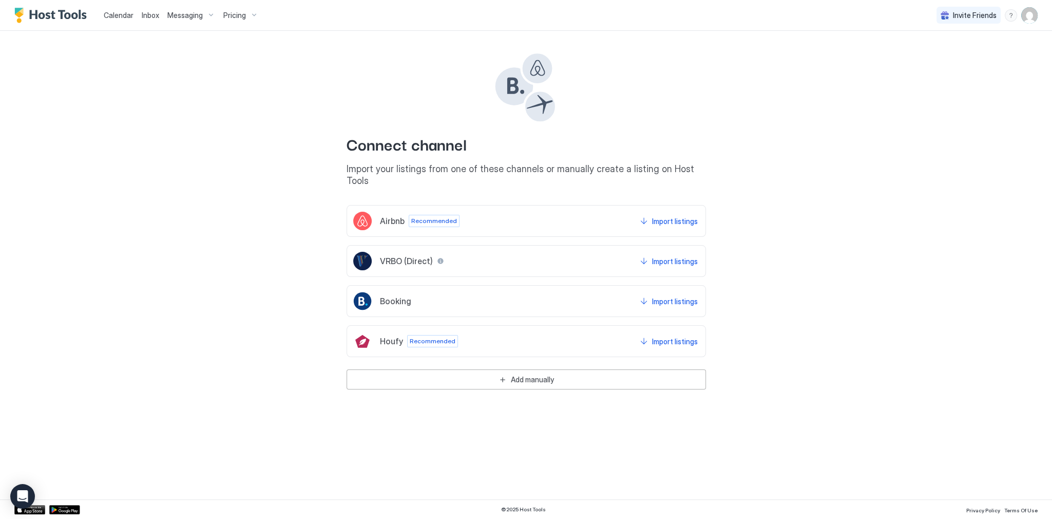
click at [78, 14] on img "Host Tools Logo" at bounding box center [52, 15] width 77 height 15
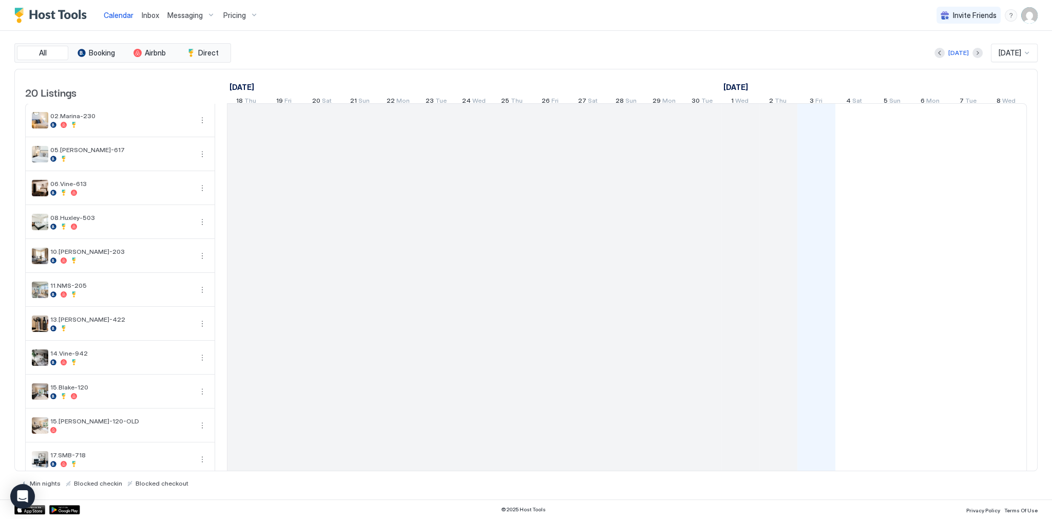
click at [78, 14] on img "Host Tools Logo" at bounding box center [52, 15] width 77 height 15
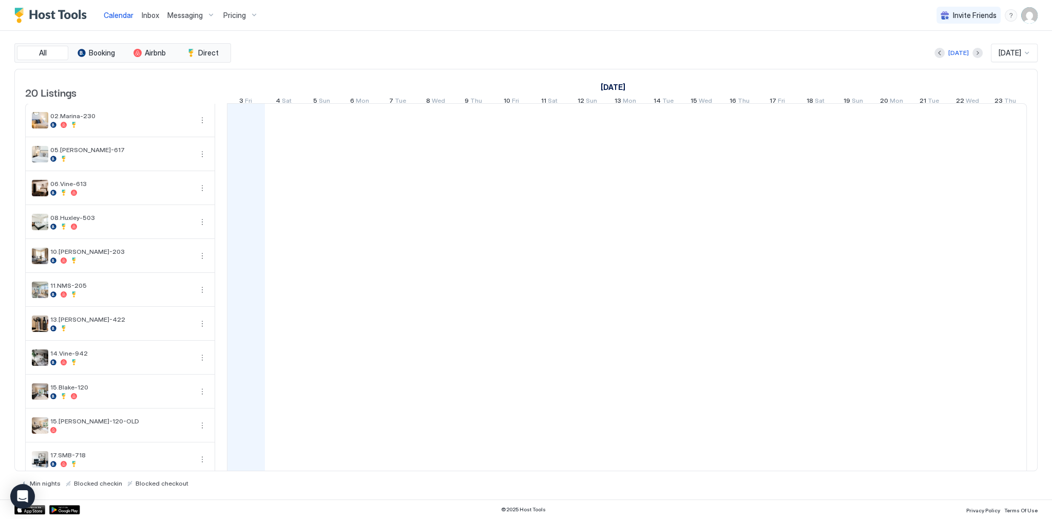
click at [78, 14] on img "Host Tools Logo" at bounding box center [52, 15] width 77 height 15
click at [417, 65] on div "All Booking Airbnb Direct [DATE] [DATE] 20 Listings [DATE] [DATE] [DATE] 18 Thu…" at bounding box center [525, 265] width 1023 height 444
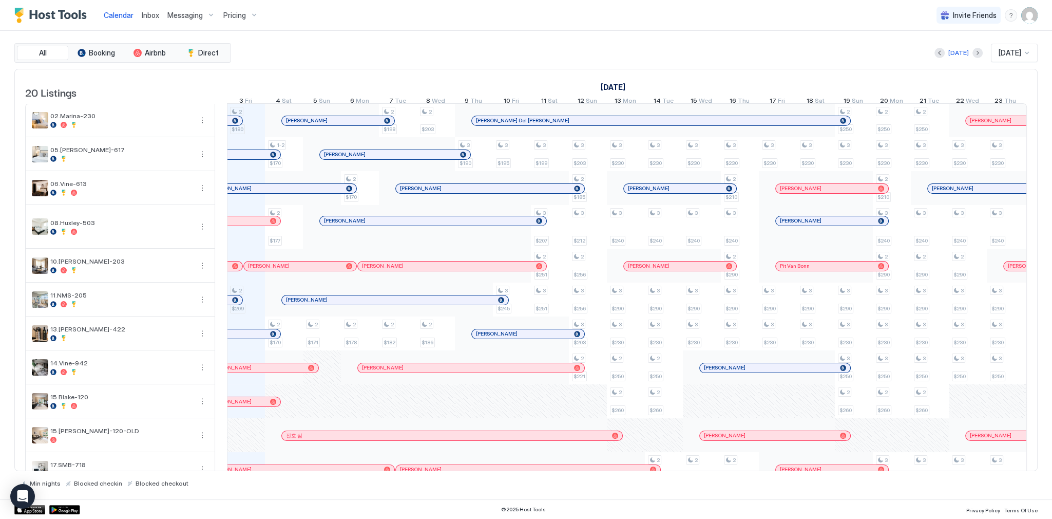
click at [280, 43] on div "All Booking Airbnb Direct [DATE] [DATE] 20 Listings [DATE] [DATE] [DATE] 18 Thu…" at bounding box center [525, 265] width 1023 height 468
click at [60, 16] on img "Host Tools Logo" at bounding box center [52, 15] width 77 height 15
click at [428, 60] on div "[DATE] [DATE]" at bounding box center [635, 53] width 805 height 18
click at [405, 41] on div "All Booking Airbnb Direct [DATE] [DATE] 20 Listings [DATE] [DATE] [DATE] 18 Thu…" at bounding box center [525, 265] width 1023 height 468
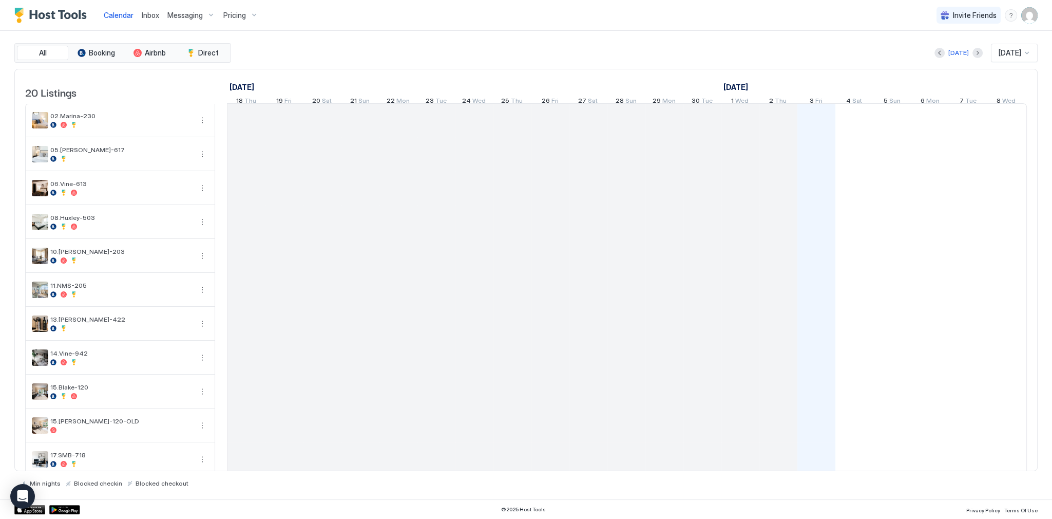
scroll to position [0, 570]
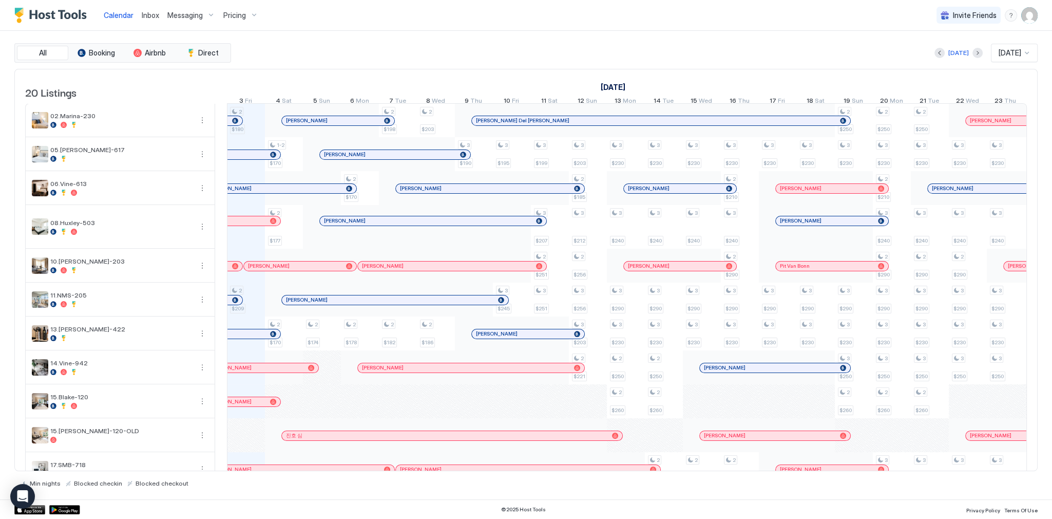
scroll to position [330, 0]
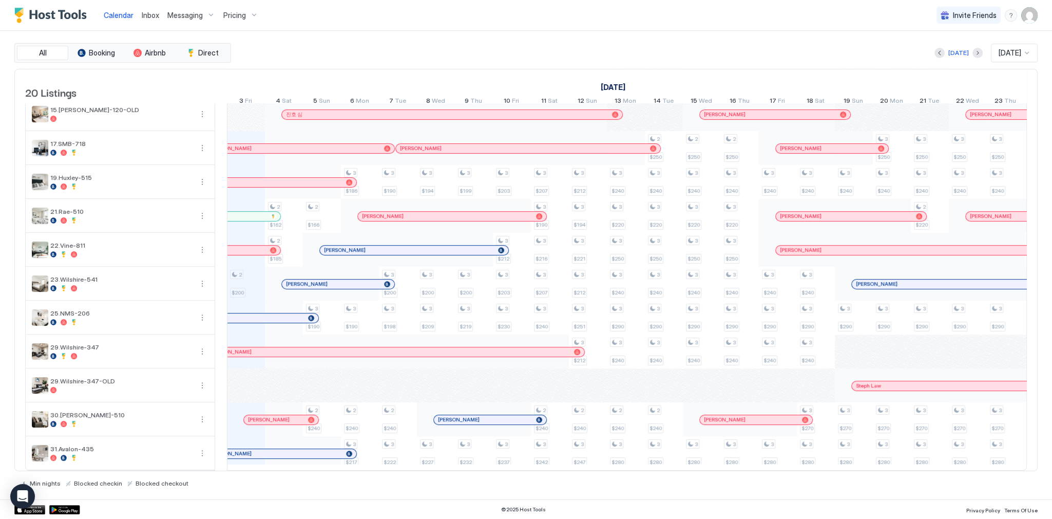
click at [420, 59] on div "[DATE] [DATE]" at bounding box center [635, 53] width 805 height 18
click at [470, 60] on div "[DATE] [DATE]" at bounding box center [635, 53] width 805 height 18
click at [472, 81] on div "[DATE]" at bounding box center [739, 87] width 1178 height 15
click at [419, 35] on div "All Booking Airbnb Direct Today Oct 2025 20 Listings September 2025 October 202…" at bounding box center [525, 265] width 1023 height 468
click at [508, 31] on div "All Booking Airbnb Direct Today Oct 2025 20 Listings September 2025 October 202…" at bounding box center [525, 265] width 1023 height 468
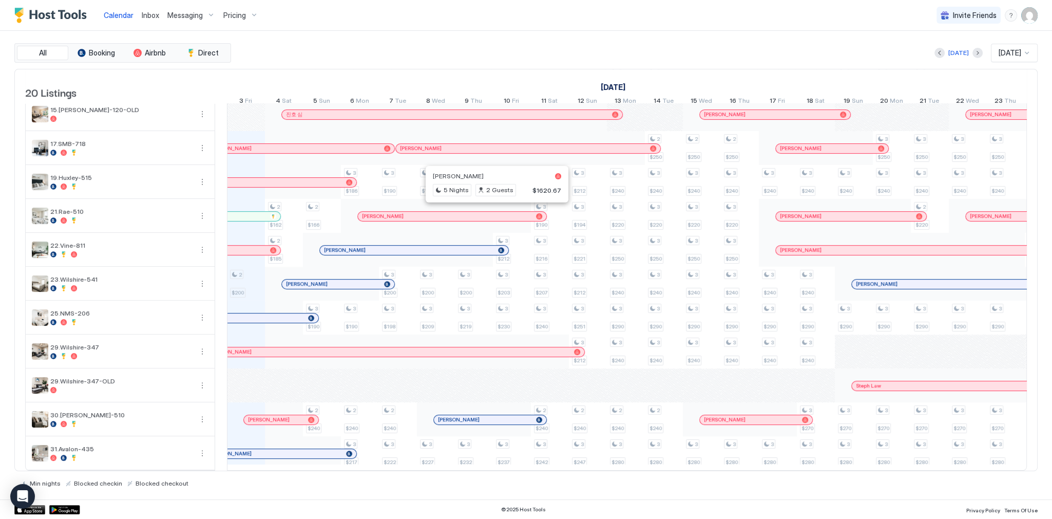
click at [447, 55] on div "Today Oct 2025" at bounding box center [635, 53] width 805 height 18
click at [427, 73] on div "September 2025 October 2025 November 2025 18 Thu 19 Fri 20 Sat 21 Sun 22 Mon 23…" at bounding box center [57, 89] width 800 height 40
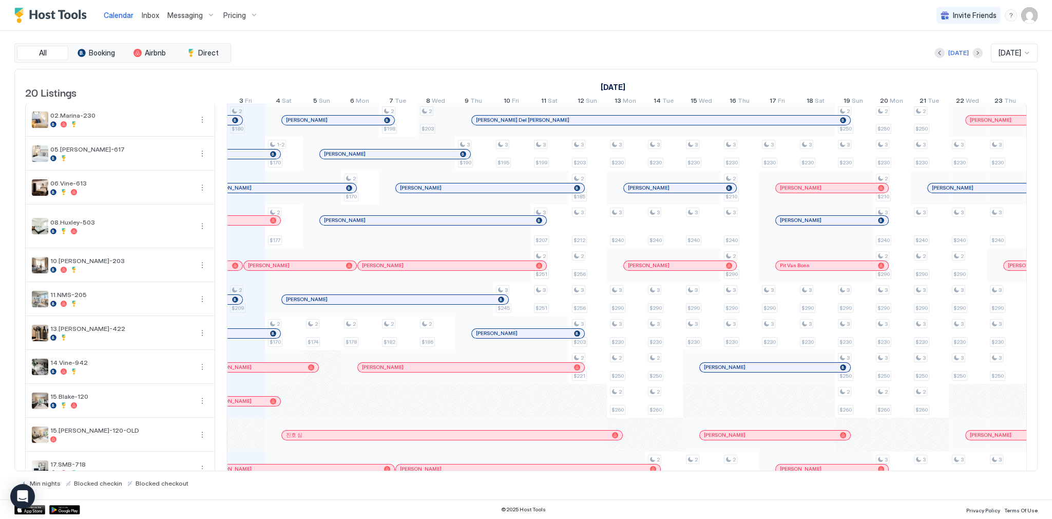
scroll to position [0, 0]
click at [468, 20] on div "Calendar Inbox Messaging Pricing Invite Friends SG" at bounding box center [526, 15] width 1052 height 31
click at [598, 72] on div "September 2025 October 2025 November 2025 18 Thu 19 Fri 20 Sat 21 Sun 22 Mon 23…" at bounding box center [627, 89] width 800 height 40
